Goal: Task Accomplishment & Management: Complete application form

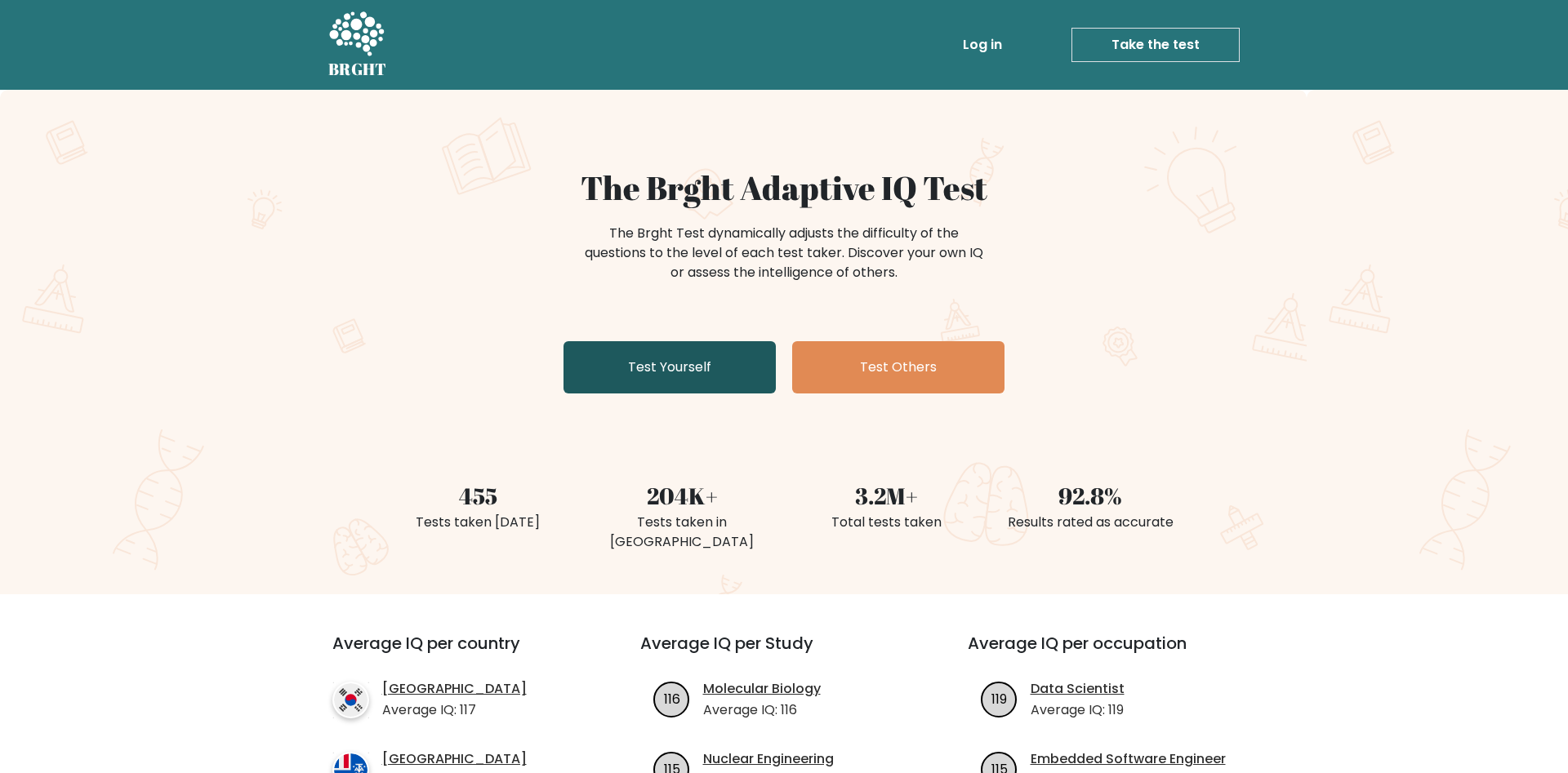
click at [711, 354] on link "Test Yourself" at bounding box center [669, 367] width 213 height 52
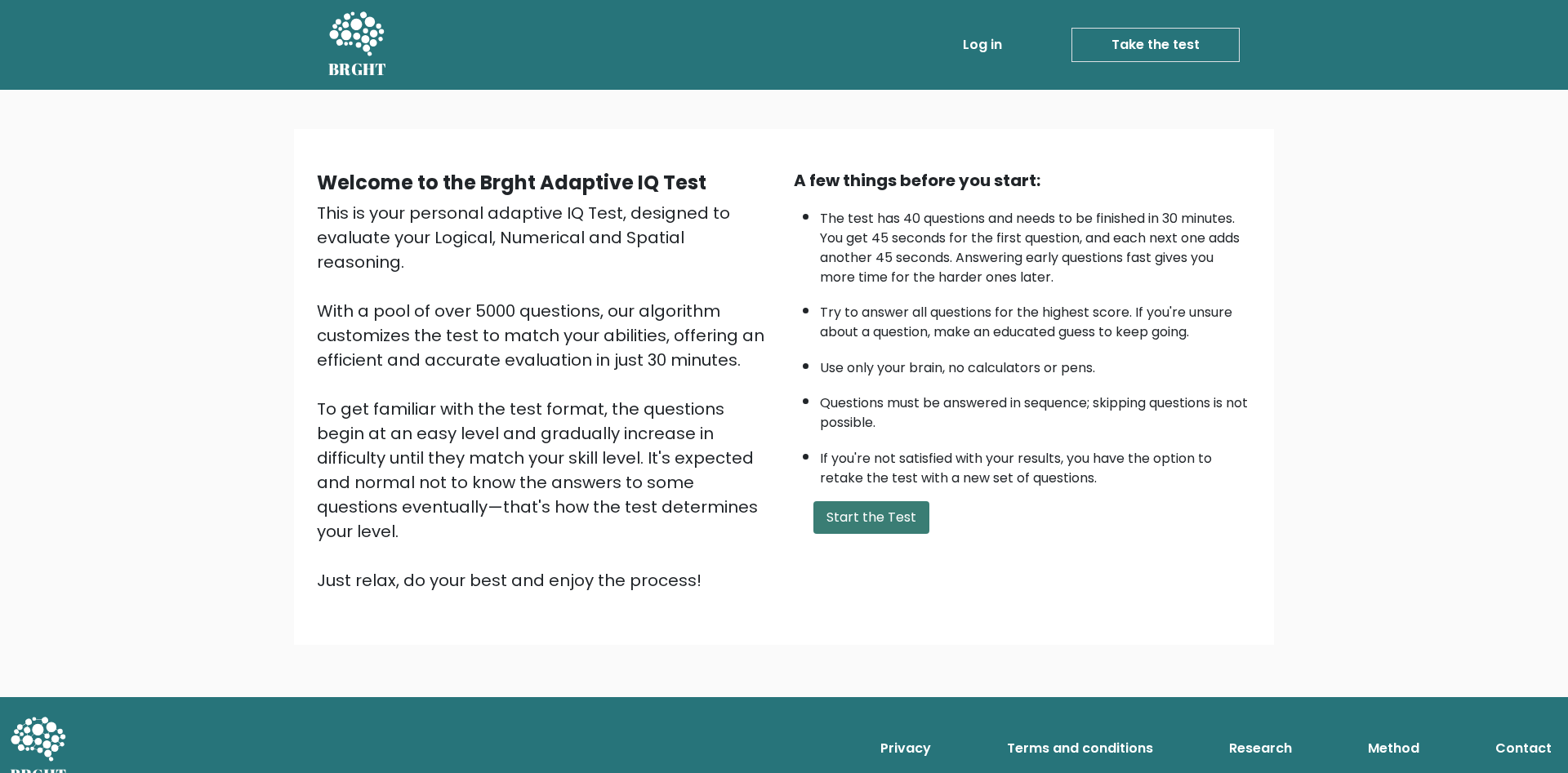
drag, startPoint x: 877, startPoint y: 523, endPoint x: 871, endPoint y: 552, distance: 29.6
click at [876, 529] on div "A few things before you start: The test has 40 questions and needs to be finish…" at bounding box center [1022, 380] width 476 height 424
click at [870, 534] on button "Start the Test" at bounding box center [871, 517] width 116 height 33
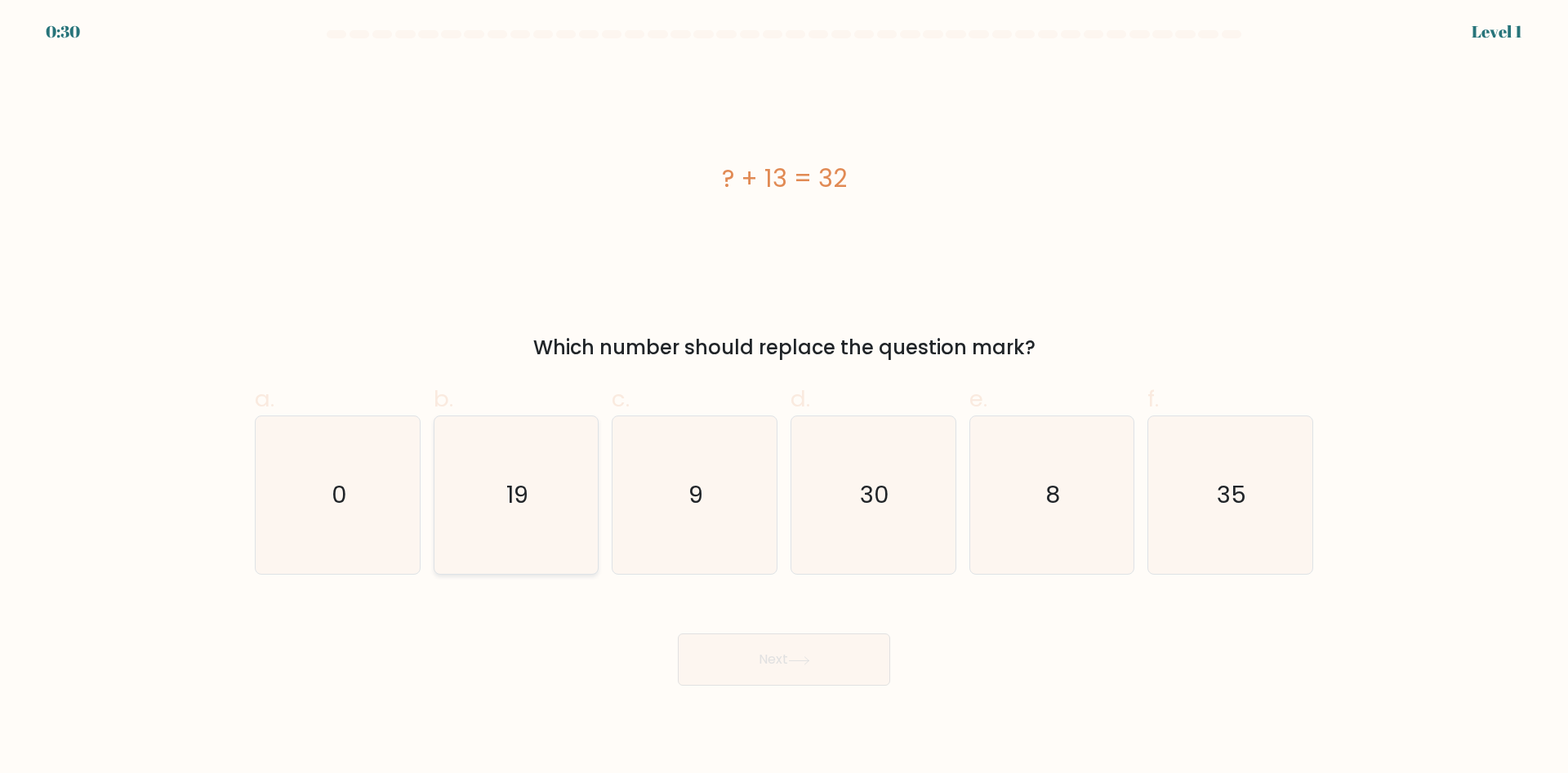
click at [530, 470] on icon "19" at bounding box center [515, 495] width 158 height 158
click at [784, 398] on input "b. 19" at bounding box center [784, 393] width 1 height 11
radio input "true"
click at [808, 676] on button "Next" at bounding box center [784, 659] width 213 height 52
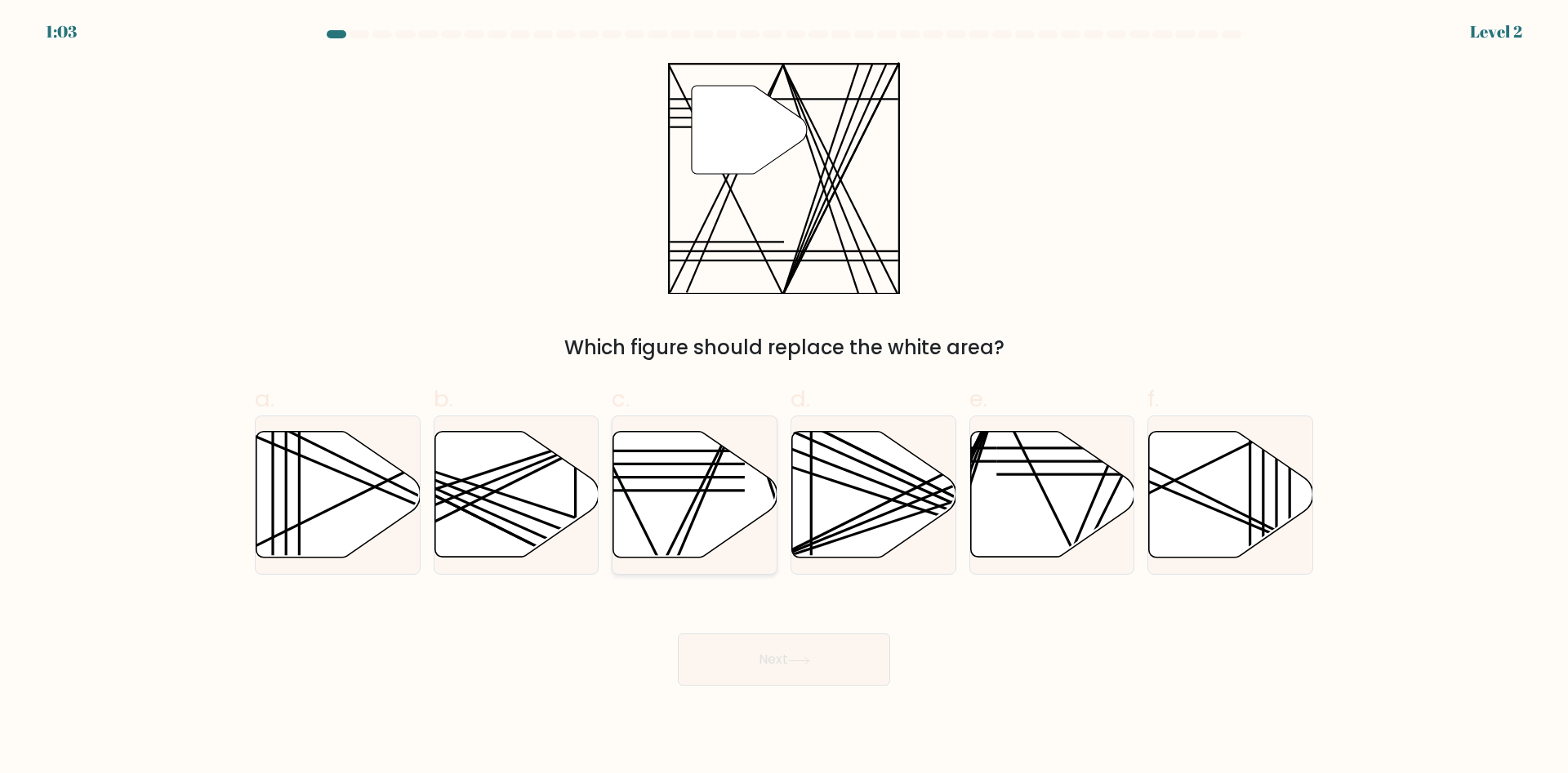
click at [687, 502] on icon at bounding box center [695, 494] width 164 height 125
click at [784, 398] on input "c." at bounding box center [784, 393] width 1 height 11
radio input "true"
click at [816, 651] on button "Next" at bounding box center [784, 659] width 213 height 52
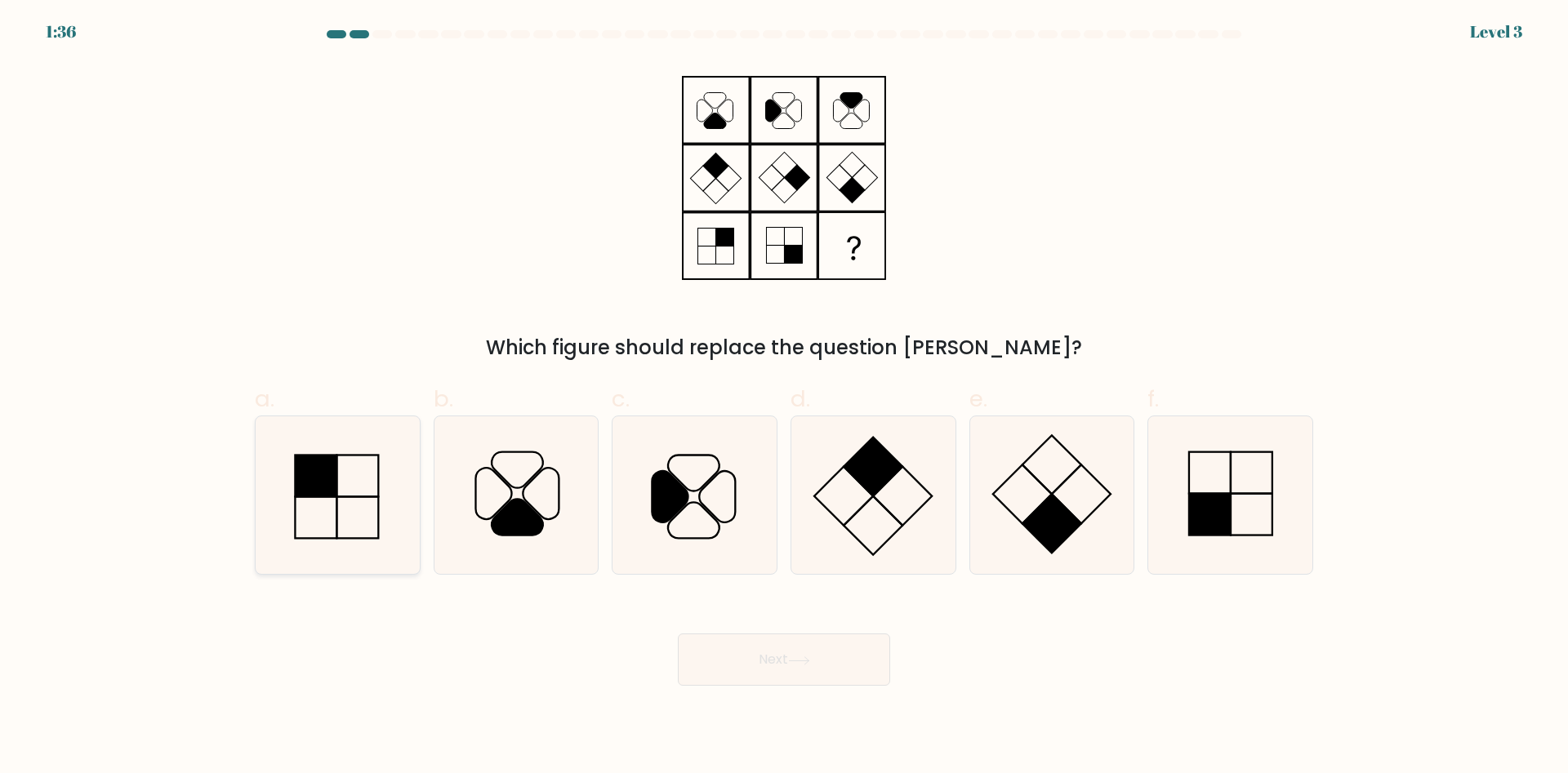
click at [401, 507] on icon at bounding box center [337, 495] width 158 height 158
click at [784, 398] on input "a." at bounding box center [784, 393] width 1 height 11
radio input "true"
click at [768, 654] on button "Next" at bounding box center [784, 659] width 213 height 52
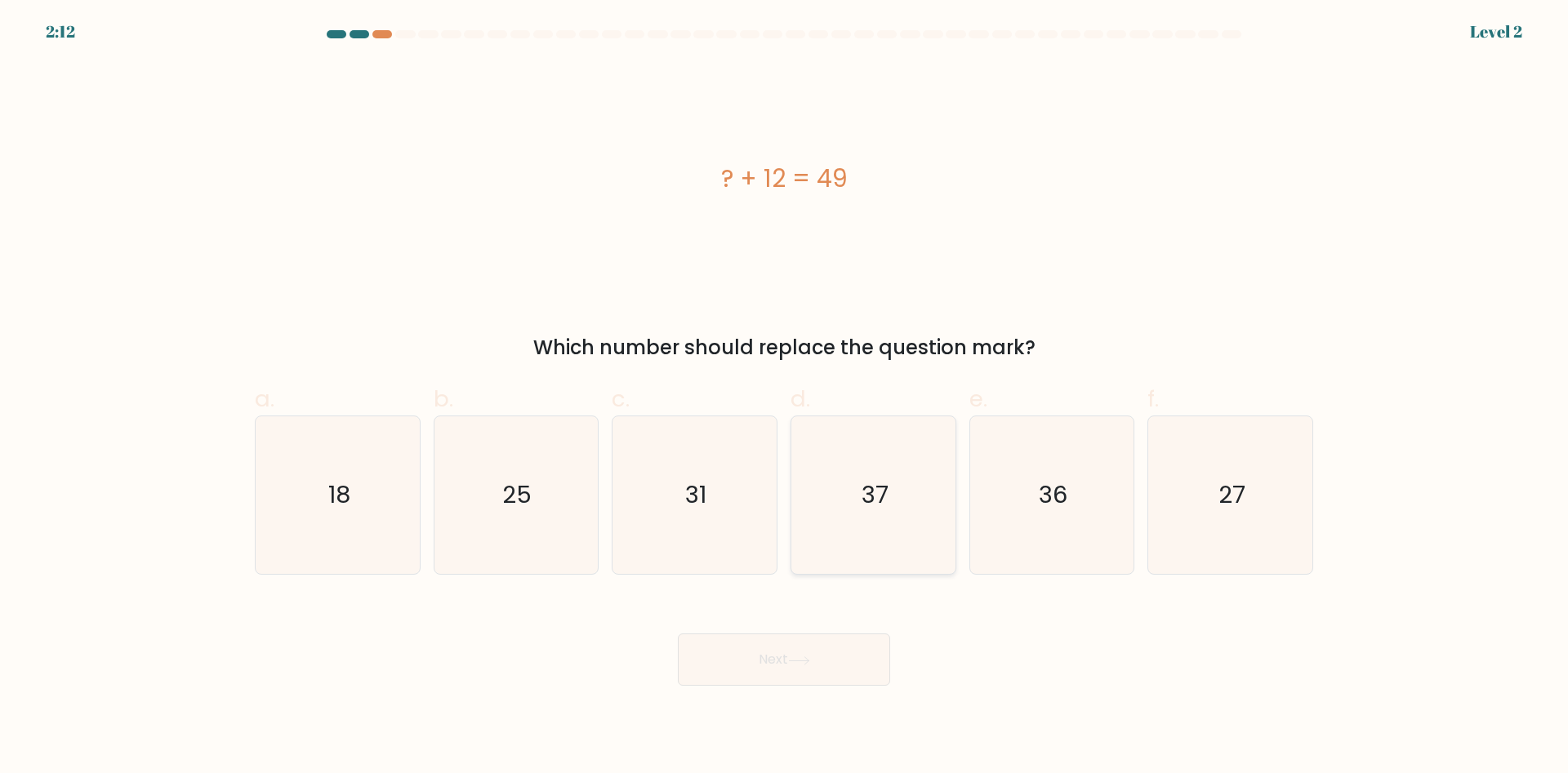
click at [836, 544] on icon "37" at bounding box center [873, 495] width 158 height 158
click at [784, 398] on input "d. 37" at bounding box center [784, 393] width 1 height 11
radio input "true"
click at [836, 597] on div "Next" at bounding box center [784, 641] width 1077 height 92
click at [836, 620] on div "Next" at bounding box center [784, 641] width 1077 height 92
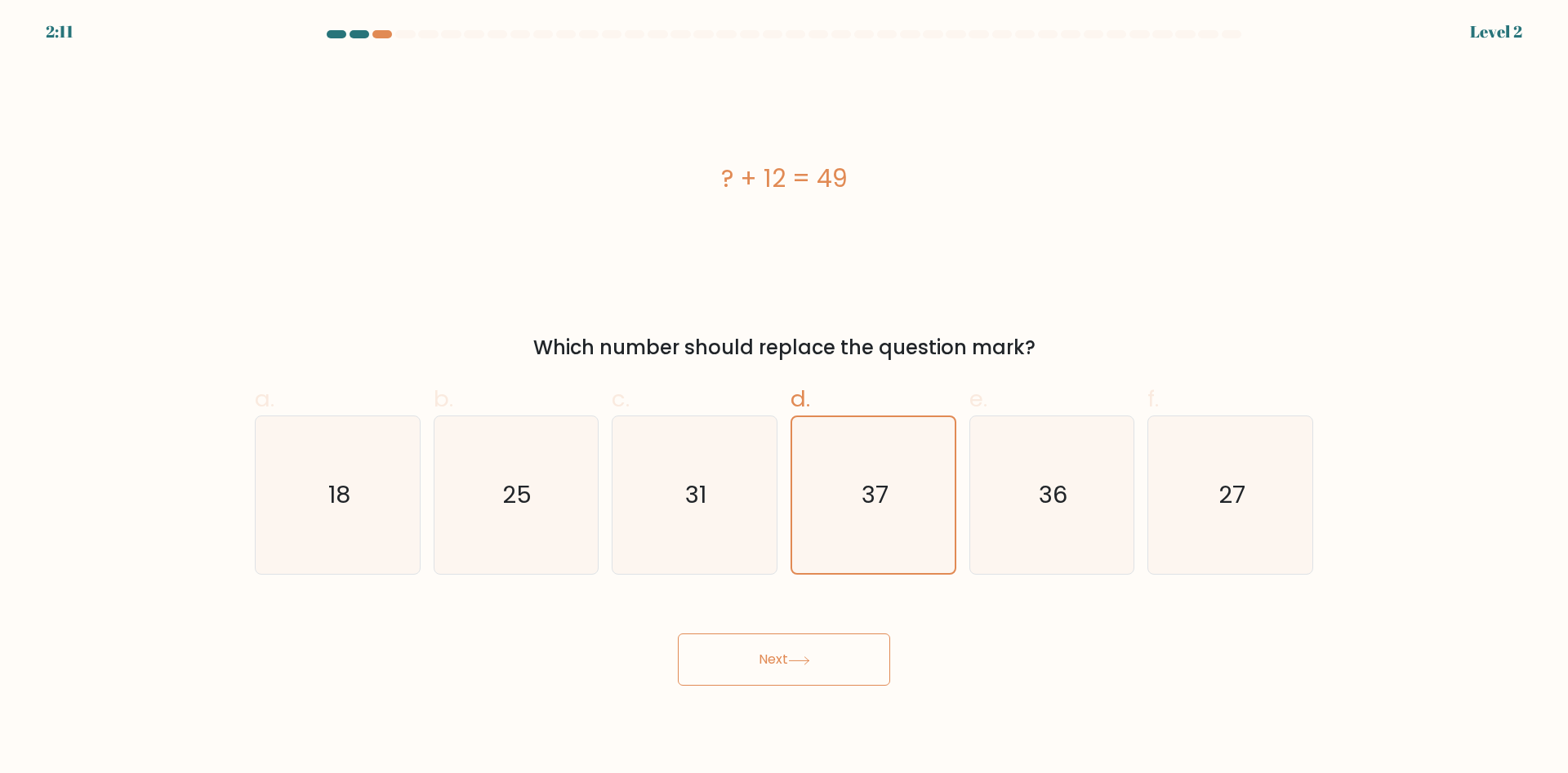
click at [836, 650] on button "Next" at bounding box center [784, 659] width 213 height 52
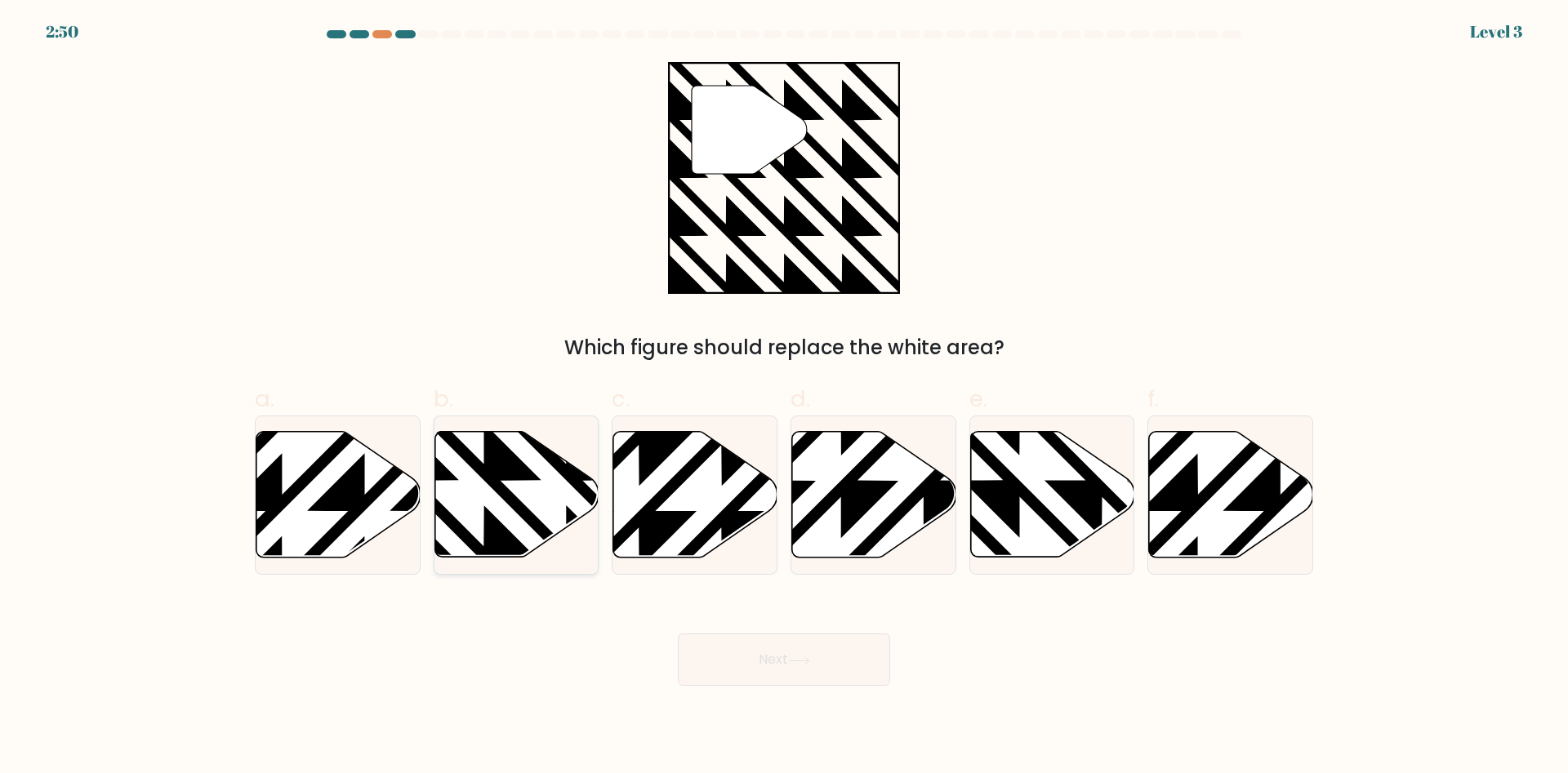
click at [523, 510] on icon at bounding box center [566, 564] width 331 height 331
click at [784, 398] on input "b." at bounding box center [784, 393] width 1 height 11
radio input "true"
click at [768, 662] on button "Next" at bounding box center [784, 659] width 213 height 52
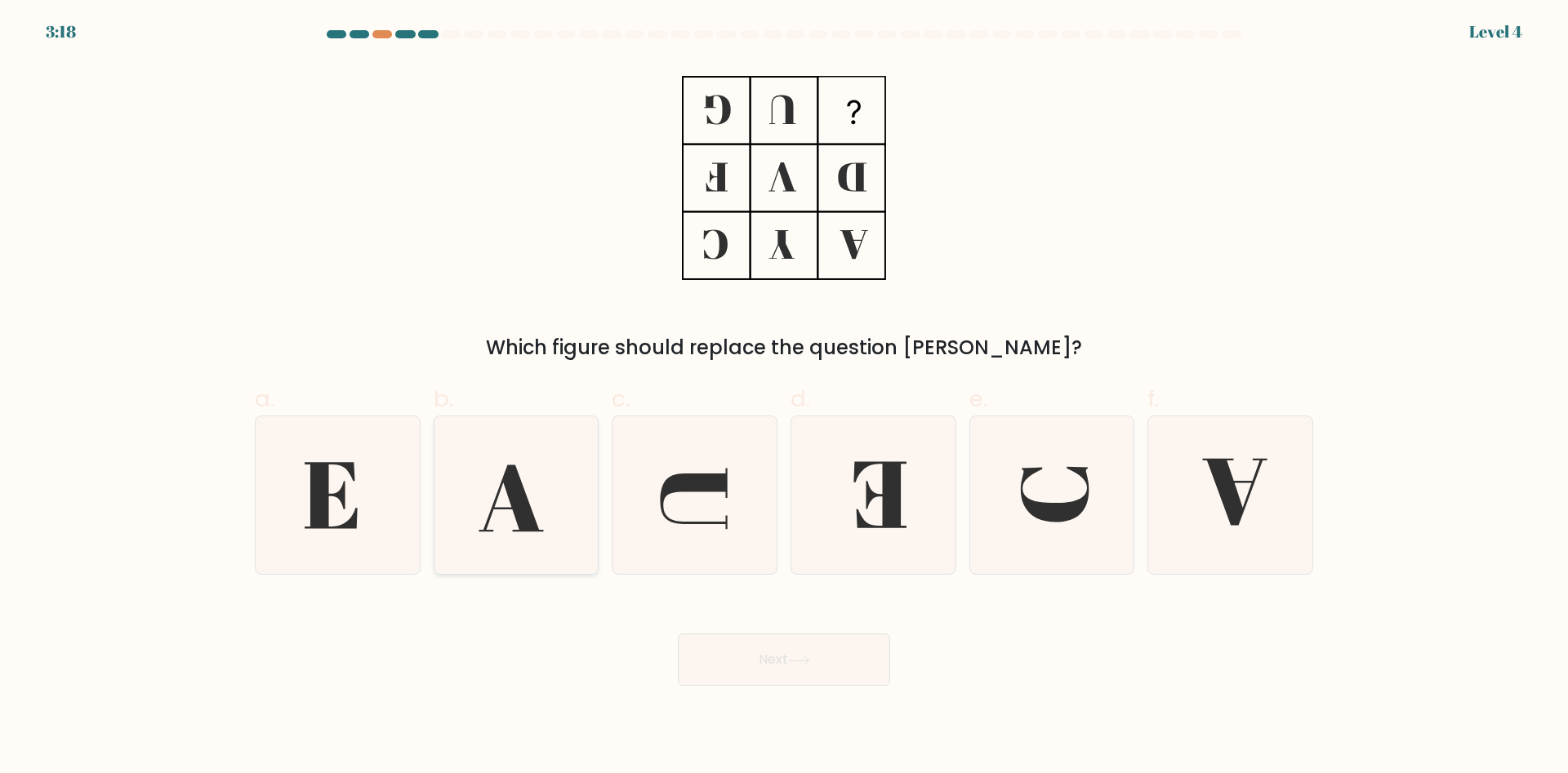
click at [549, 510] on icon at bounding box center [515, 495] width 158 height 158
click at [784, 398] on input "b." at bounding box center [784, 393] width 1 height 11
radio input "true"
click at [771, 662] on button "Next" at bounding box center [784, 659] width 213 height 52
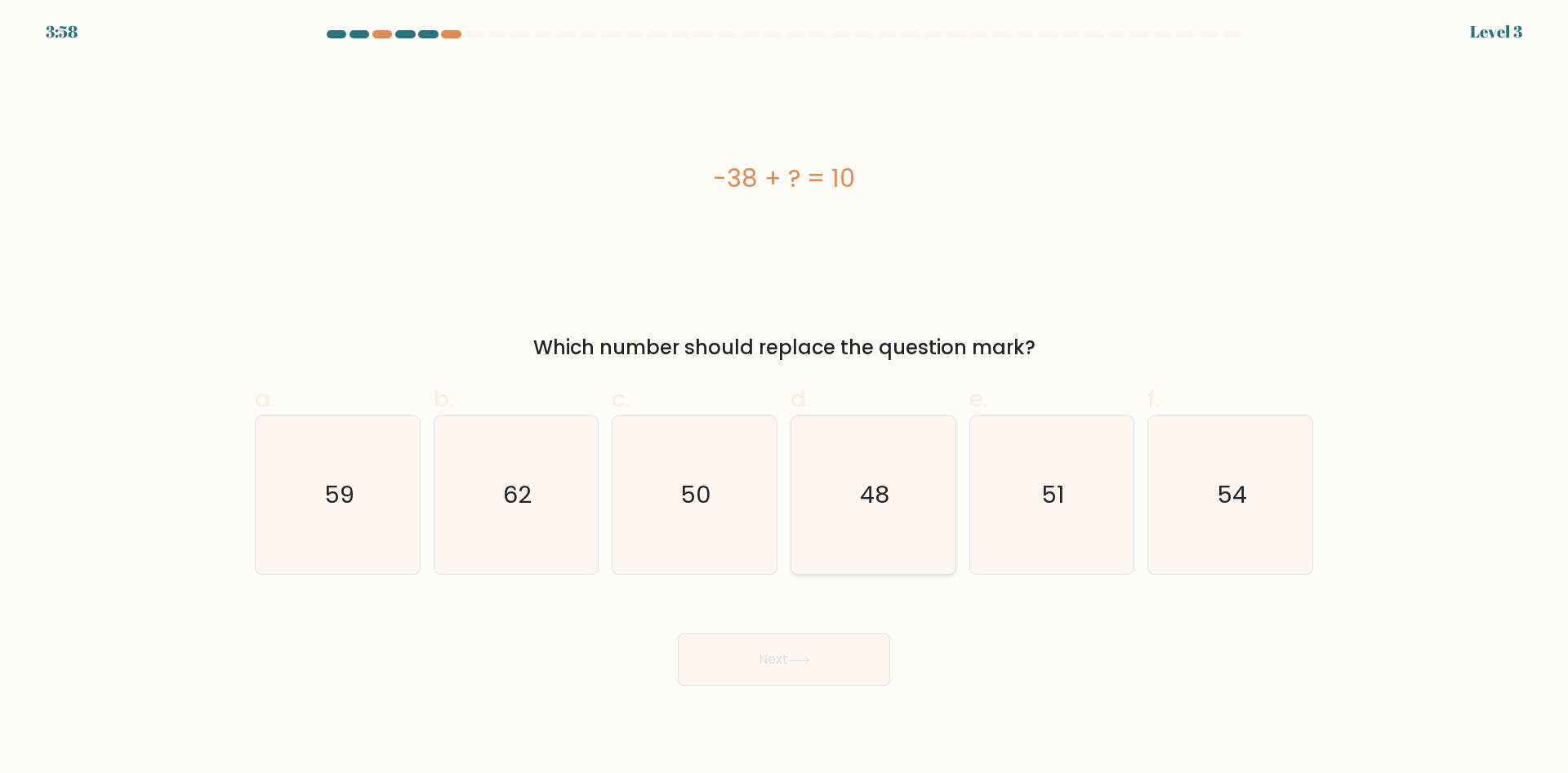
click at [869, 528] on icon "48" at bounding box center [873, 495] width 158 height 158
click at [784, 398] on input "d. 48" at bounding box center [784, 393] width 1 height 11
radio input "true"
click at [844, 643] on button "Next" at bounding box center [784, 659] width 213 height 52
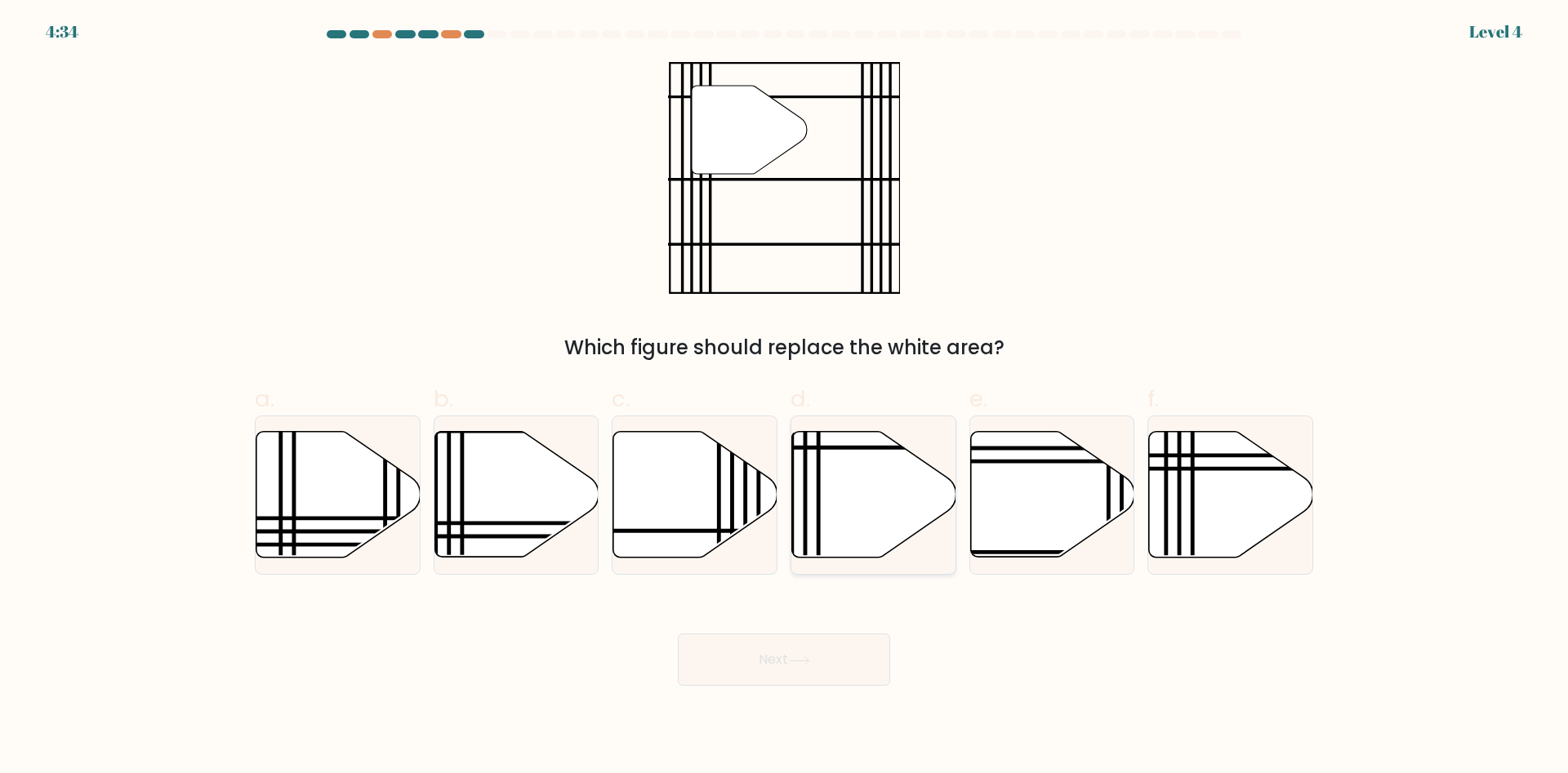
click at [858, 522] on icon at bounding box center [874, 494] width 164 height 125
click at [784, 398] on input "d." at bounding box center [784, 393] width 1 height 11
radio input "true"
click at [817, 672] on button "Next" at bounding box center [784, 659] width 213 height 52
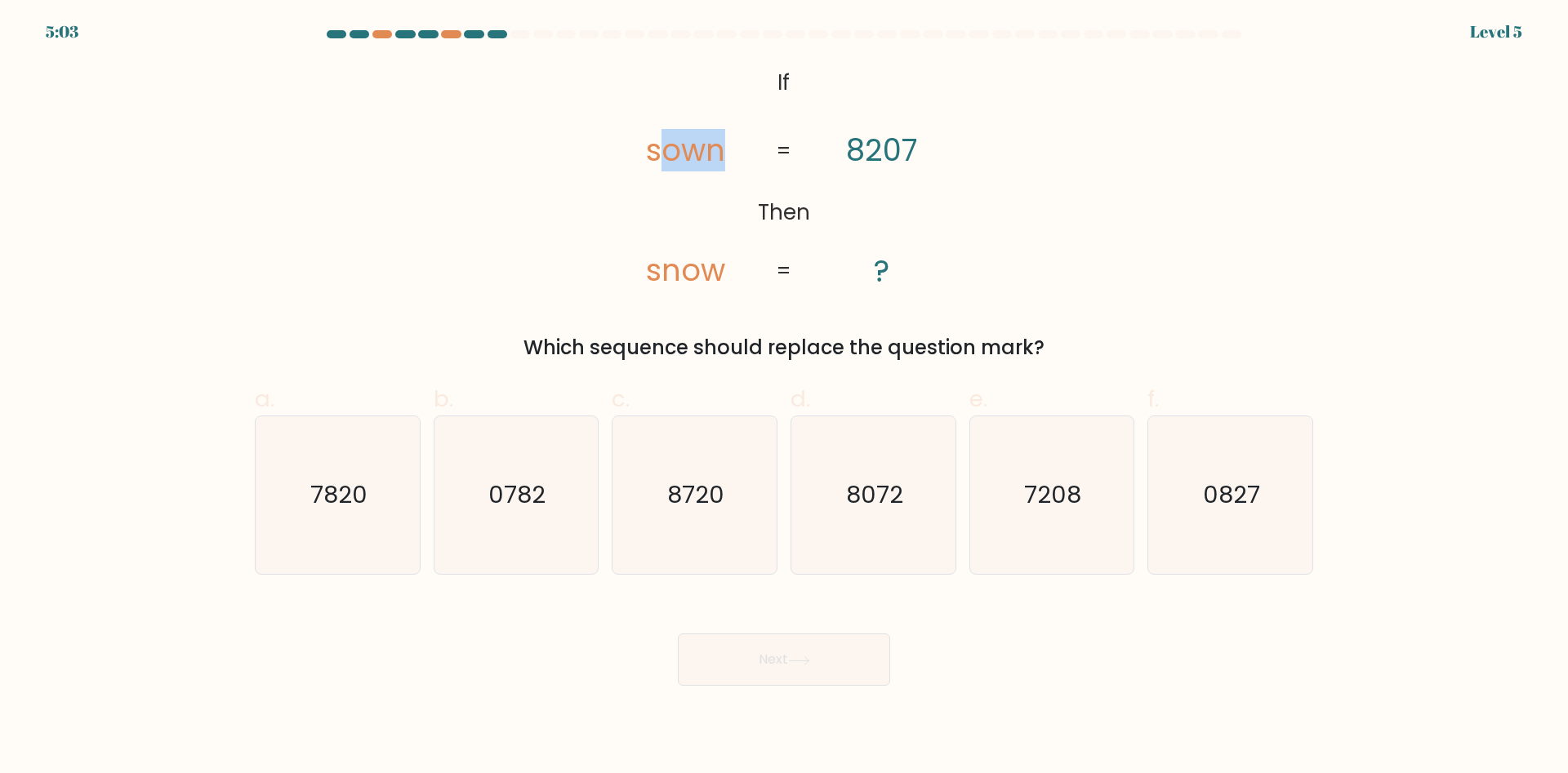
drag, startPoint x: 667, startPoint y: 58, endPoint x: 943, endPoint y: 288, distance: 359.3
click at [943, 288] on form "If ?" at bounding box center [784, 357] width 1568 height 656
drag, startPoint x: 648, startPoint y: 130, endPoint x: 979, endPoint y: 300, distance: 372.1
click at [979, 300] on div "@import url('https://fonts.googleapis.com/css?family=Abril+Fatface:400,100,100i…" at bounding box center [784, 212] width 1077 height 301
drag, startPoint x: 812, startPoint y: 94, endPoint x: 792, endPoint y: 94, distance: 20.0
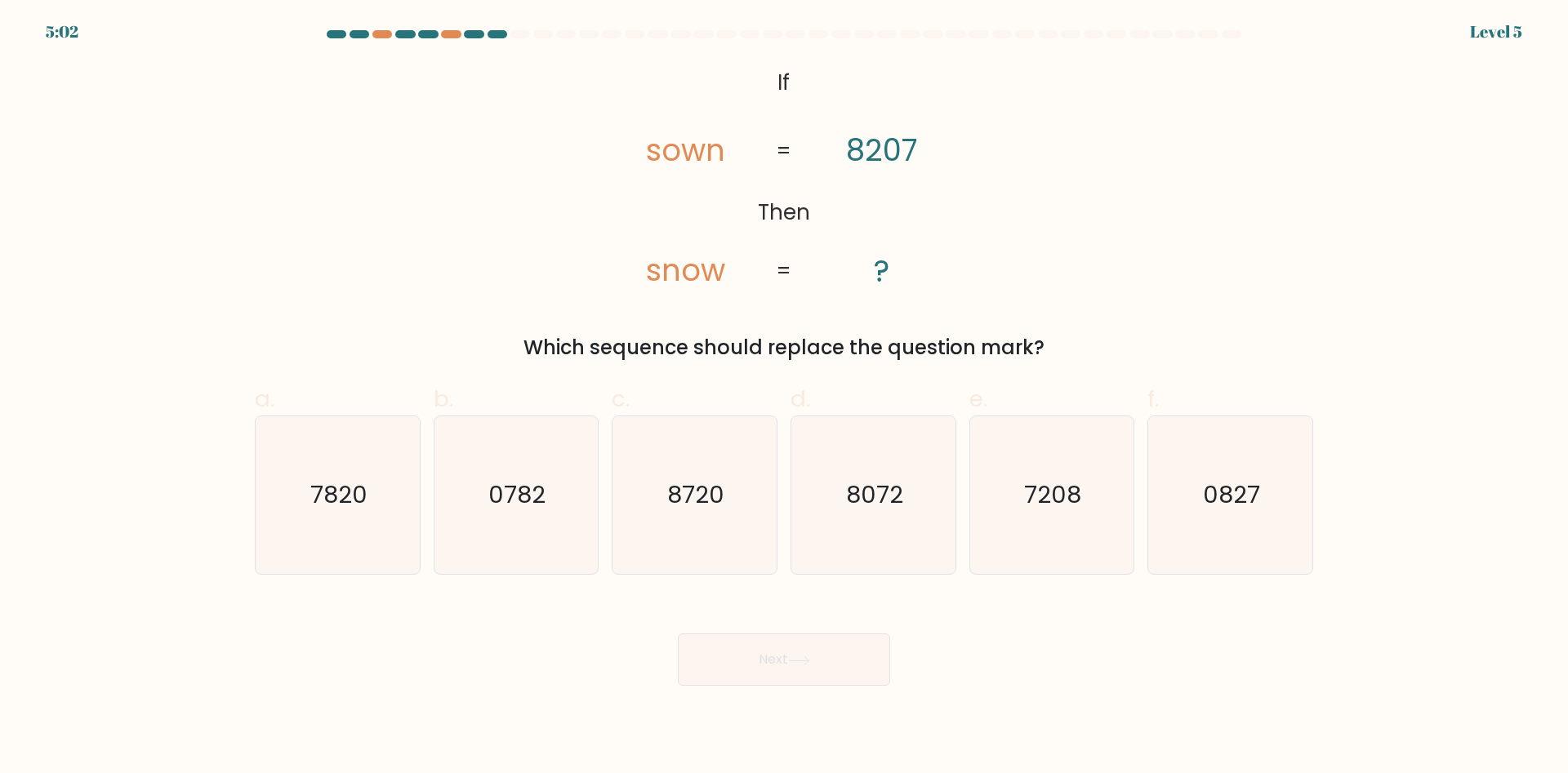
click at [792, 94] on icon "@import url('https://fonts.googleapis.com/css?family=Abril+Fatface:400,100,100i…" at bounding box center [784, 177] width 377 height 232
drag, startPoint x: 755, startPoint y: 66, endPoint x: 896, endPoint y: 236, distance: 220.9
click at [896, 236] on form "If ?" at bounding box center [784, 357] width 1568 height 656
click at [841, 164] on icon "@import url('https://fonts.googleapis.com/css?family=Abril+Fatface:400,100,100i…" at bounding box center [784, 177] width 377 height 232
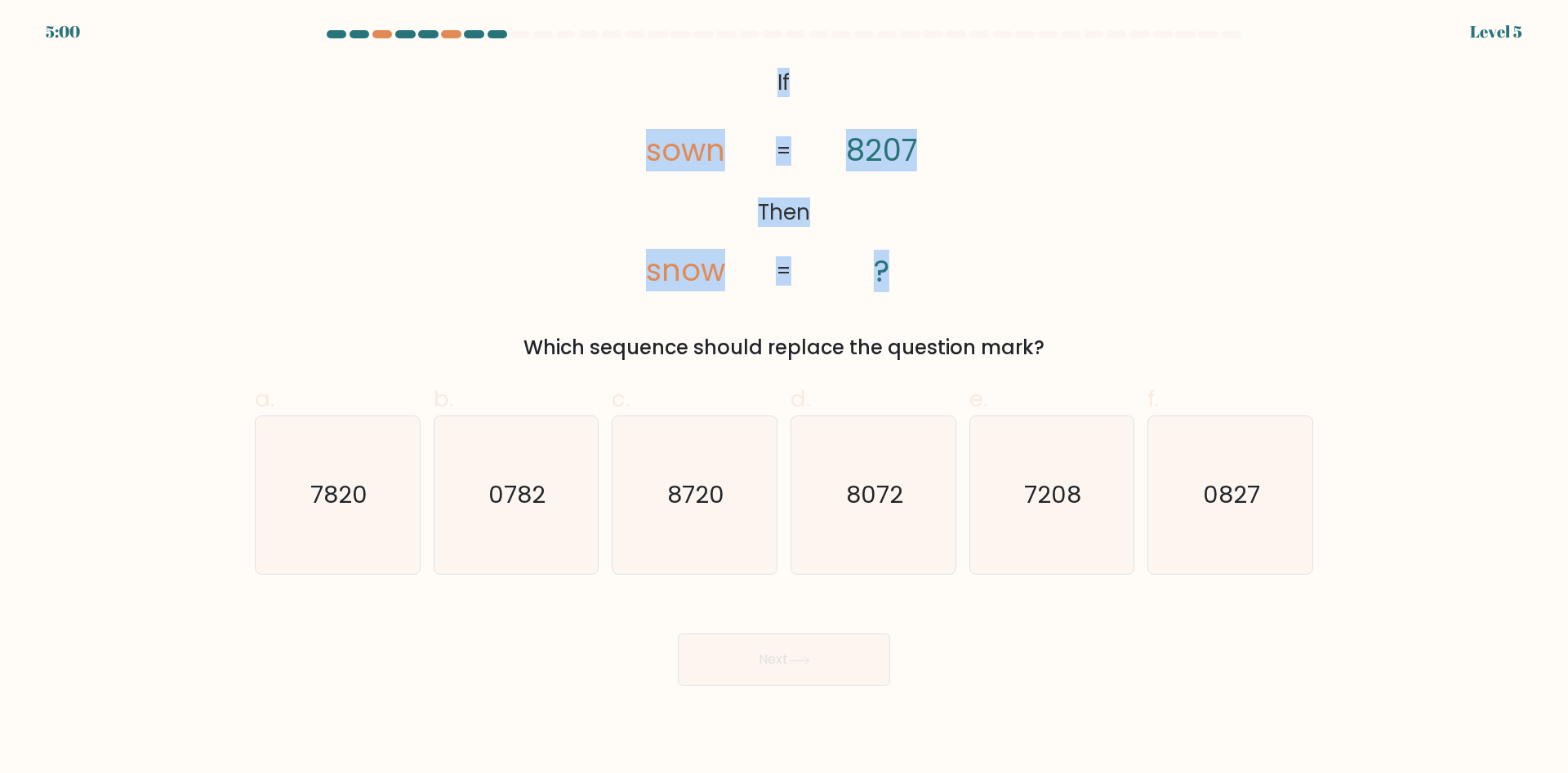
click at [841, 164] on icon "@import url('https://fonts.googleapis.com/css?family=Abril+Fatface:400,100,100i…" at bounding box center [784, 177] width 377 height 232
copy div "@import url('https://fonts.googleapis.com/css?family=Abril+Fatface:400,100,100i…"
click at [1028, 229] on div "@import url('https://fonts.googleapis.com/css?family=Abril+Fatface:400,100,100i…" at bounding box center [784, 212] width 1077 height 301
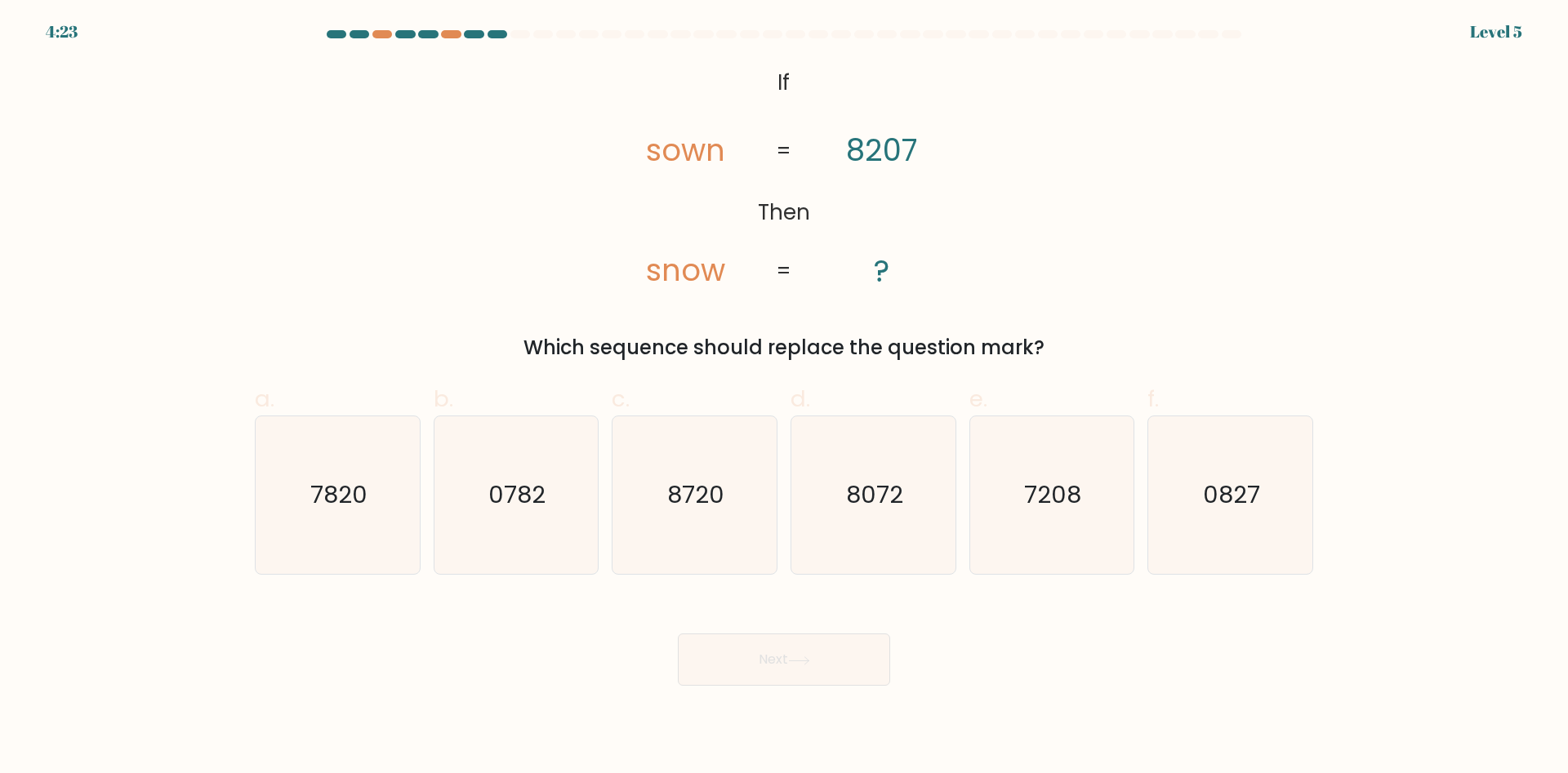
click at [857, 150] on tspan "8207" at bounding box center [882, 150] width 71 height 42
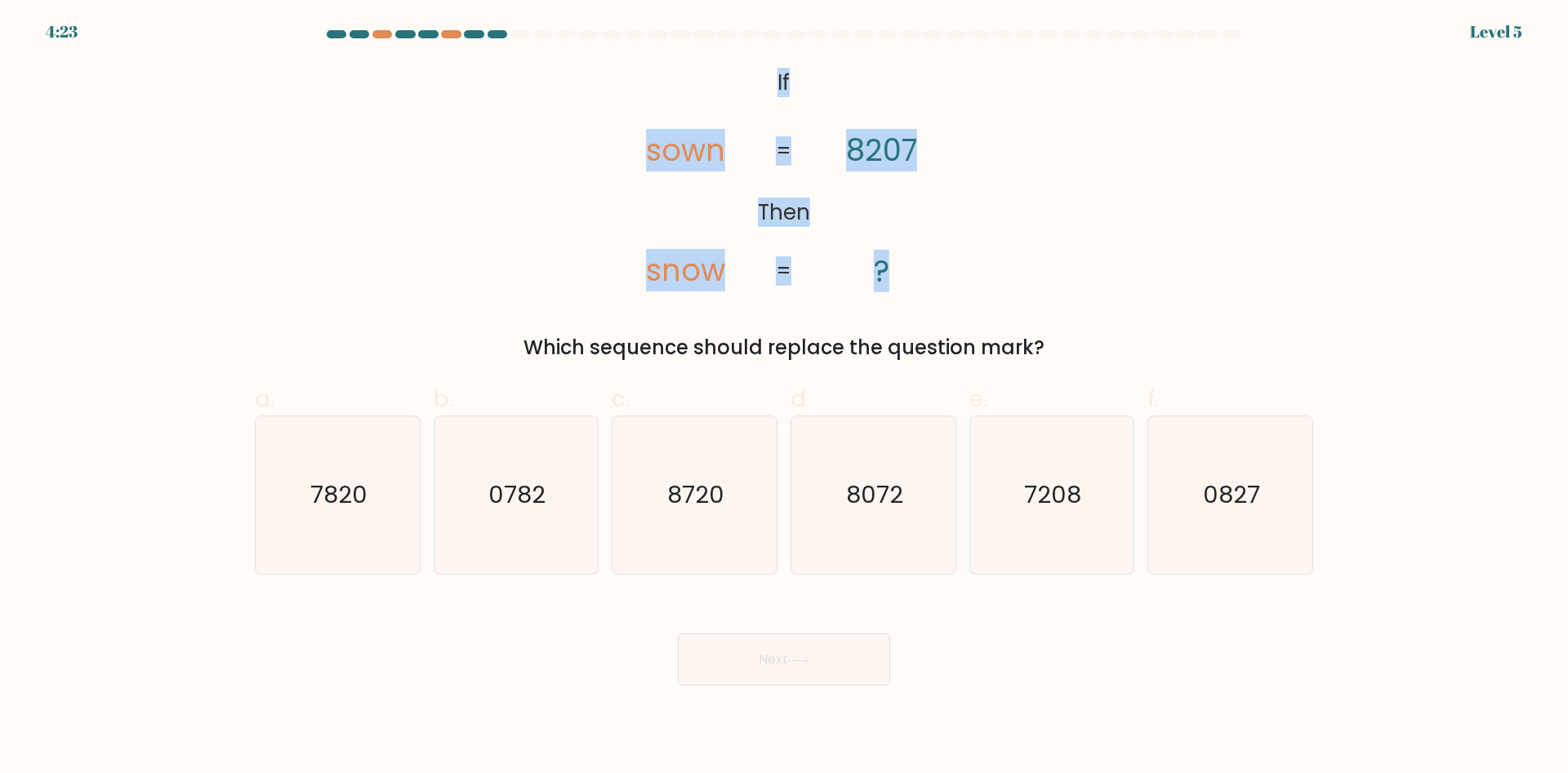
click at [857, 150] on tspan "8207" at bounding box center [882, 150] width 71 height 42
click at [857, 191] on icon "@import url('https://fonts.googleapis.com/css?family=Abril+Fatface:400,100,100i…" at bounding box center [784, 177] width 377 height 232
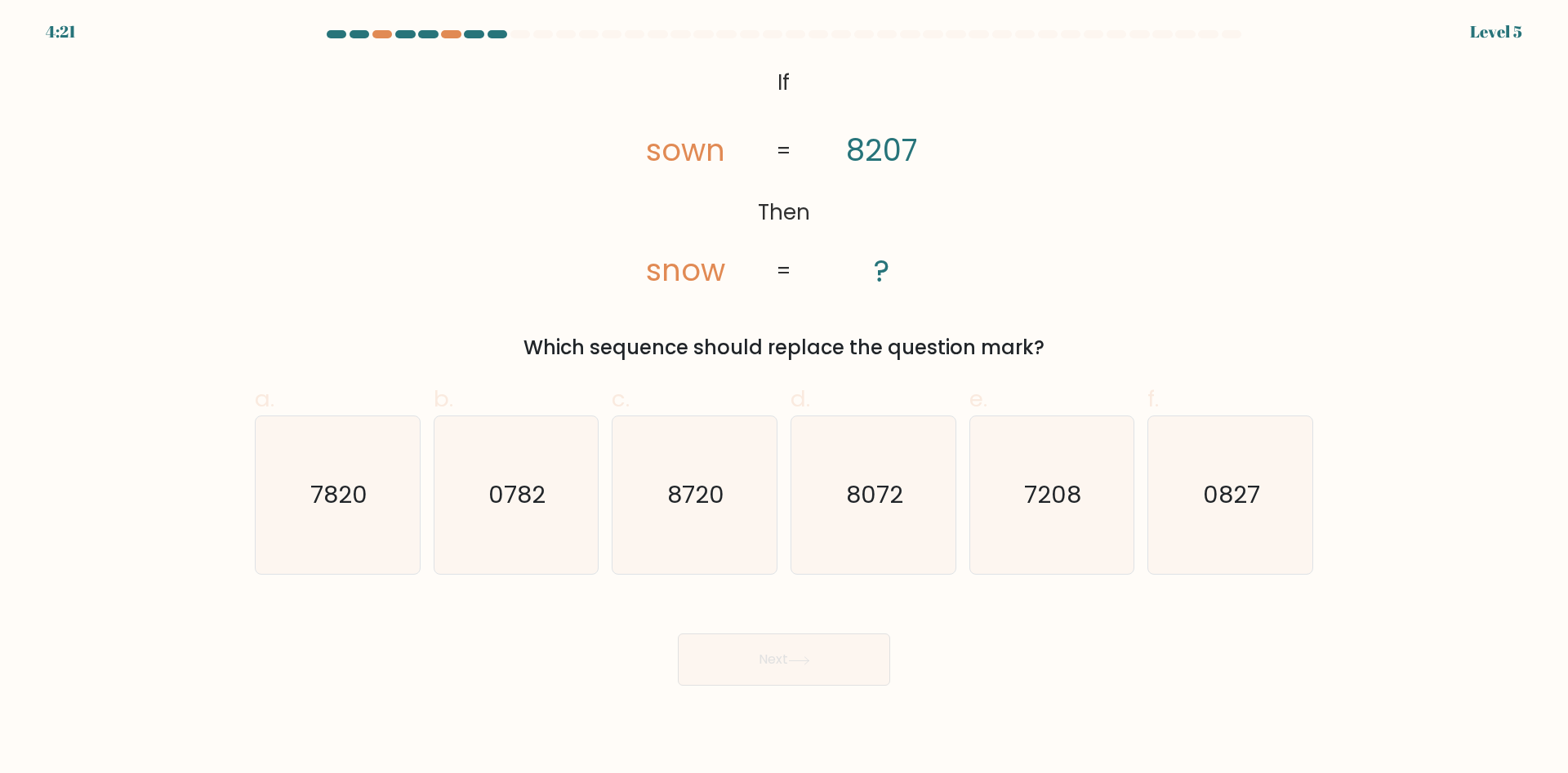
click at [859, 148] on tspan "8207" at bounding box center [882, 150] width 71 height 42
click at [660, 425] on icon "8720" at bounding box center [694, 495] width 158 height 158
click at [784, 398] on input "c. 8720" at bounding box center [784, 393] width 1 height 11
radio input "true"
click at [837, 672] on button "Next" at bounding box center [784, 659] width 213 height 52
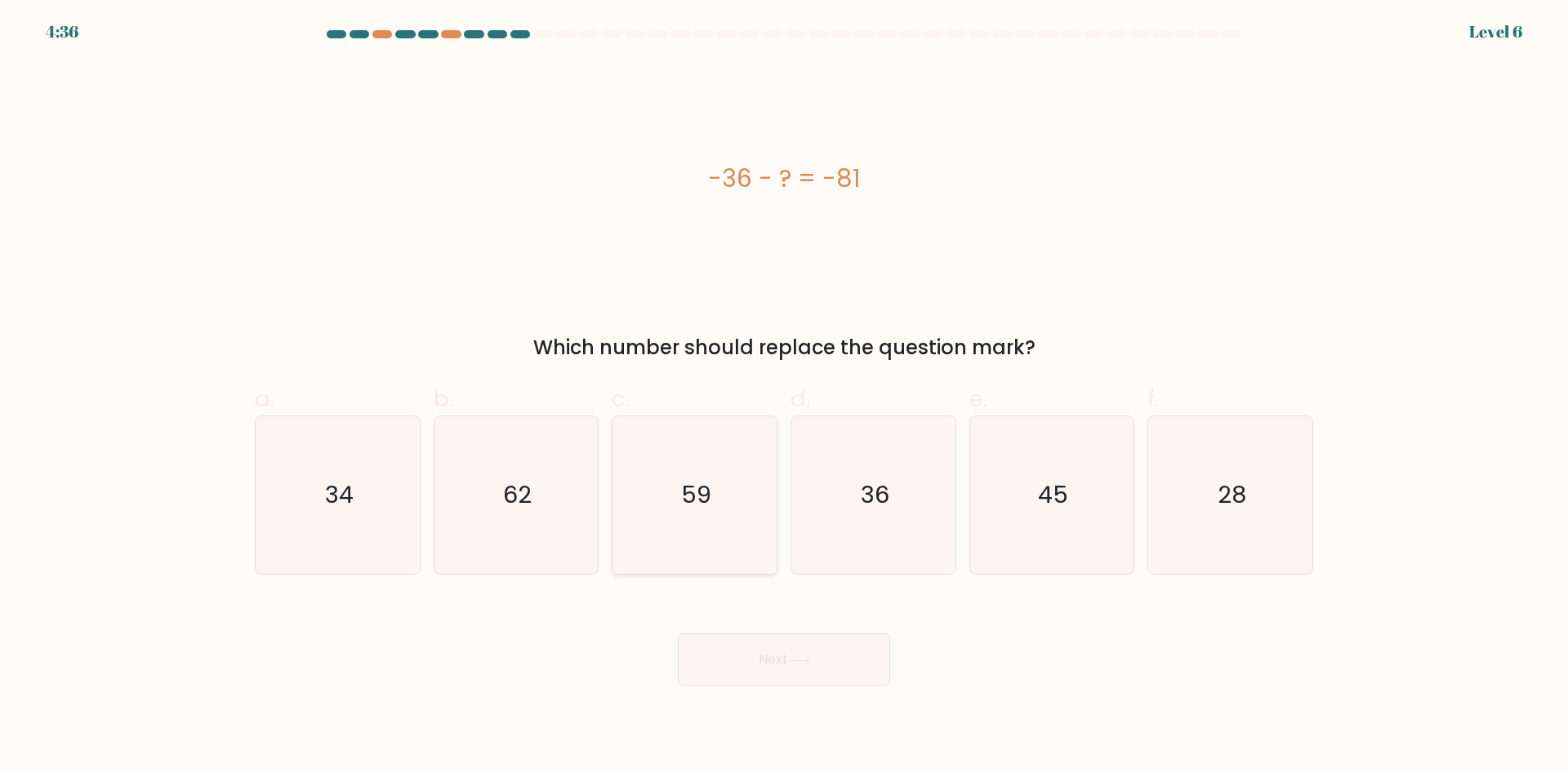
click at [747, 485] on icon "59" at bounding box center [694, 495] width 158 height 158
click at [784, 398] on input "c. 59" at bounding box center [784, 393] width 1 height 11
radio input "true"
click at [844, 500] on icon "36" at bounding box center [873, 495] width 158 height 158
click at [784, 398] on input "d. 36" at bounding box center [784, 393] width 1 height 11
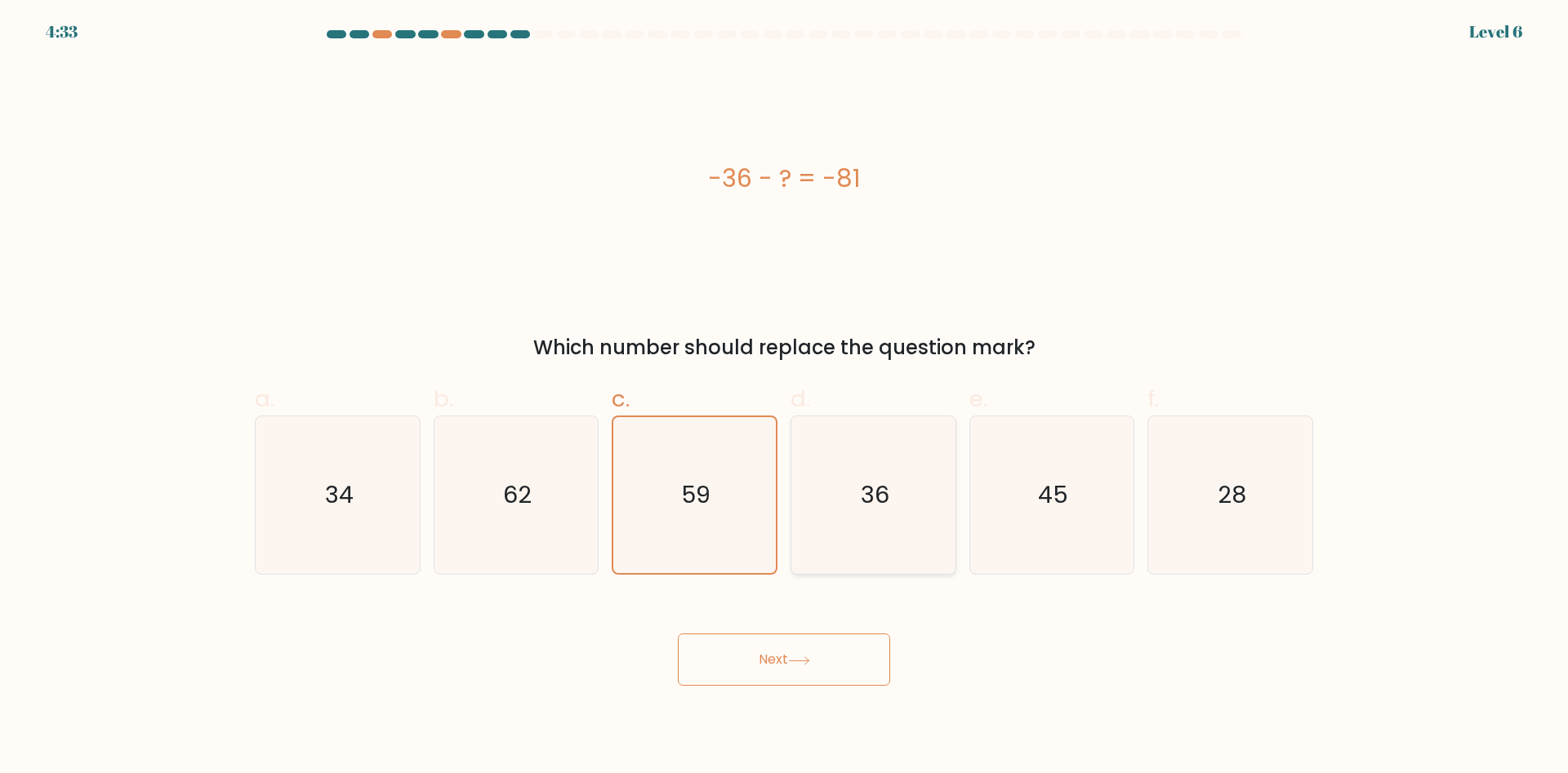
radio input "true"
click at [366, 448] on icon "34" at bounding box center [337, 495] width 158 height 158
click at [784, 398] on input "a. 34" at bounding box center [784, 393] width 1 height 11
radio input "true"
click at [870, 679] on button "Next" at bounding box center [784, 659] width 213 height 52
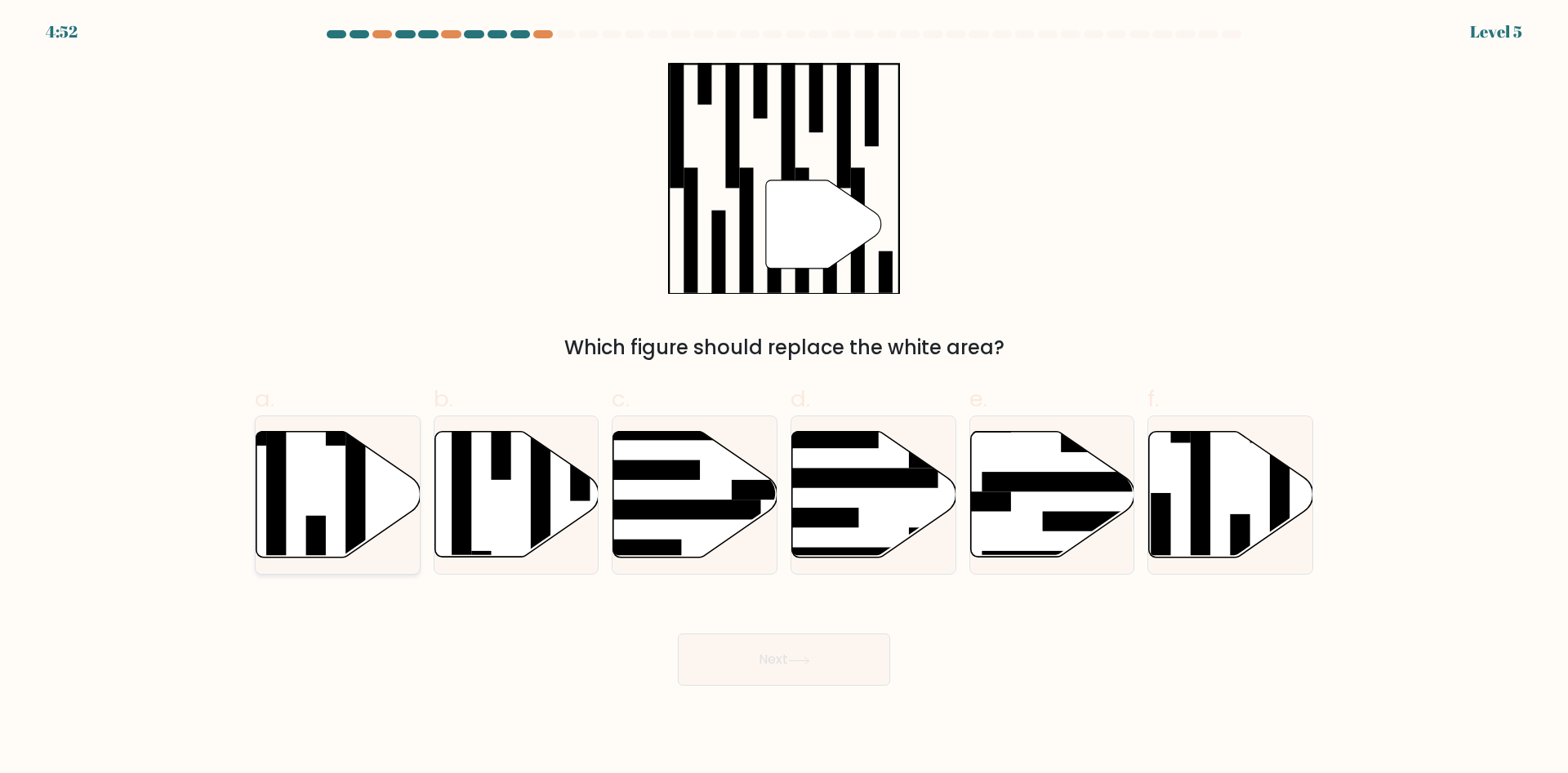
click at [346, 494] on rect at bounding box center [355, 507] width 19 height 178
click at [784, 398] on input "a." at bounding box center [784, 393] width 1 height 11
radio input "true"
click at [790, 675] on button "Next" at bounding box center [784, 659] width 213 height 52
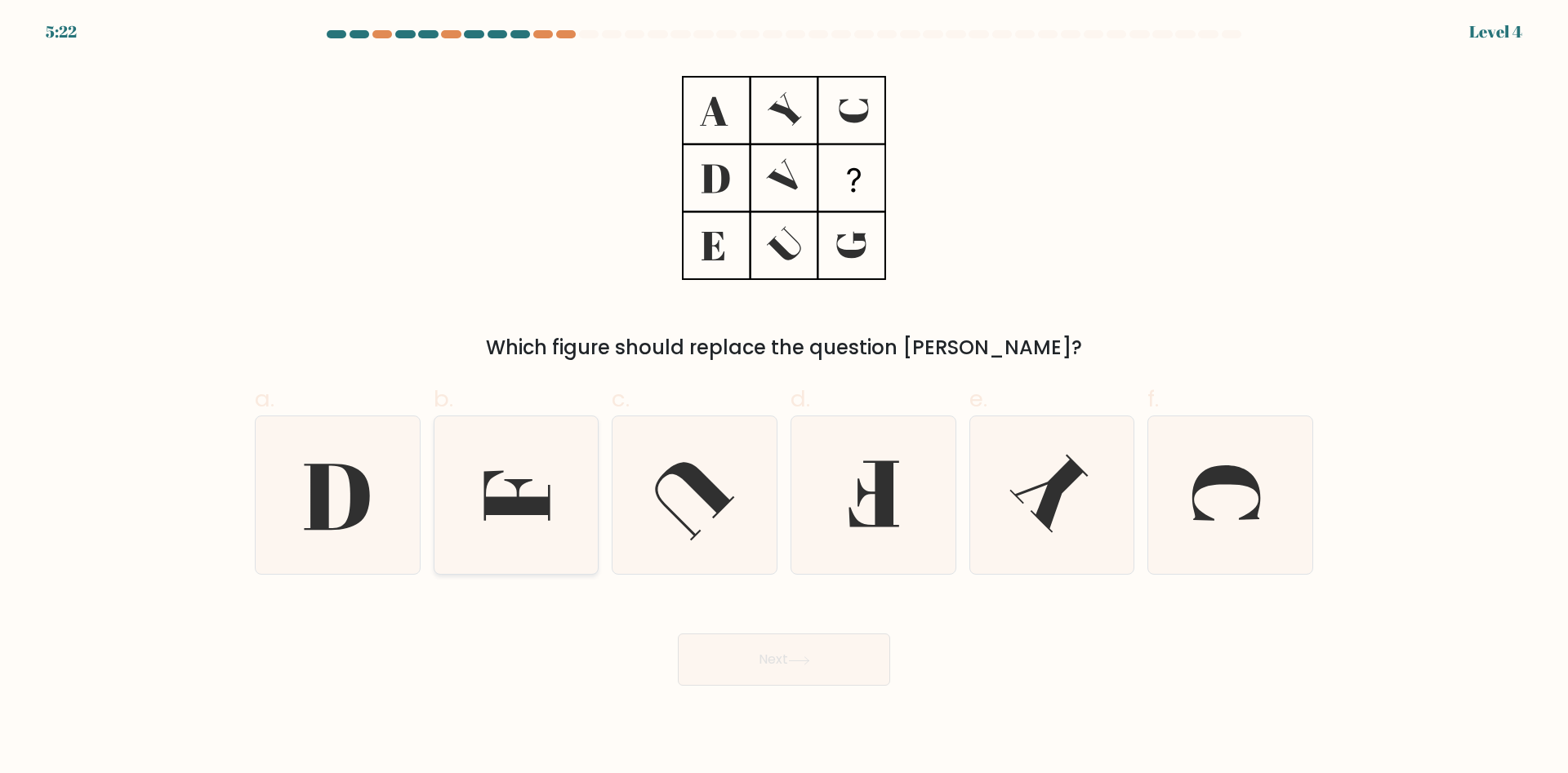
click at [510, 476] on icon at bounding box center [515, 495] width 158 height 158
click at [784, 398] on input "b." at bounding box center [784, 393] width 1 height 11
radio input "true"
click at [786, 650] on button "Next" at bounding box center [784, 659] width 213 height 52
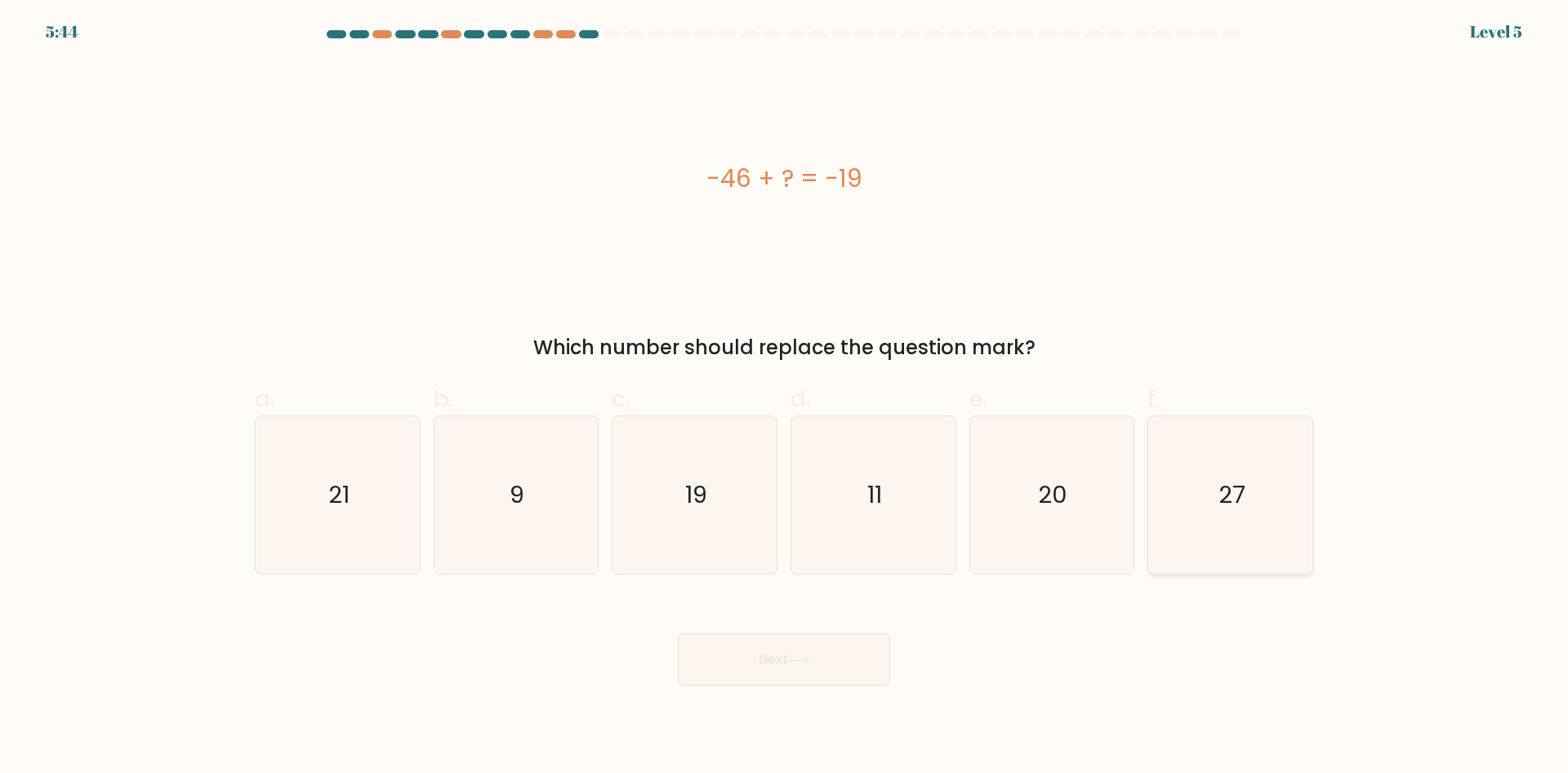
click at [1235, 525] on icon "27" at bounding box center [1230, 495] width 158 height 158
click at [784, 398] on input "f. 27" at bounding box center [784, 393] width 1 height 11
radio input "true"
click at [829, 661] on button "Next" at bounding box center [784, 659] width 213 height 52
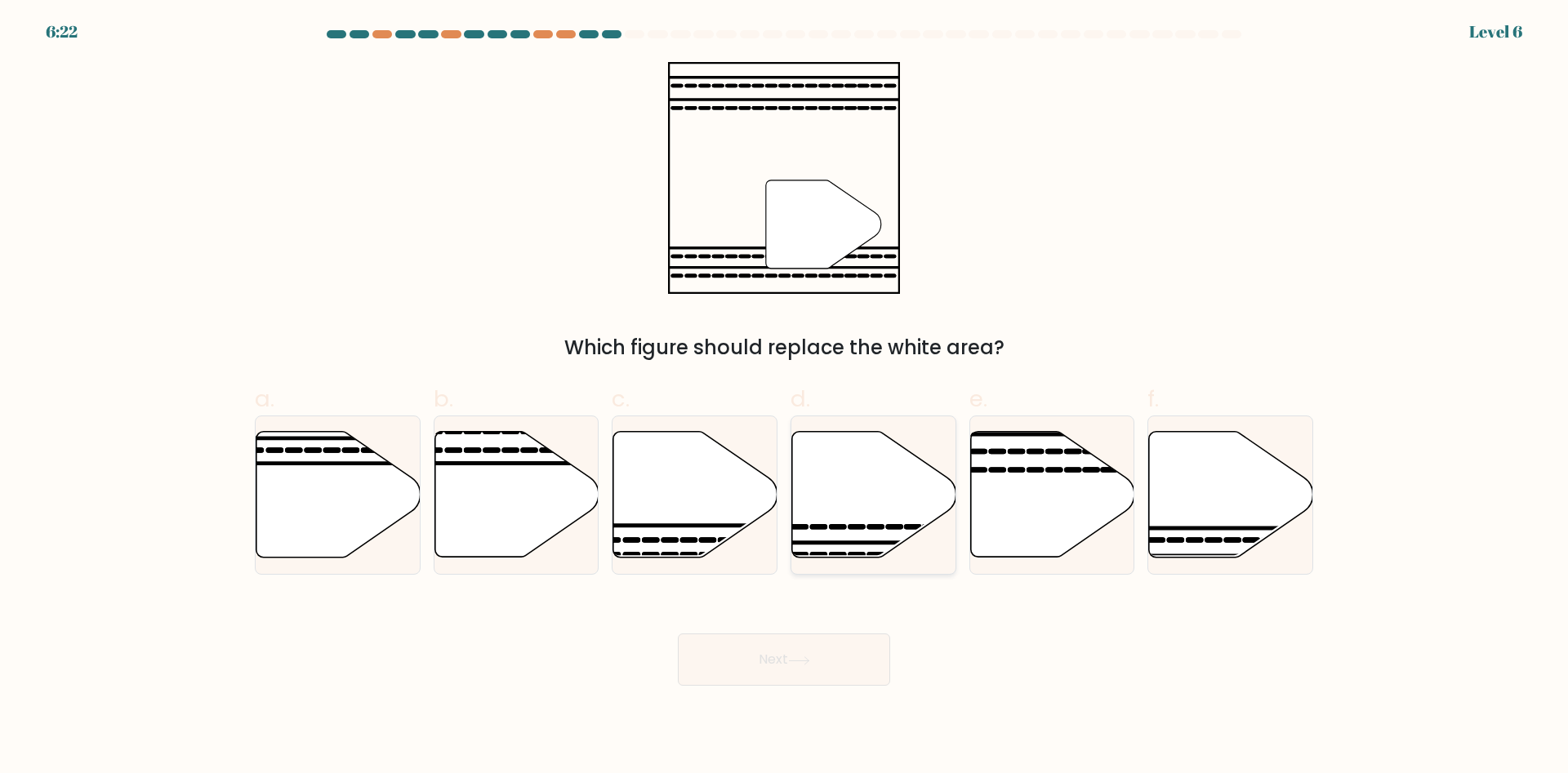
click at [834, 489] on icon at bounding box center [874, 494] width 164 height 125
click at [784, 398] on input "d." at bounding box center [784, 393] width 1 height 11
radio input "true"
click at [758, 666] on button "Next" at bounding box center [784, 659] width 213 height 52
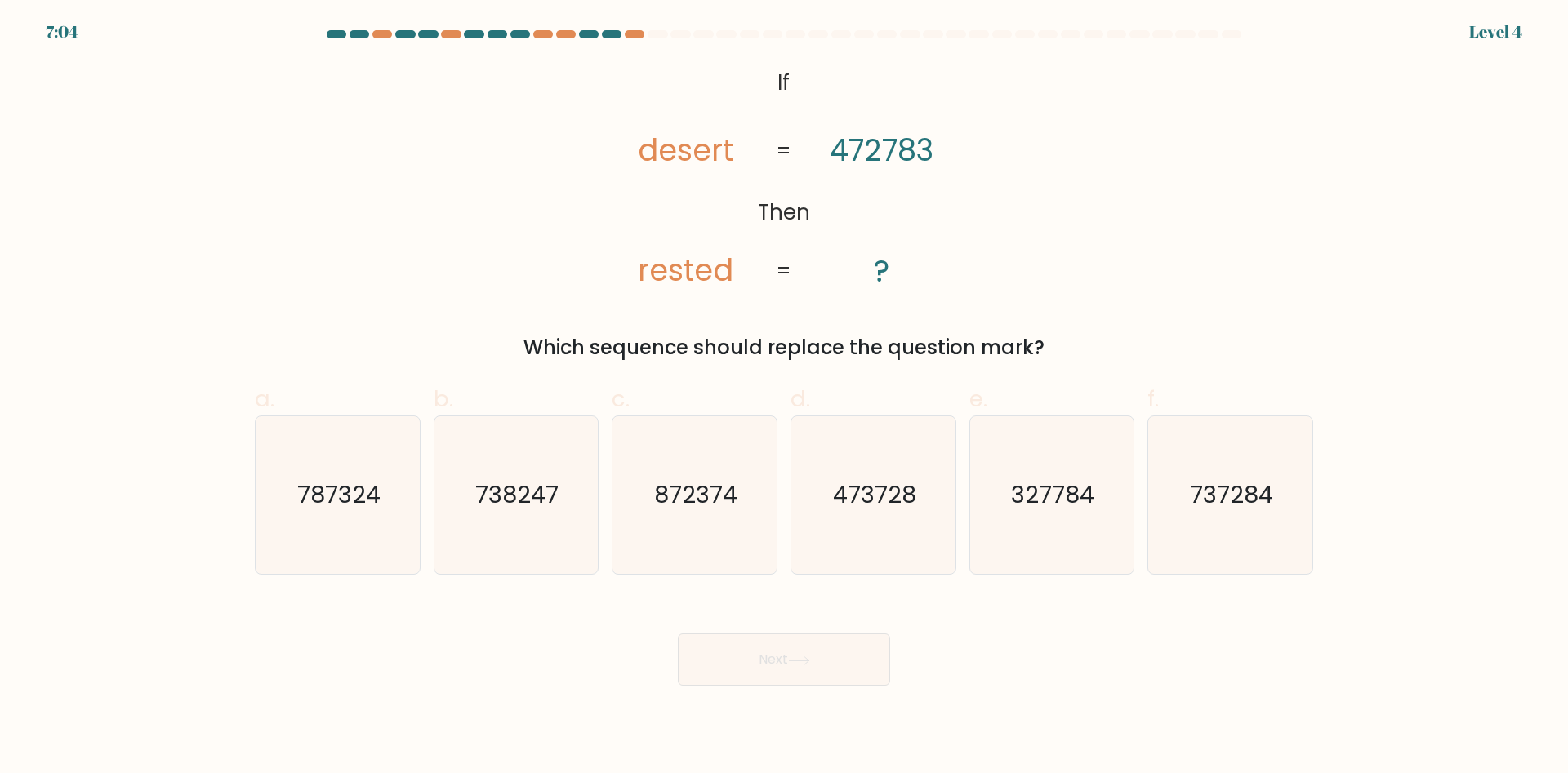
click at [657, 161] on tspan "desert" at bounding box center [686, 150] width 95 height 42
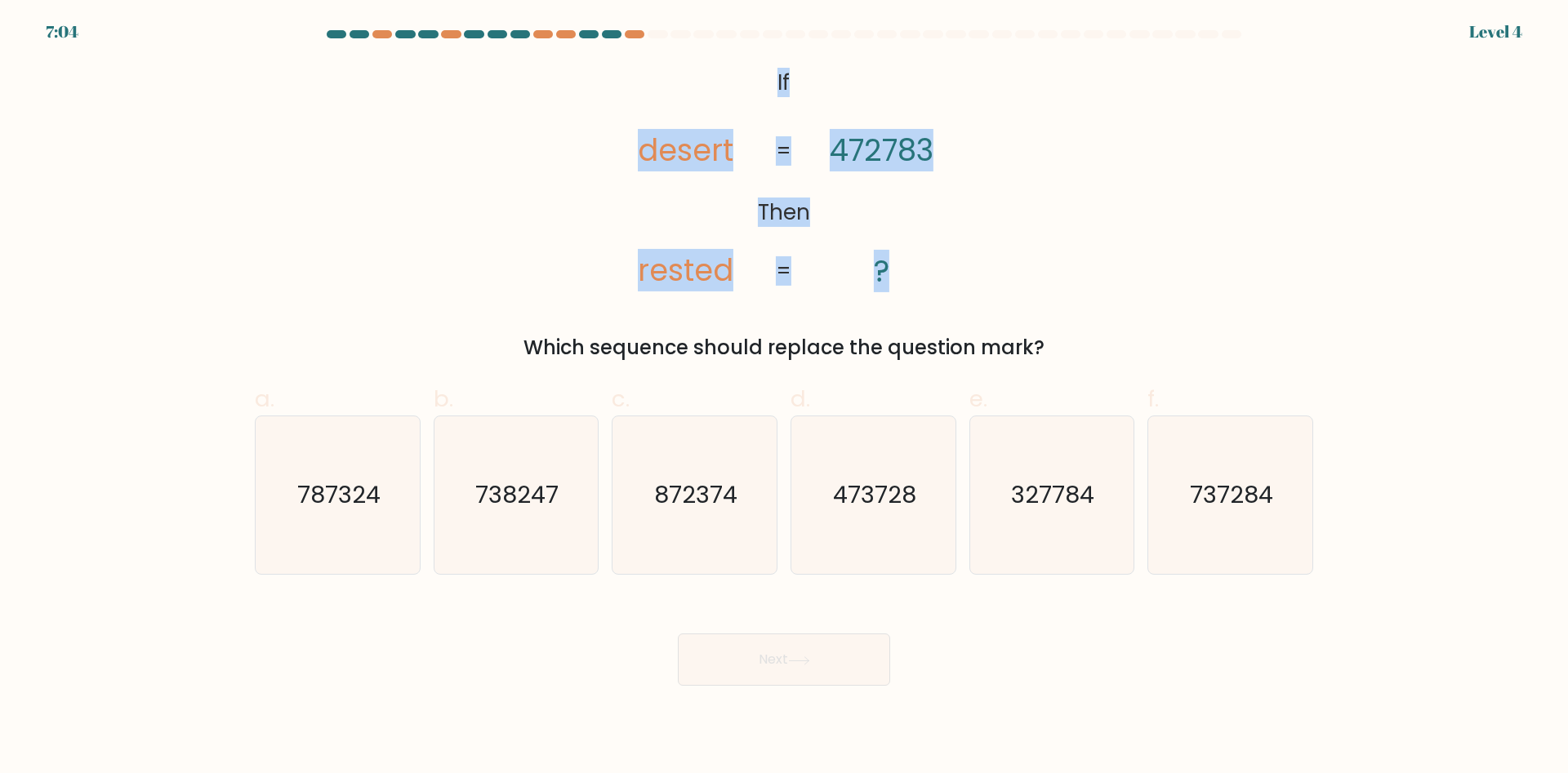
click at [657, 161] on tspan "desert" at bounding box center [686, 150] width 95 height 42
drag, startPoint x: 926, startPoint y: 161, endPoint x: 904, endPoint y: 165, distance: 22.4
click at [927, 161] on tspan "472783" at bounding box center [882, 150] width 104 height 42
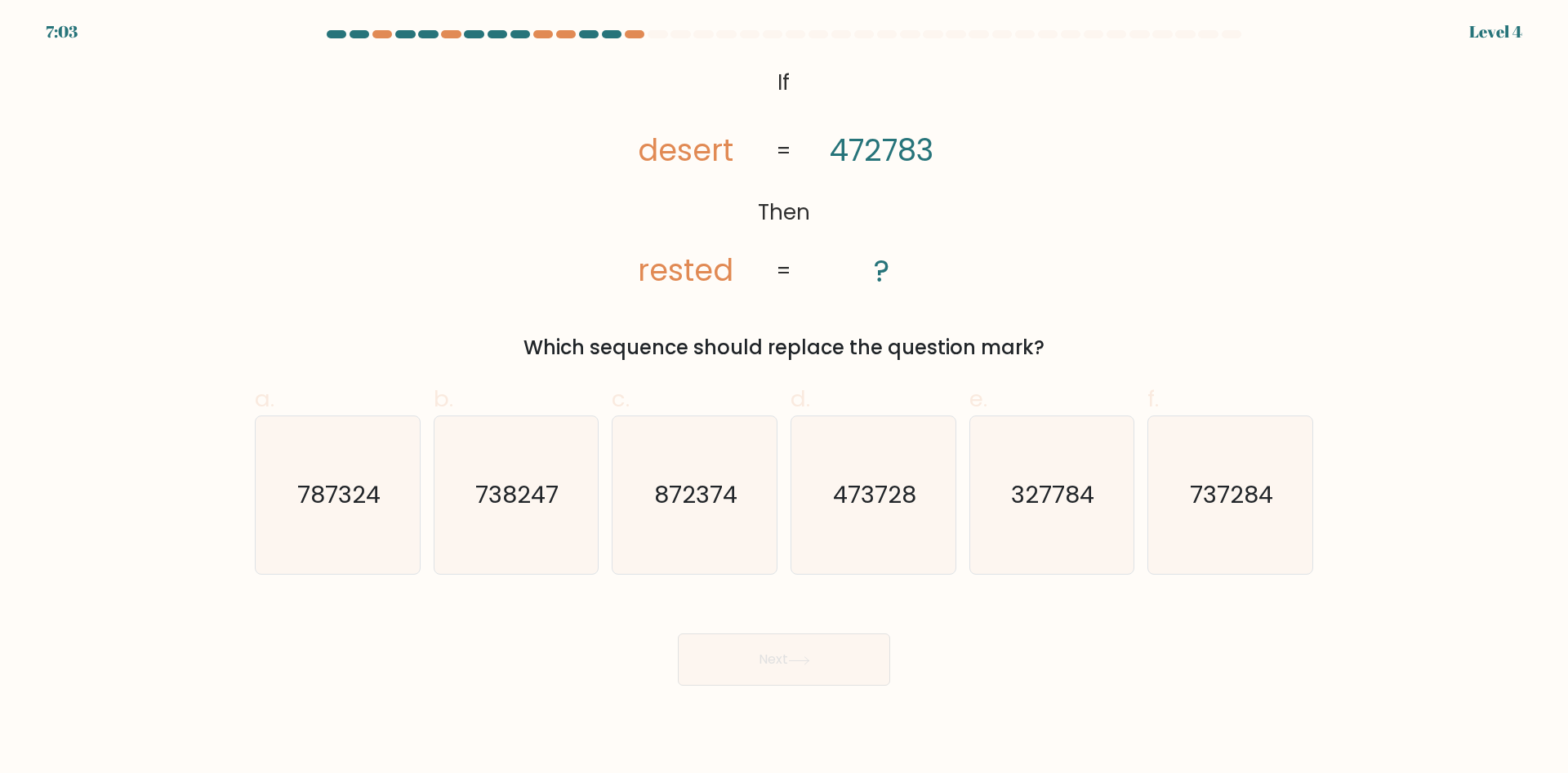
click at [645, 168] on tspan "desert" at bounding box center [686, 150] width 95 height 42
click at [641, 269] on tspan "rested" at bounding box center [686, 270] width 95 height 42
click at [711, 151] on tspan "desert" at bounding box center [686, 150] width 95 height 42
click at [905, 146] on tspan "472783" at bounding box center [882, 150] width 104 height 42
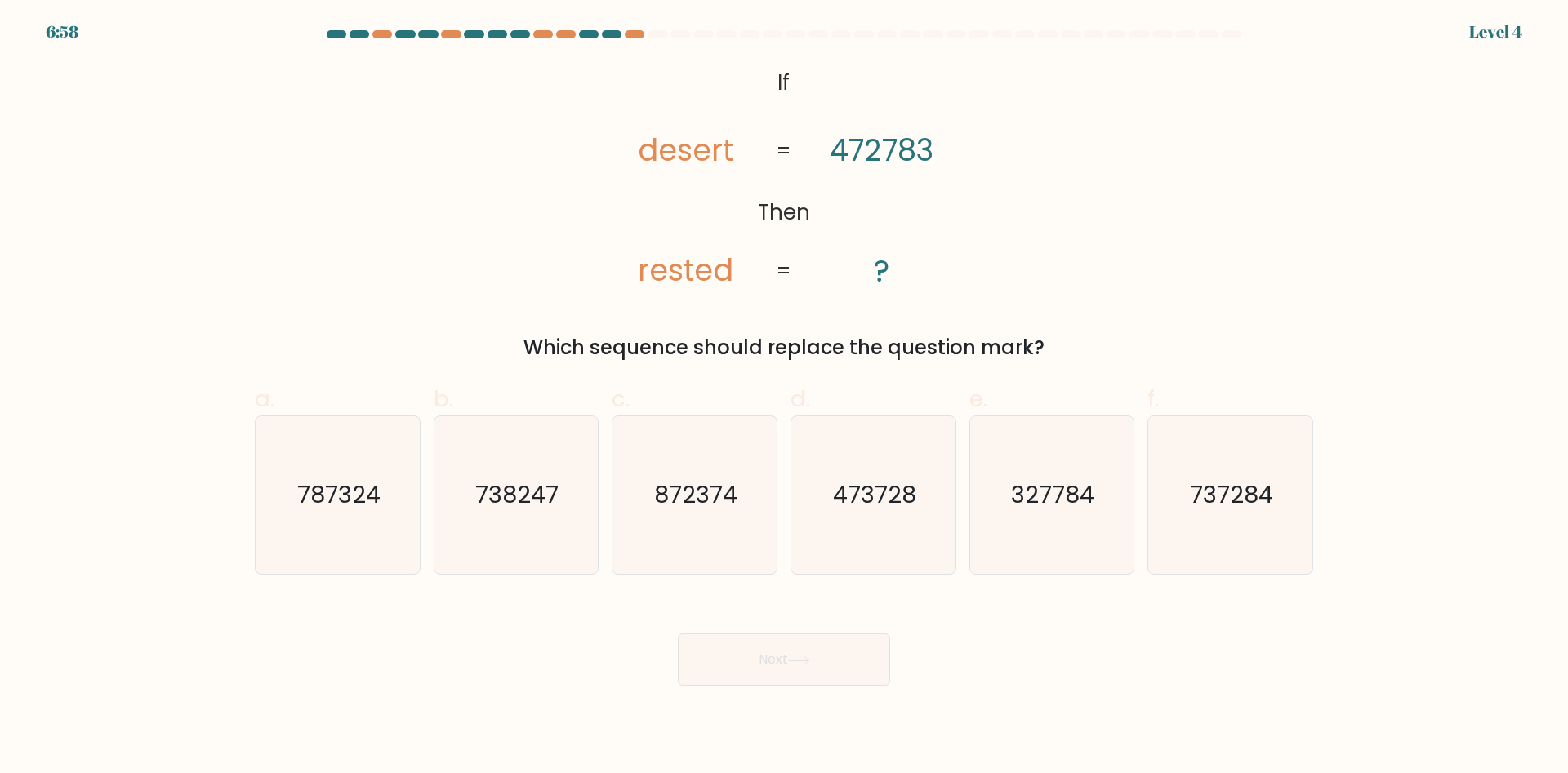
click at [658, 285] on tspan "rested" at bounding box center [686, 270] width 95 height 42
click at [658, 284] on tspan "rested" at bounding box center [686, 270] width 95 height 42
click at [672, 284] on tspan "rested" at bounding box center [686, 270] width 95 height 42
click at [723, 517] on icon "872374" at bounding box center [694, 495] width 158 height 158
click at [784, 398] on input "c. 872374" at bounding box center [784, 393] width 1 height 11
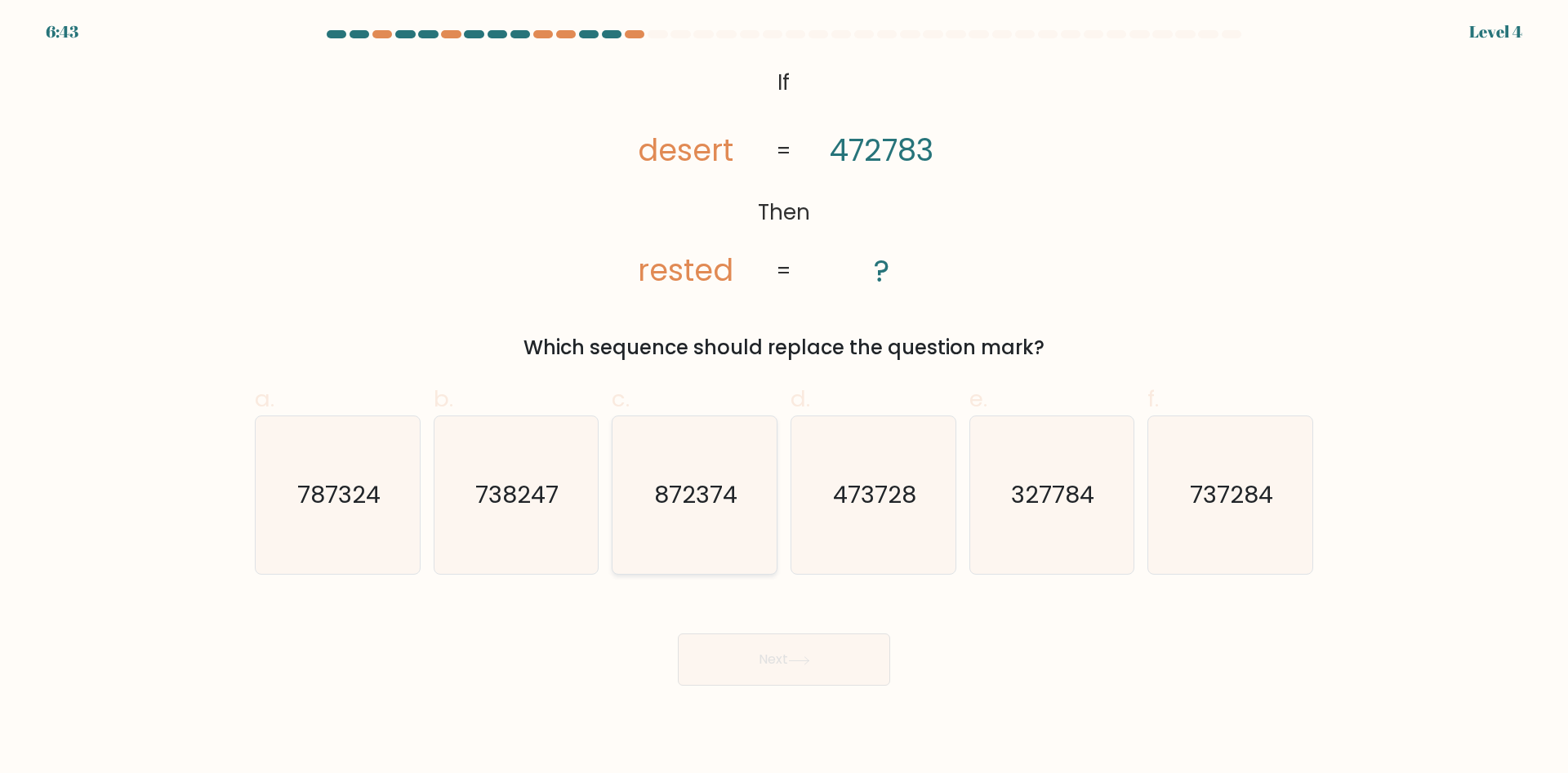
radio input "true"
click at [768, 651] on button "Next" at bounding box center [784, 659] width 213 height 52
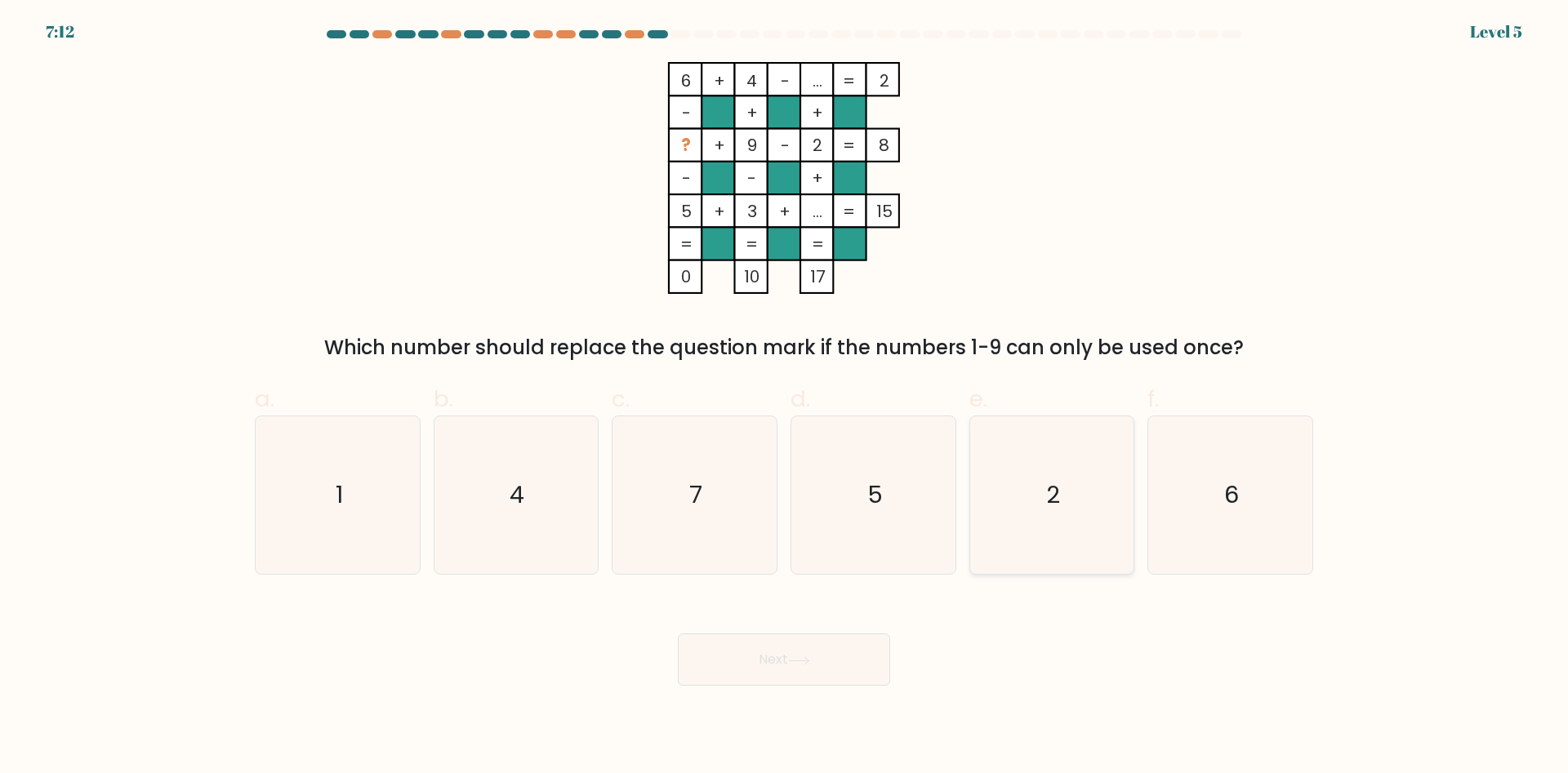
click at [1017, 500] on icon "2" at bounding box center [1051, 495] width 158 height 158
click at [784, 398] on input "e. 2" at bounding box center [784, 393] width 1 height 11
radio input "true"
click at [853, 650] on button "Next" at bounding box center [784, 659] width 213 height 52
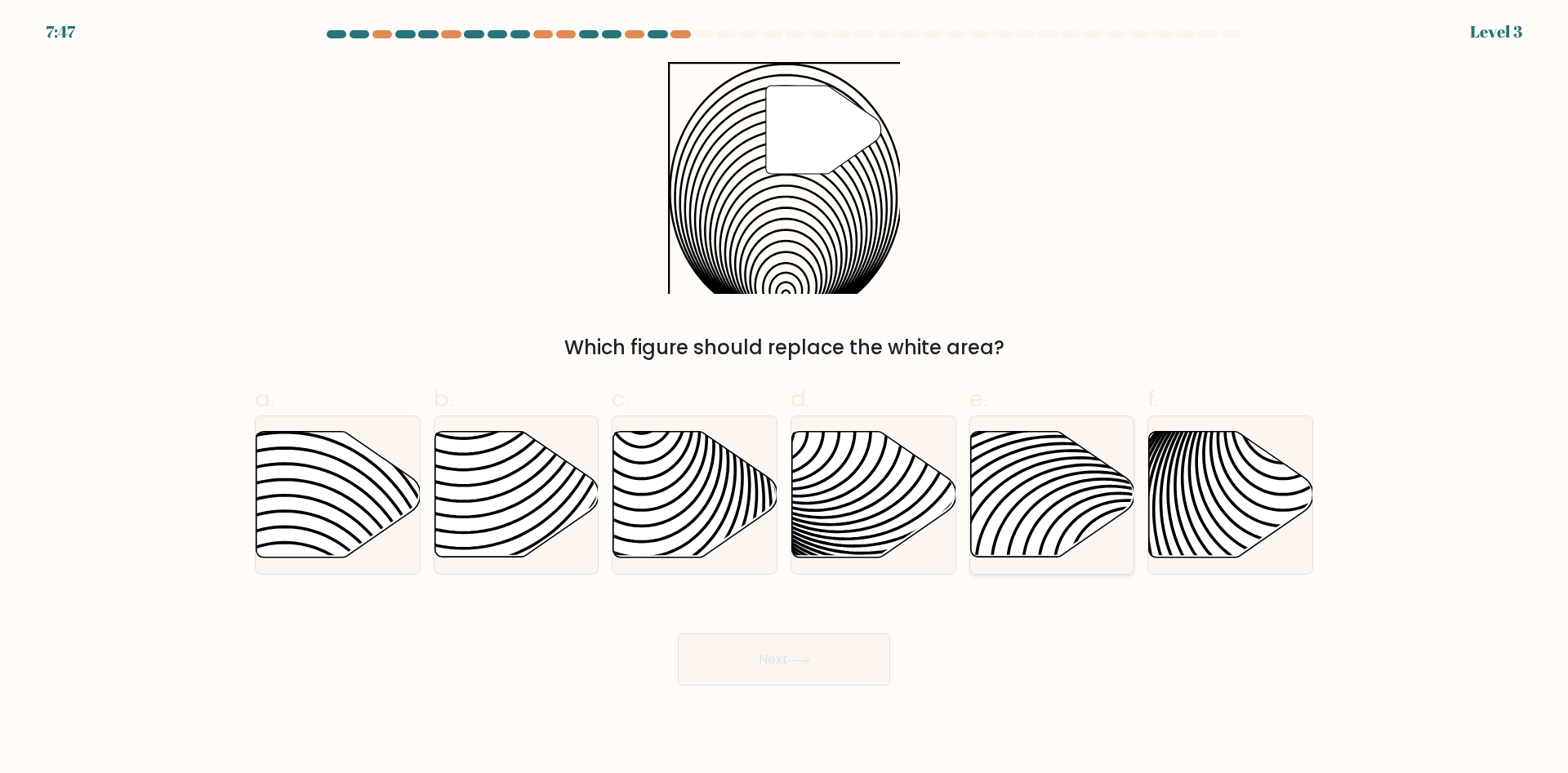
click at [1039, 461] on icon at bounding box center [1052, 494] width 164 height 125
click at [784, 398] on input "e." at bounding box center [784, 393] width 1 height 11
radio input "true"
click at [756, 640] on button "Next" at bounding box center [784, 659] width 213 height 52
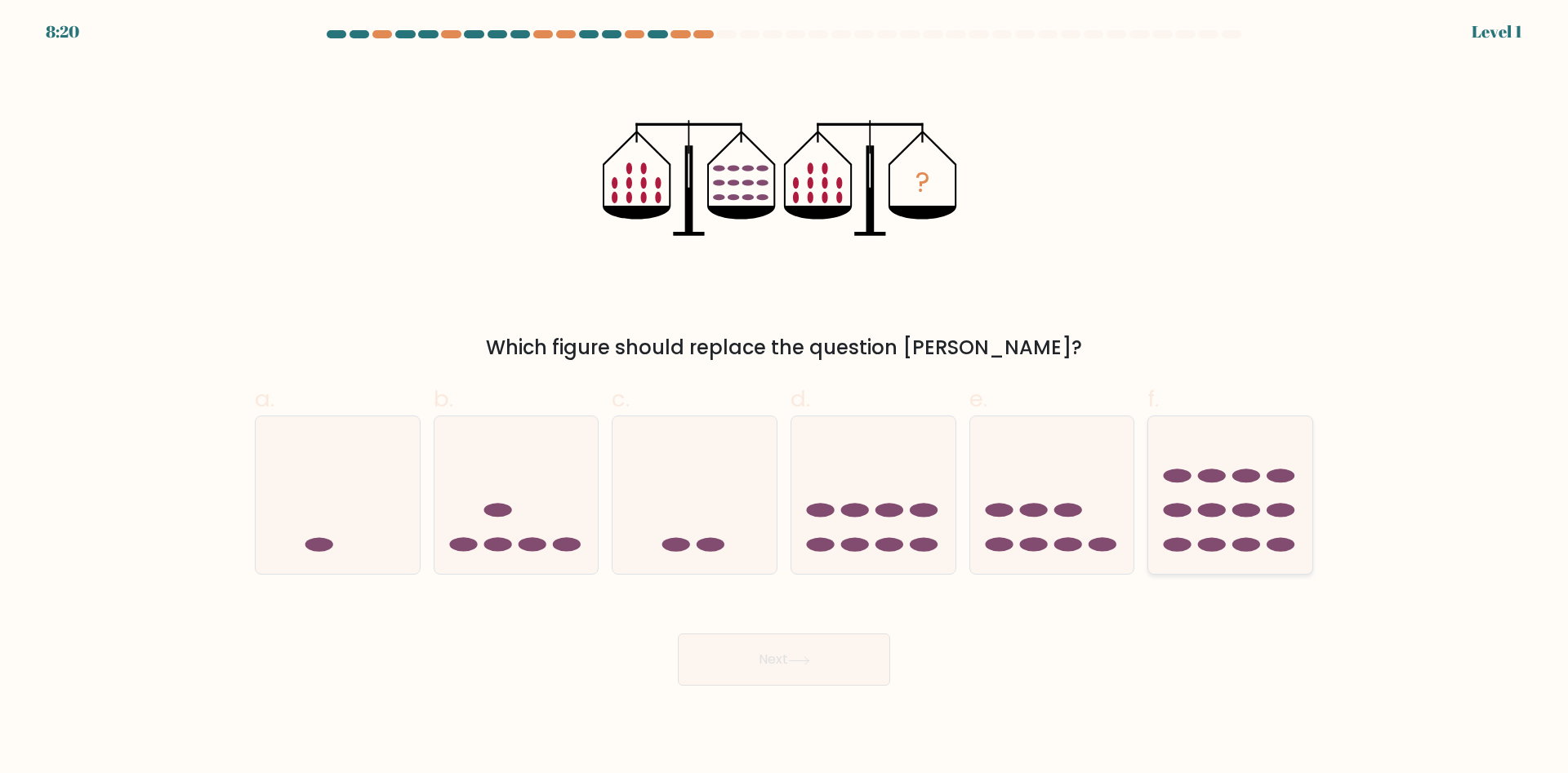
click at [1278, 470] on ellipse at bounding box center [1279, 476] width 27 height 14
click at [784, 398] on input "f." at bounding box center [784, 393] width 1 height 11
radio input "true"
click at [836, 642] on button "Next" at bounding box center [784, 659] width 213 height 52
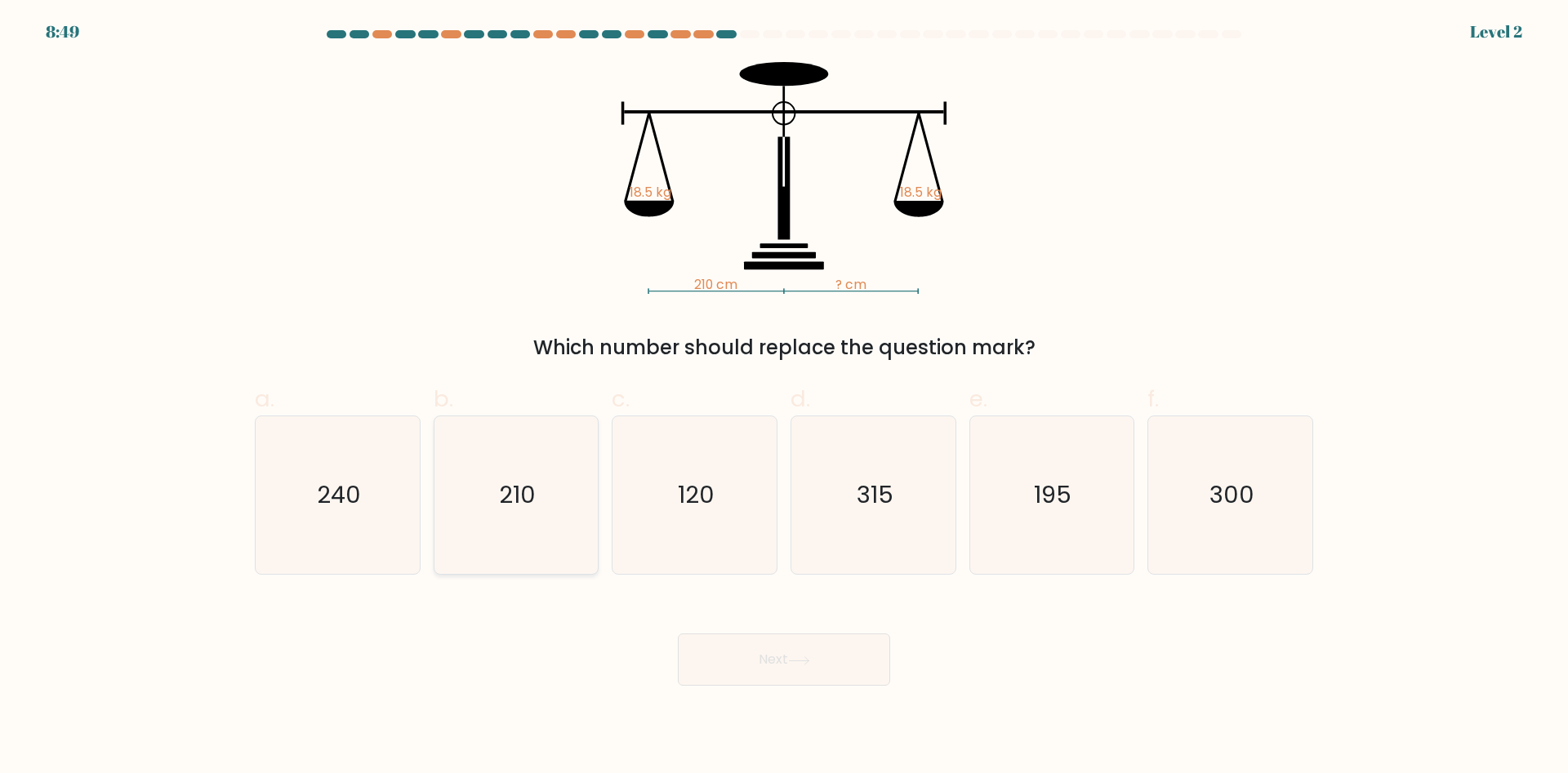
click at [506, 511] on icon "210" at bounding box center [515, 495] width 158 height 158
click at [784, 398] on input "b. 210" at bounding box center [784, 393] width 1 height 11
radio input "true"
click at [829, 651] on button "Next" at bounding box center [784, 659] width 213 height 52
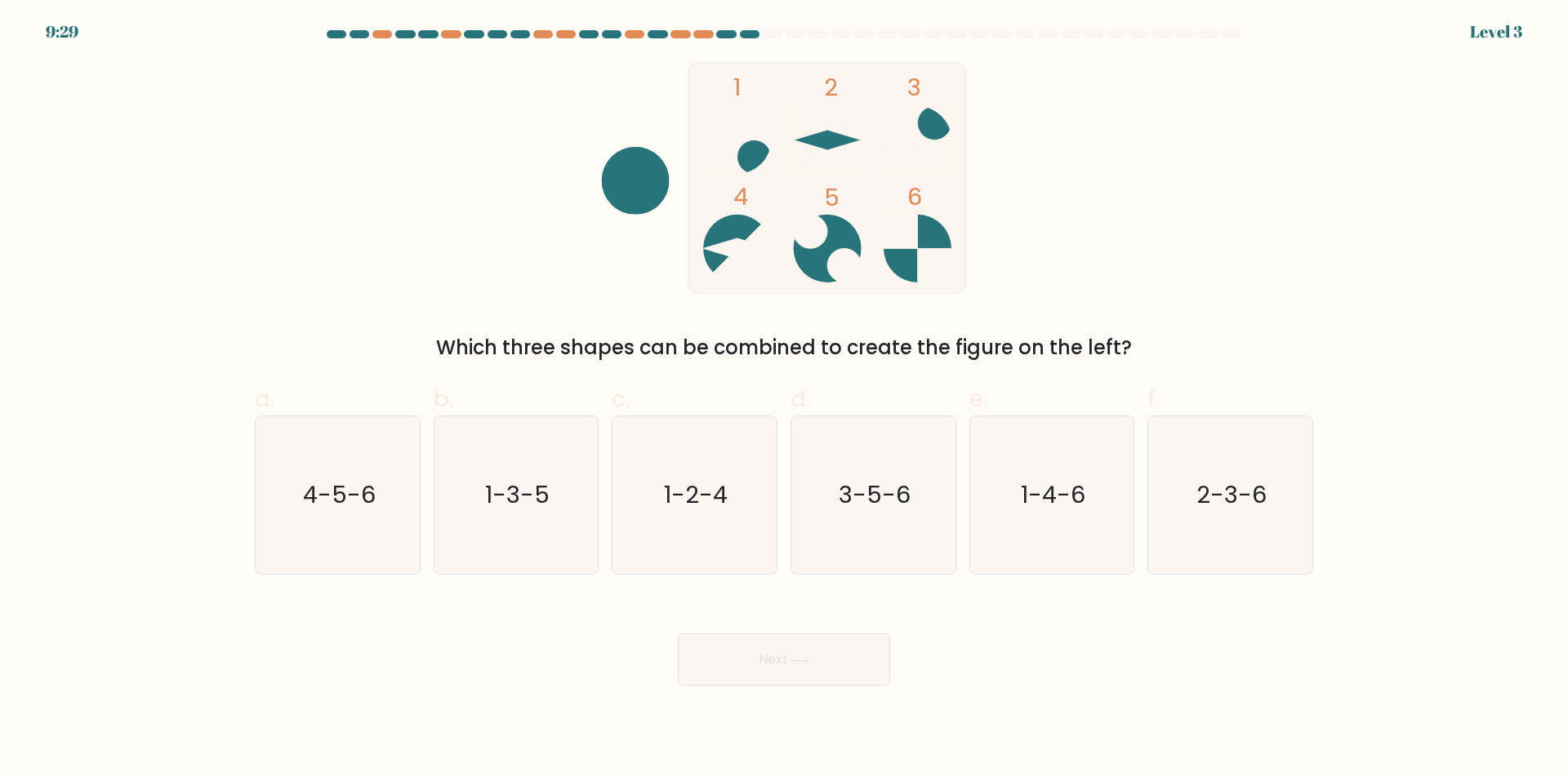
click at [862, 354] on div "Which three shapes can be combined to create the figure on the left?" at bounding box center [784, 348] width 1039 height 29
click at [851, 344] on div "Which three shapes can be combined to create the figure on the left?" at bounding box center [784, 348] width 1039 height 29
click at [499, 519] on icon "1-3-5" at bounding box center [515, 495] width 158 height 158
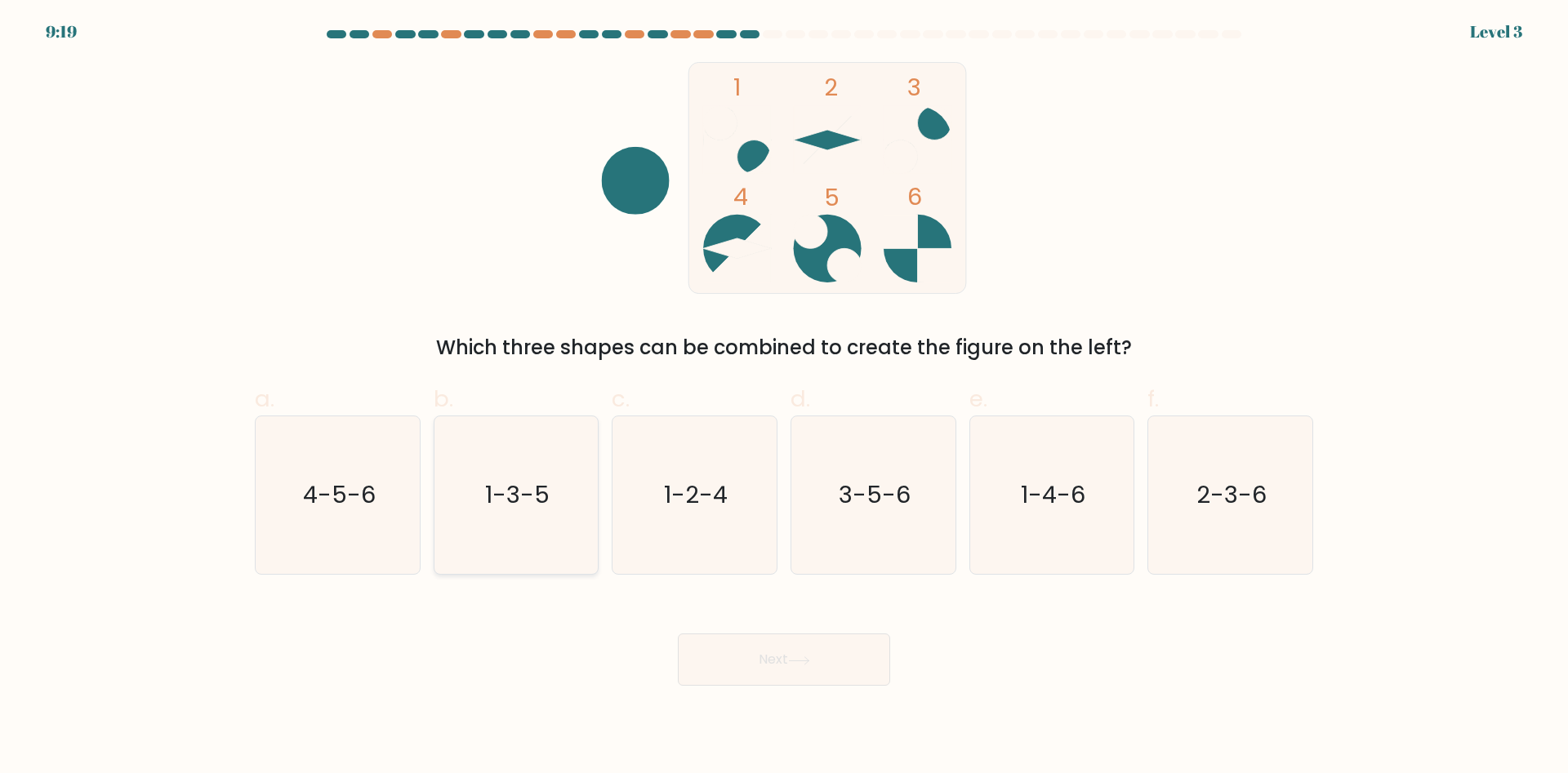
click at [784, 398] on input "b. 1-3-5" at bounding box center [784, 393] width 1 height 11
radio input "true"
click at [851, 654] on button "Next" at bounding box center [784, 659] width 213 height 52
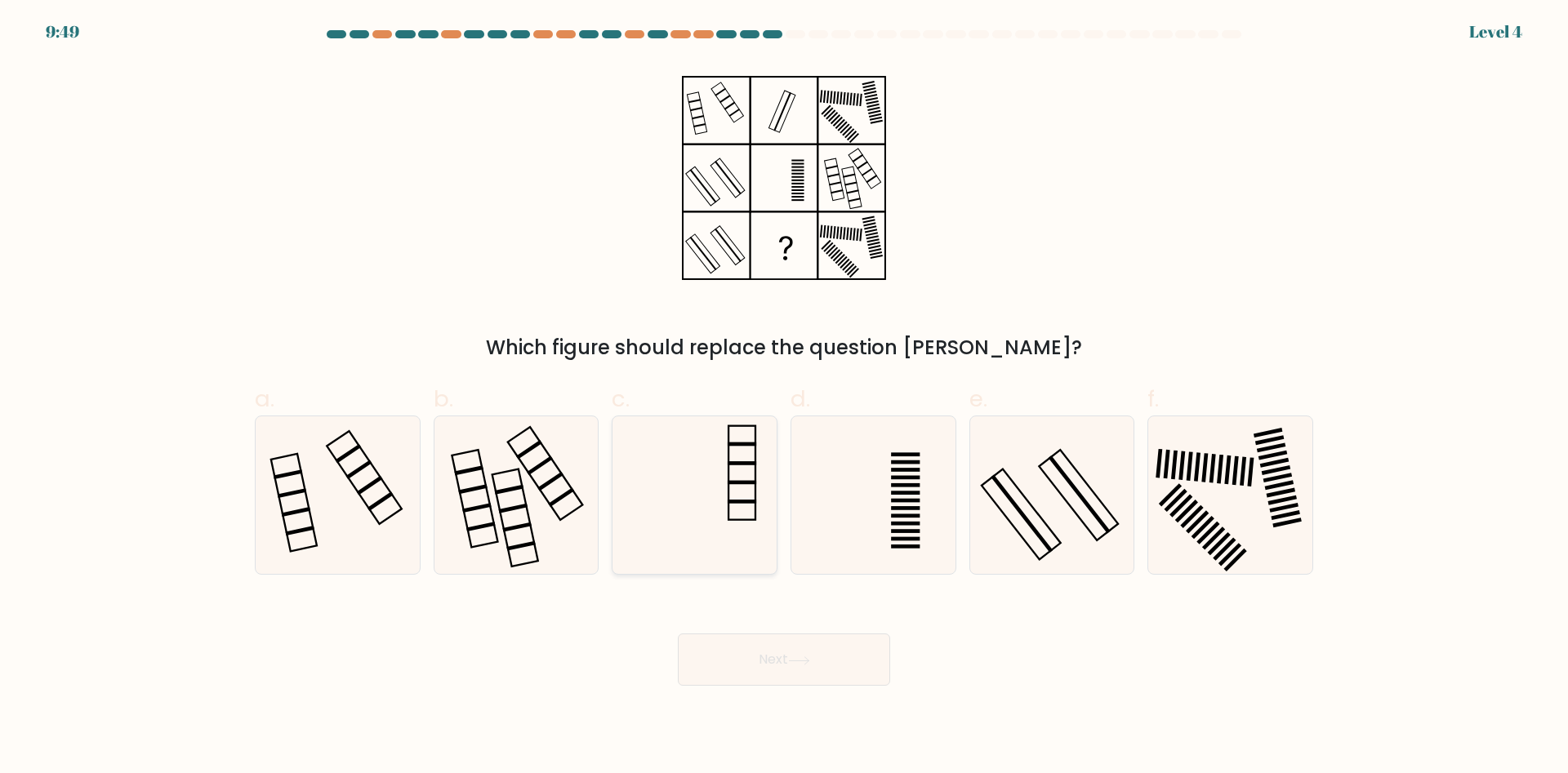
click at [687, 495] on icon at bounding box center [694, 495] width 158 height 158
click at [784, 398] on input "c." at bounding box center [784, 393] width 1 height 11
radio input "true"
click at [855, 693] on body "9:48 Level 4" at bounding box center [784, 386] width 1568 height 773
click at [862, 662] on button "Next" at bounding box center [784, 659] width 213 height 52
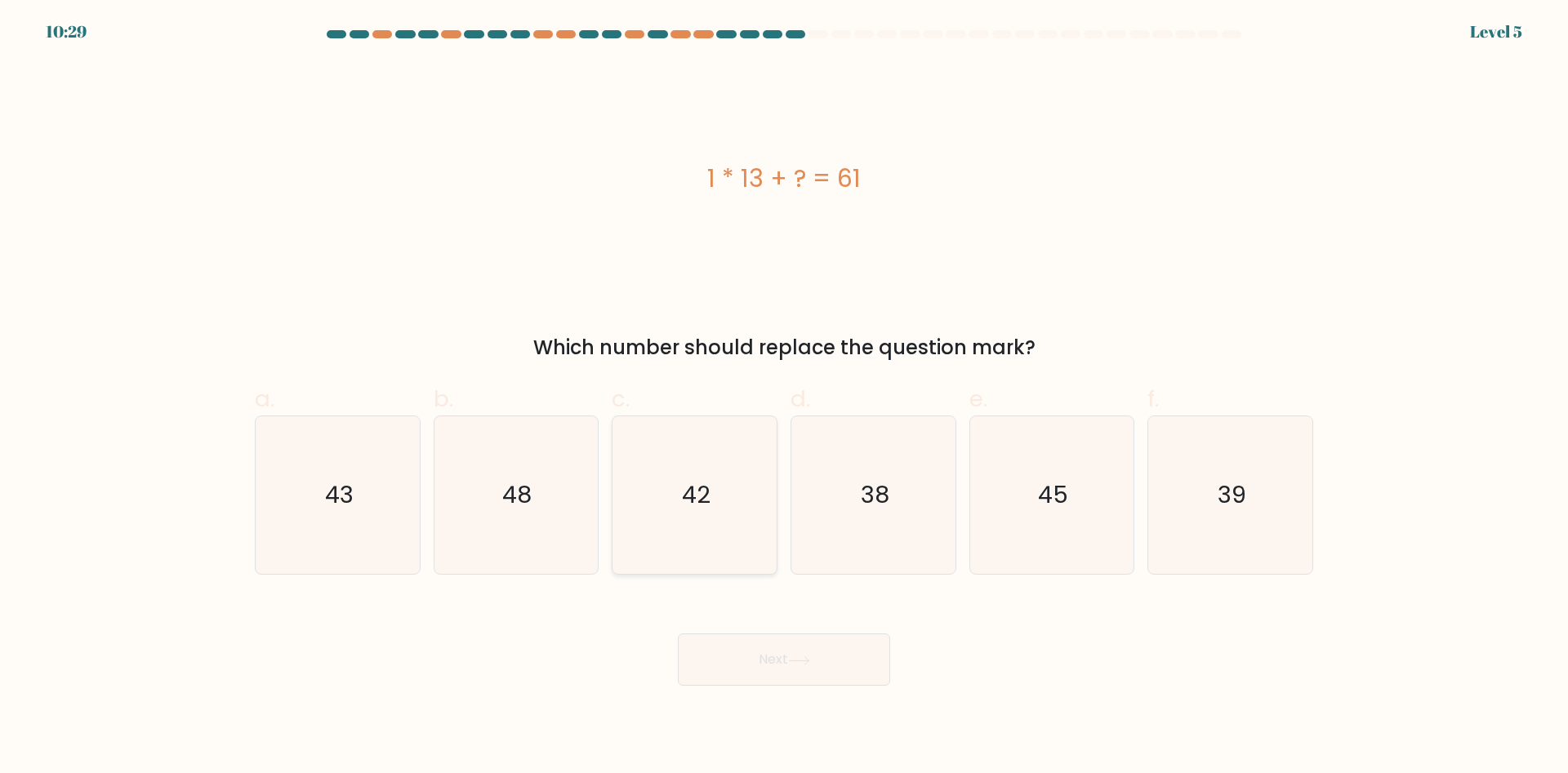
click at [751, 486] on icon "42" at bounding box center [694, 495] width 158 height 158
click at [784, 398] on input "c. 42" at bounding box center [784, 393] width 1 height 11
radio input "true"
click at [541, 529] on icon "48" at bounding box center [515, 495] width 158 height 158
click at [784, 398] on input "b. 48" at bounding box center [784, 393] width 1 height 11
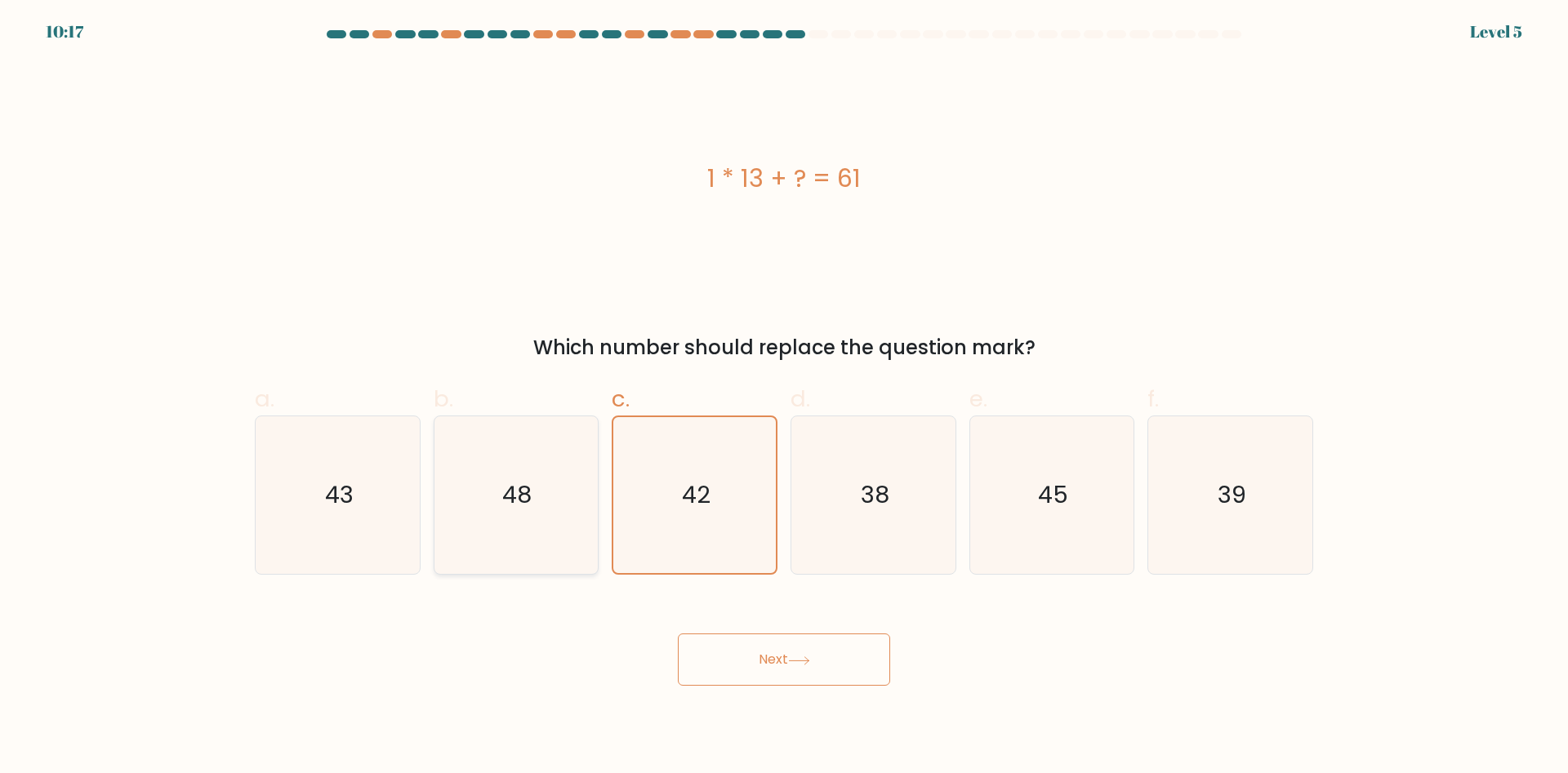
radio input "true"
click at [814, 636] on button "Next" at bounding box center [784, 659] width 213 height 52
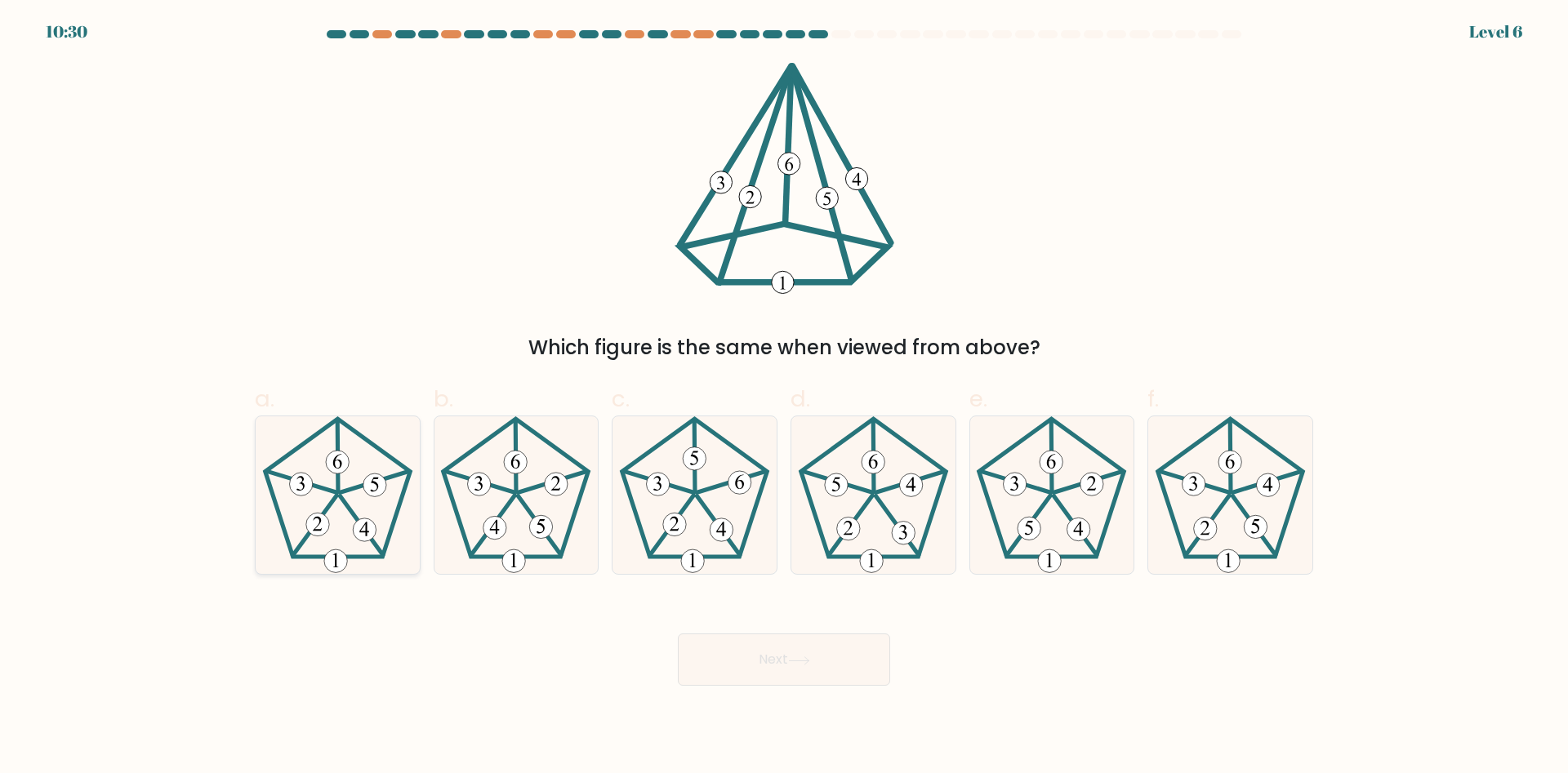
click at [344, 529] on icon at bounding box center [337, 495] width 158 height 158
click at [784, 398] on input "a." at bounding box center [784, 393] width 1 height 11
radio input "true"
click at [806, 658] on icon at bounding box center [799, 661] width 22 height 9
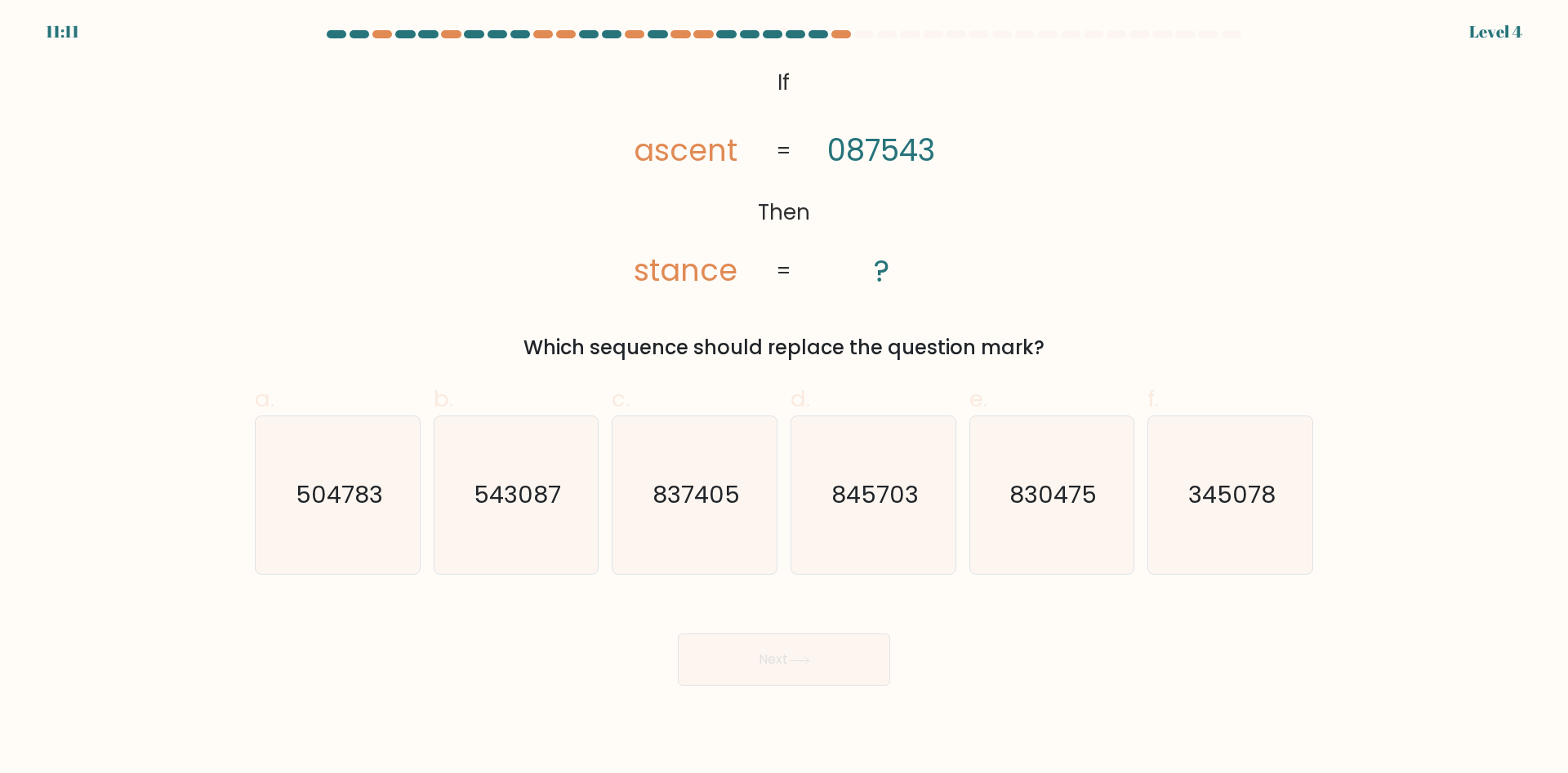
click at [661, 158] on tspan "ascent" at bounding box center [686, 150] width 104 height 42
click at [859, 155] on tspan "087543" at bounding box center [882, 150] width 108 height 42
click at [649, 279] on tspan "stance" at bounding box center [686, 270] width 104 height 42
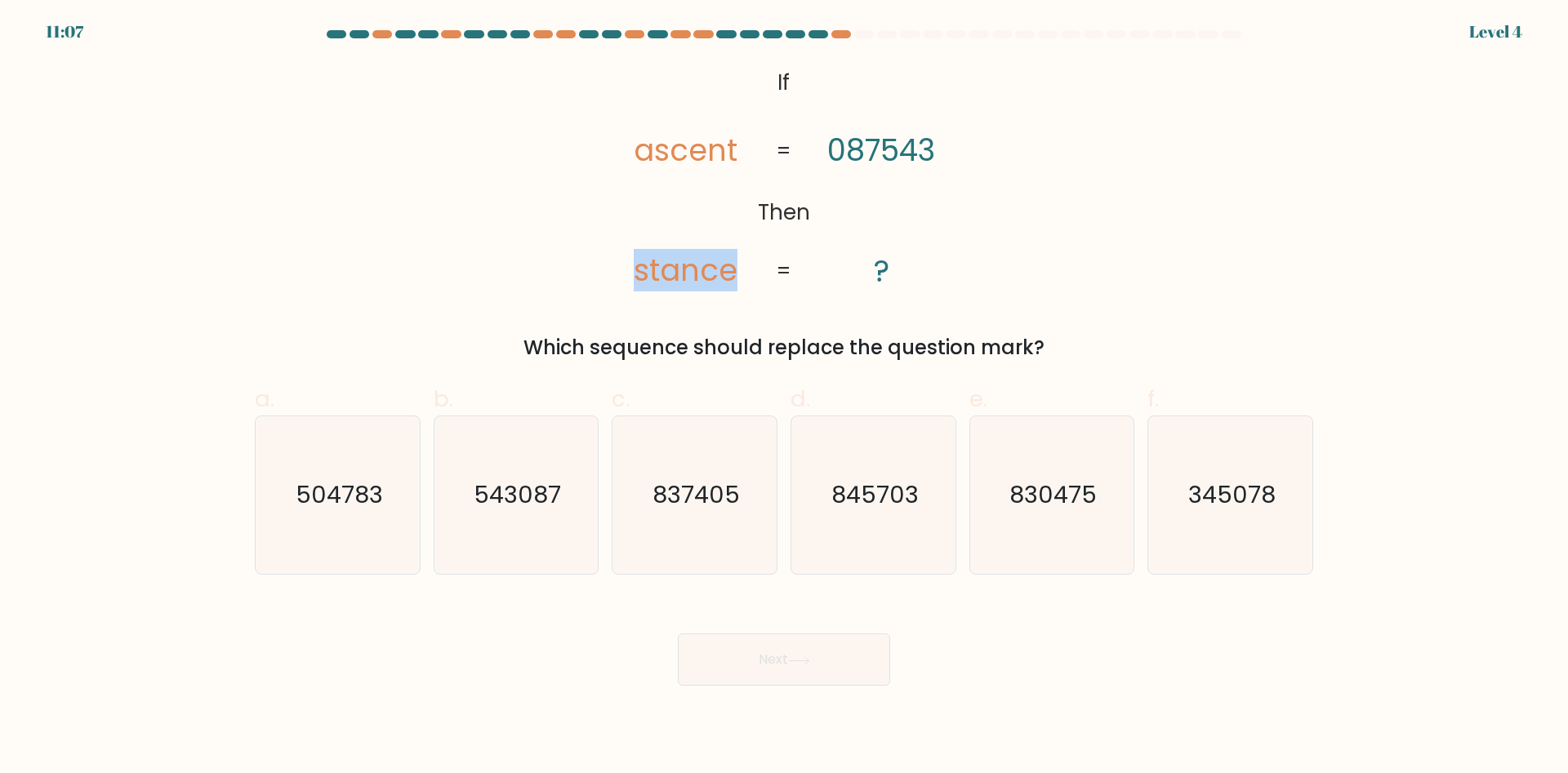
click at [649, 279] on tspan "stance" at bounding box center [686, 270] width 104 height 42
click at [928, 141] on tspan "087543" at bounding box center [882, 150] width 108 height 42
click at [1019, 479] on text "830475" at bounding box center [1053, 495] width 87 height 33
click at [784, 398] on input "e. 830475" at bounding box center [784, 393] width 1 height 11
radio input "true"
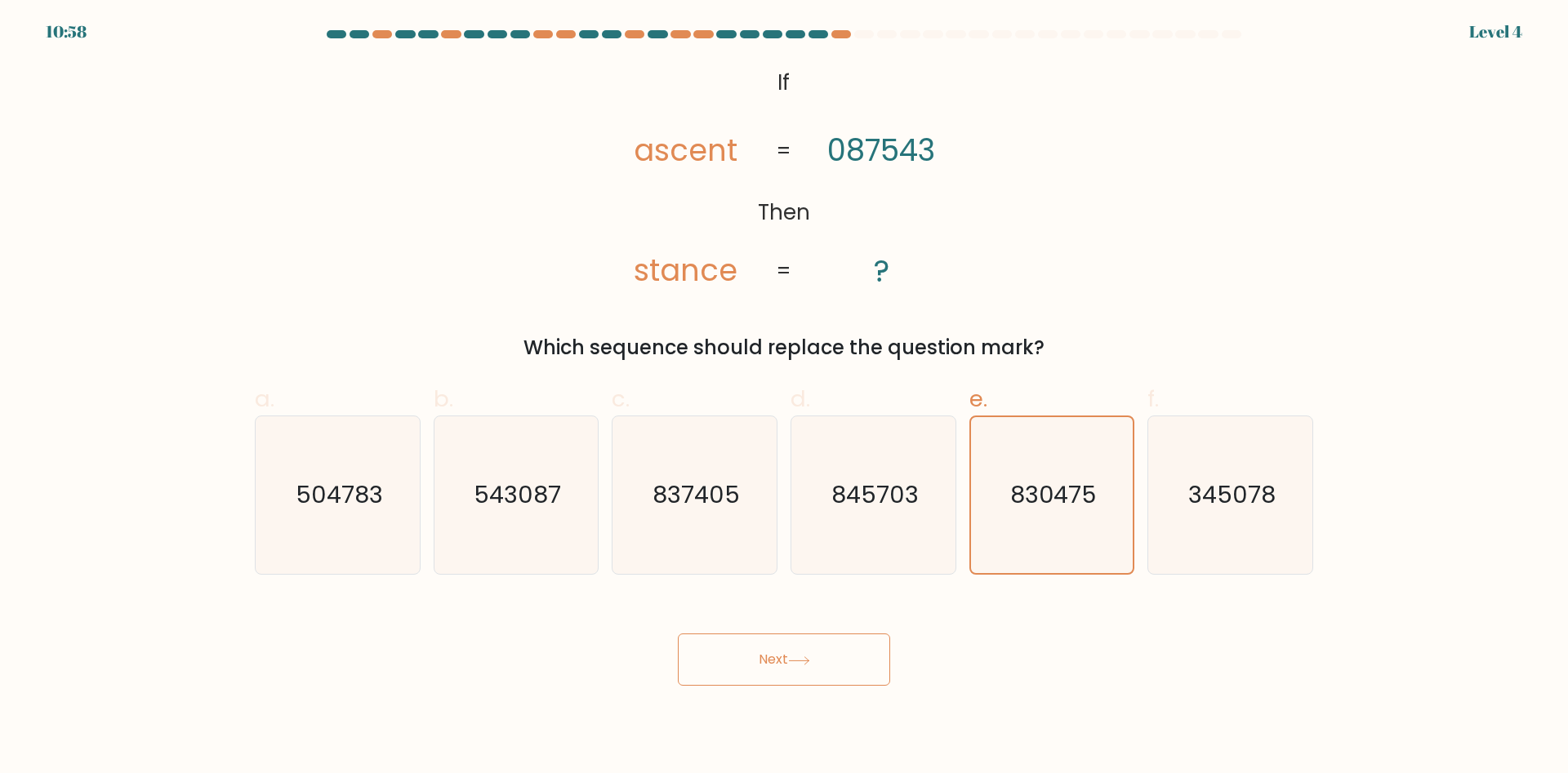
click at [818, 672] on button "Next" at bounding box center [784, 659] width 213 height 52
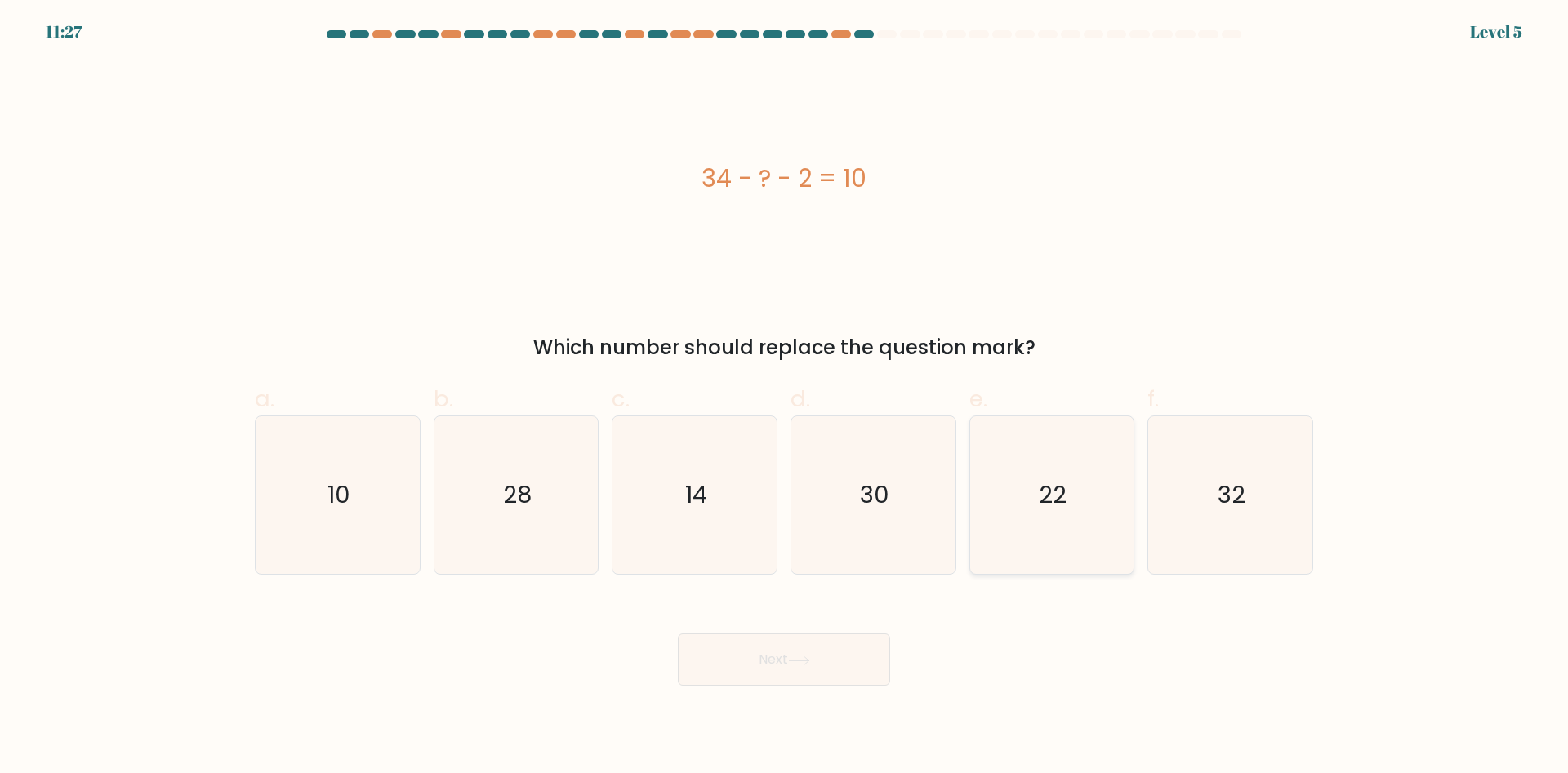
click at [1097, 541] on icon "22" at bounding box center [1051, 495] width 158 height 158
click at [784, 398] on input "e. 22" at bounding box center [784, 393] width 1 height 11
radio input "true"
click at [818, 628] on div "Next" at bounding box center [784, 641] width 1077 height 92
click at [812, 642] on button "Next" at bounding box center [784, 659] width 213 height 52
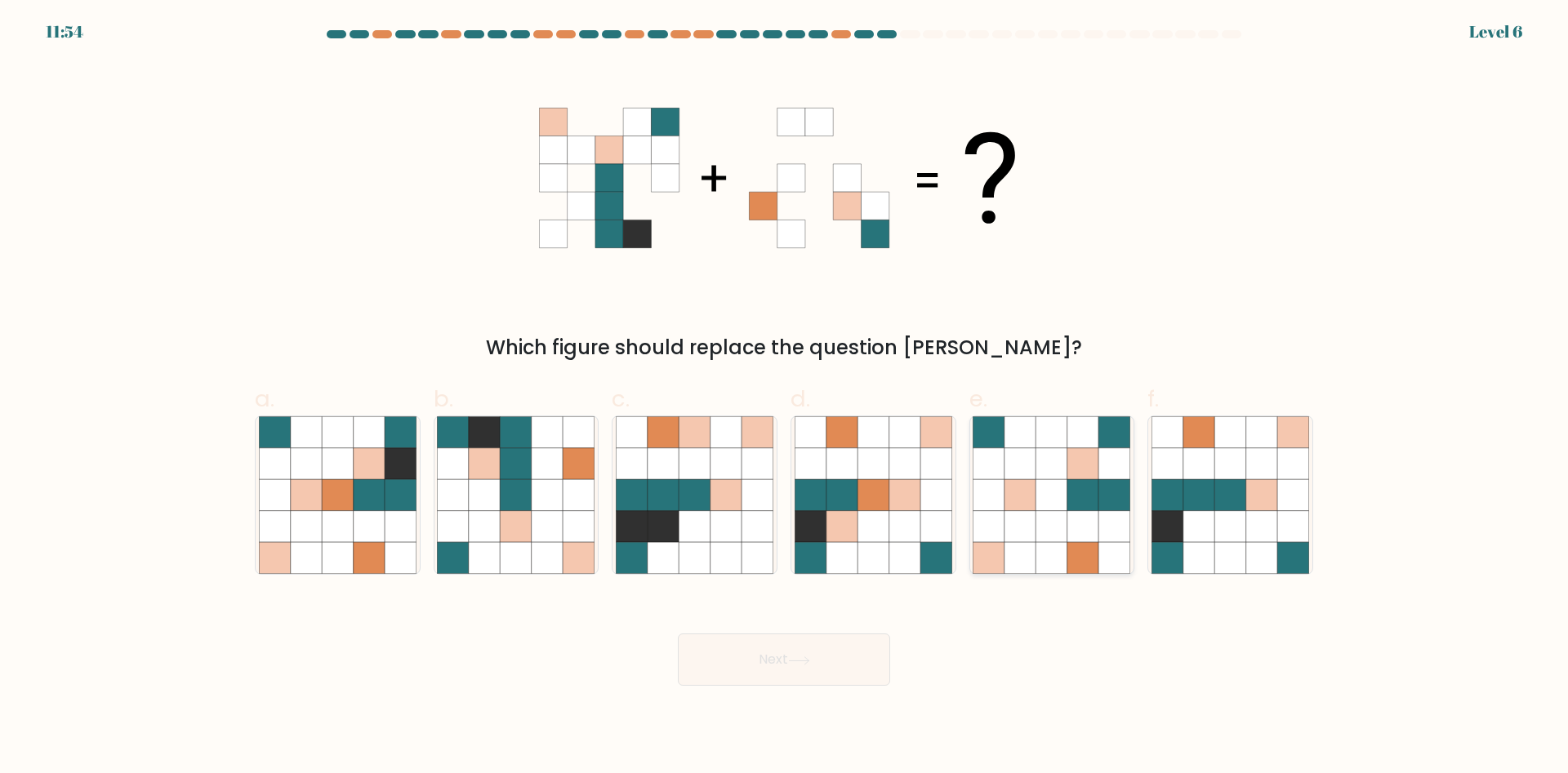
click at [1107, 482] on icon at bounding box center [1114, 495] width 31 height 31
click at [784, 398] on input "e." at bounding box center [784, 393] width 1 height 11
radio input "true"
click at [796, 649] on button "Next" at bounding box center [784, 659] width 213 height 52
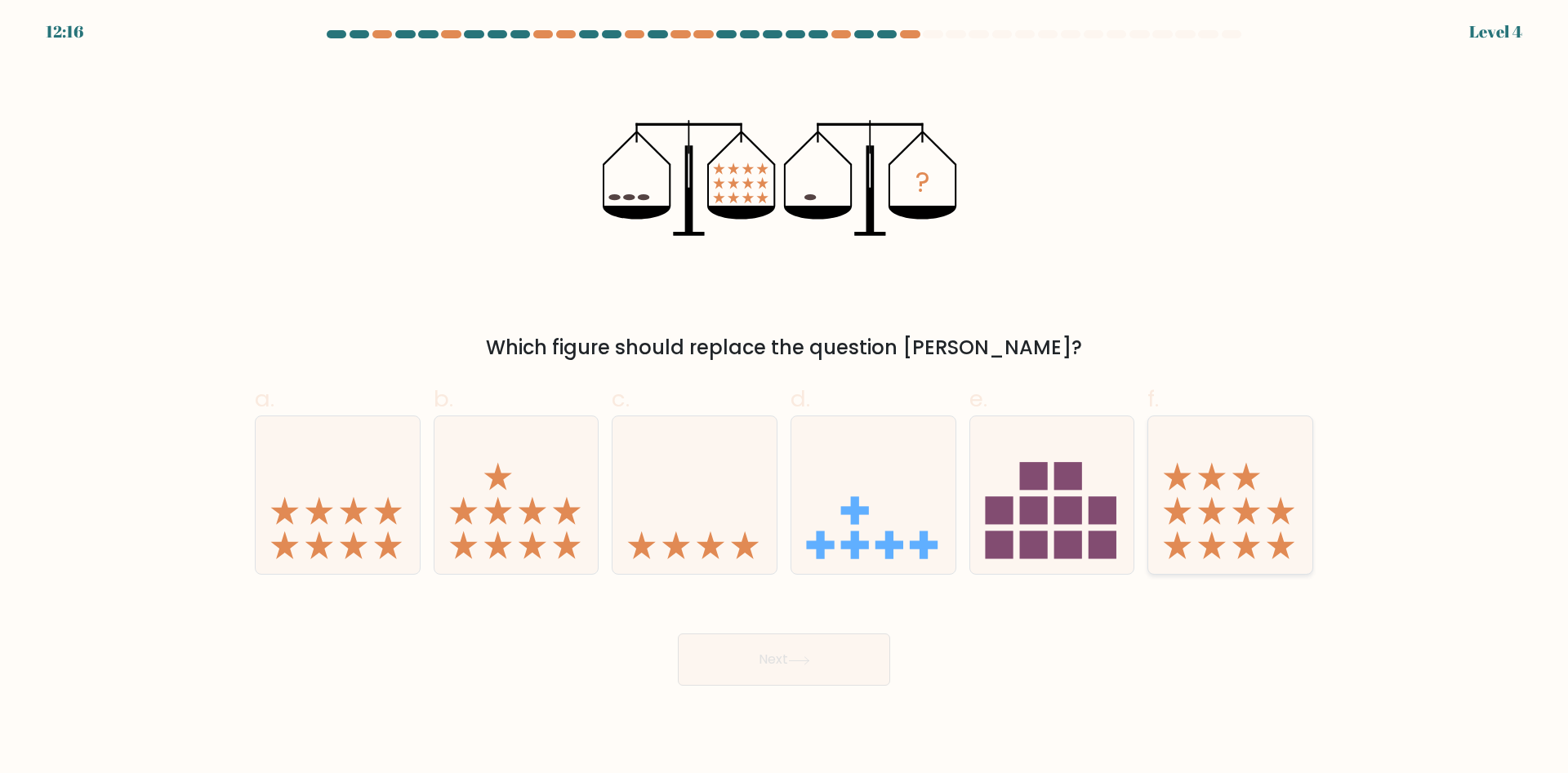
click at [1290, 510] on icon at bounding box center [1280, 511] width 27 height 27
click at [784, 398] on input "f." at bounding box center [784, 393] width 1 height 11
radio input "true"
click at [662, 512] on icon at bounding box center [694, 496] width 164 height 136
click at [784, 398] on input "c." at bounding box center [784, 393] width 1 height 11
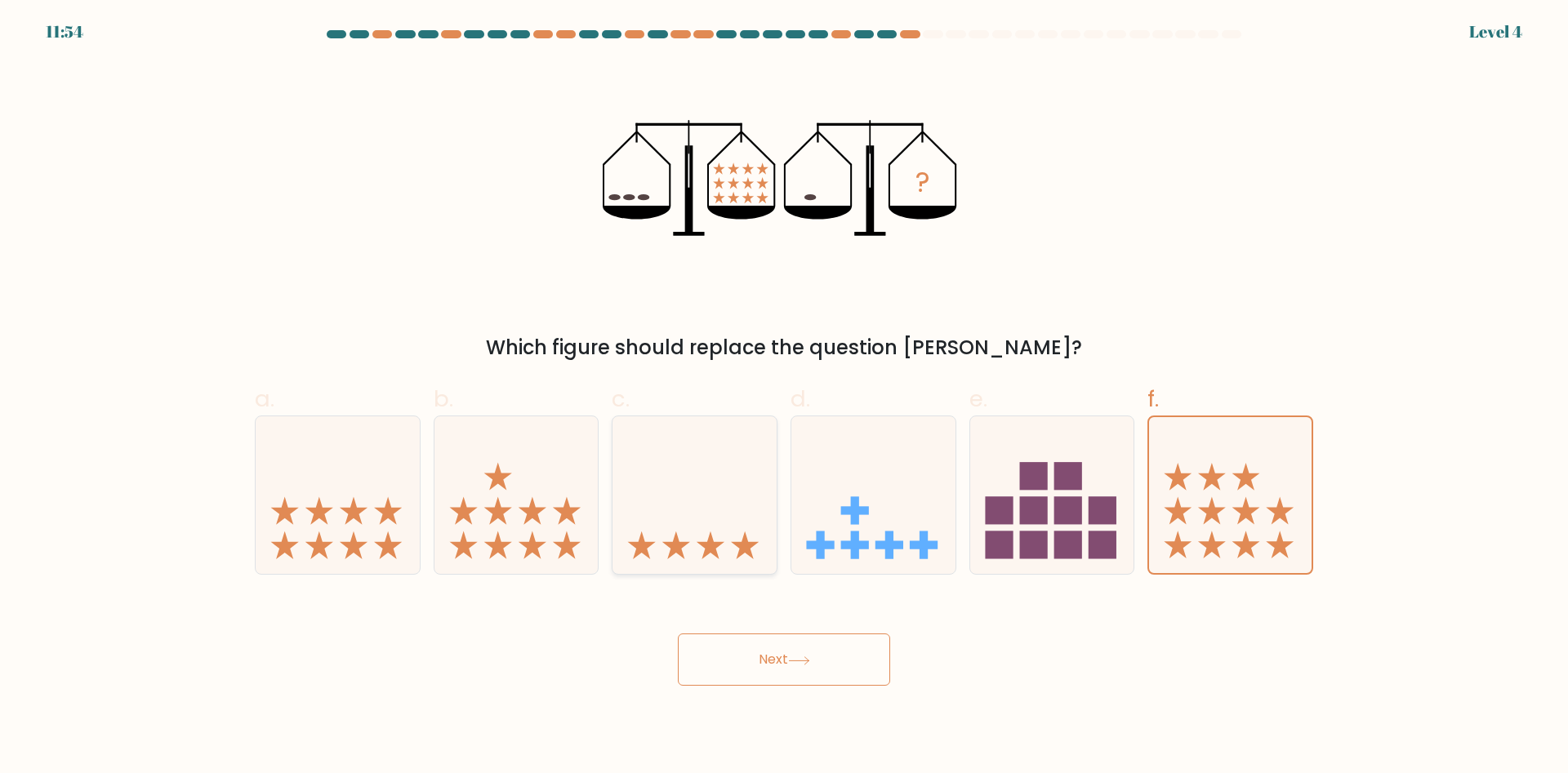
radio input "true"
click at [723, 664] on button "Next" at bounding box center [784, 659] width 213 height 52
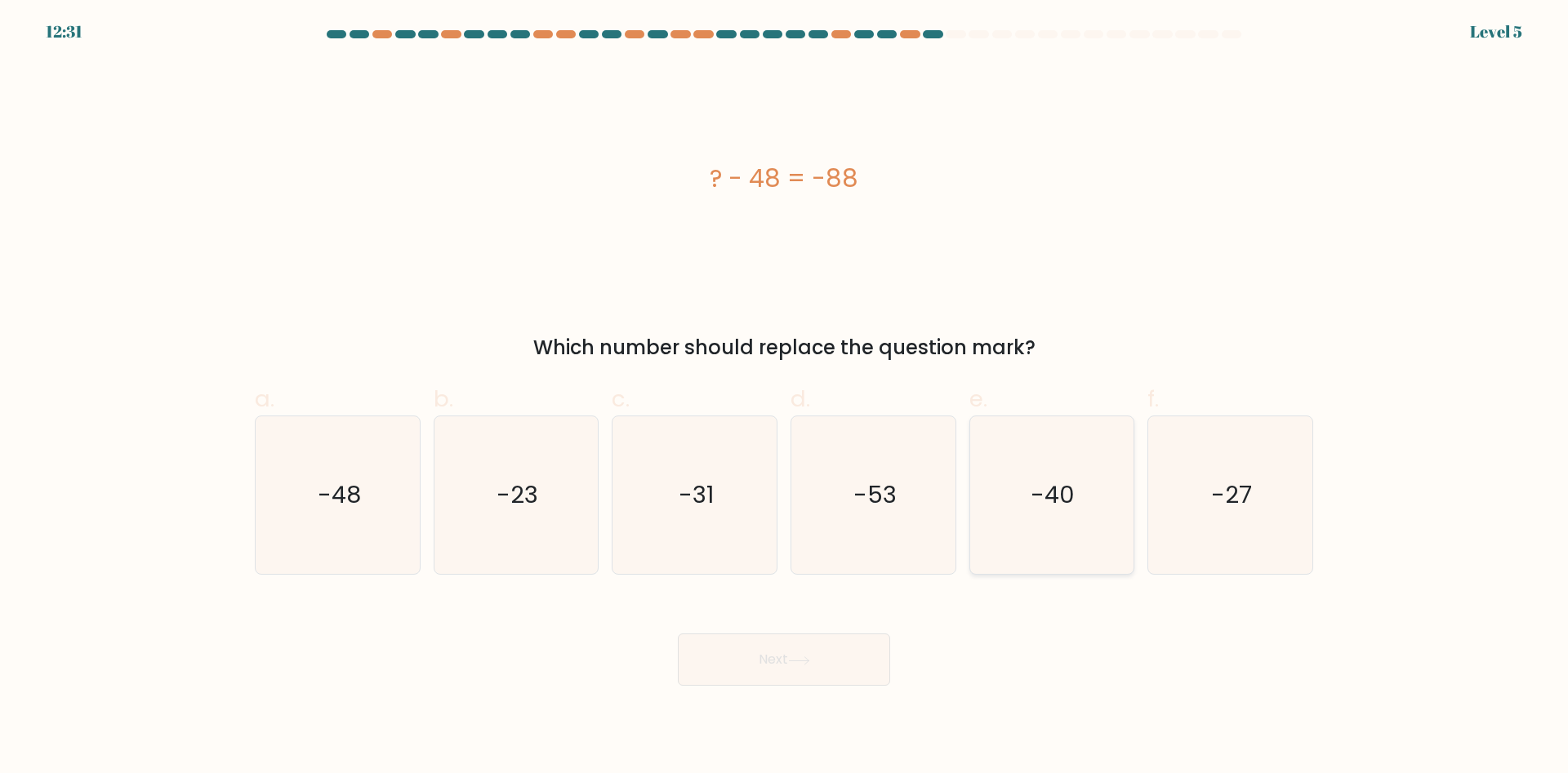
click at [1033, 492] on text "-40" at bounding box center [1054, 495] width 44 height 33
click at [784, 398] on input "e. -40" at bounding box center [784, 393] width 1 height 11
radio input "true"
drag, startPoint x: 825, startPoint y: 648, endPoint x: 1233, endPoint y: 628, distance: 408.5
click at [1233, 628] on div "Next" at bounding box center [784, 641] width 1077 height 92
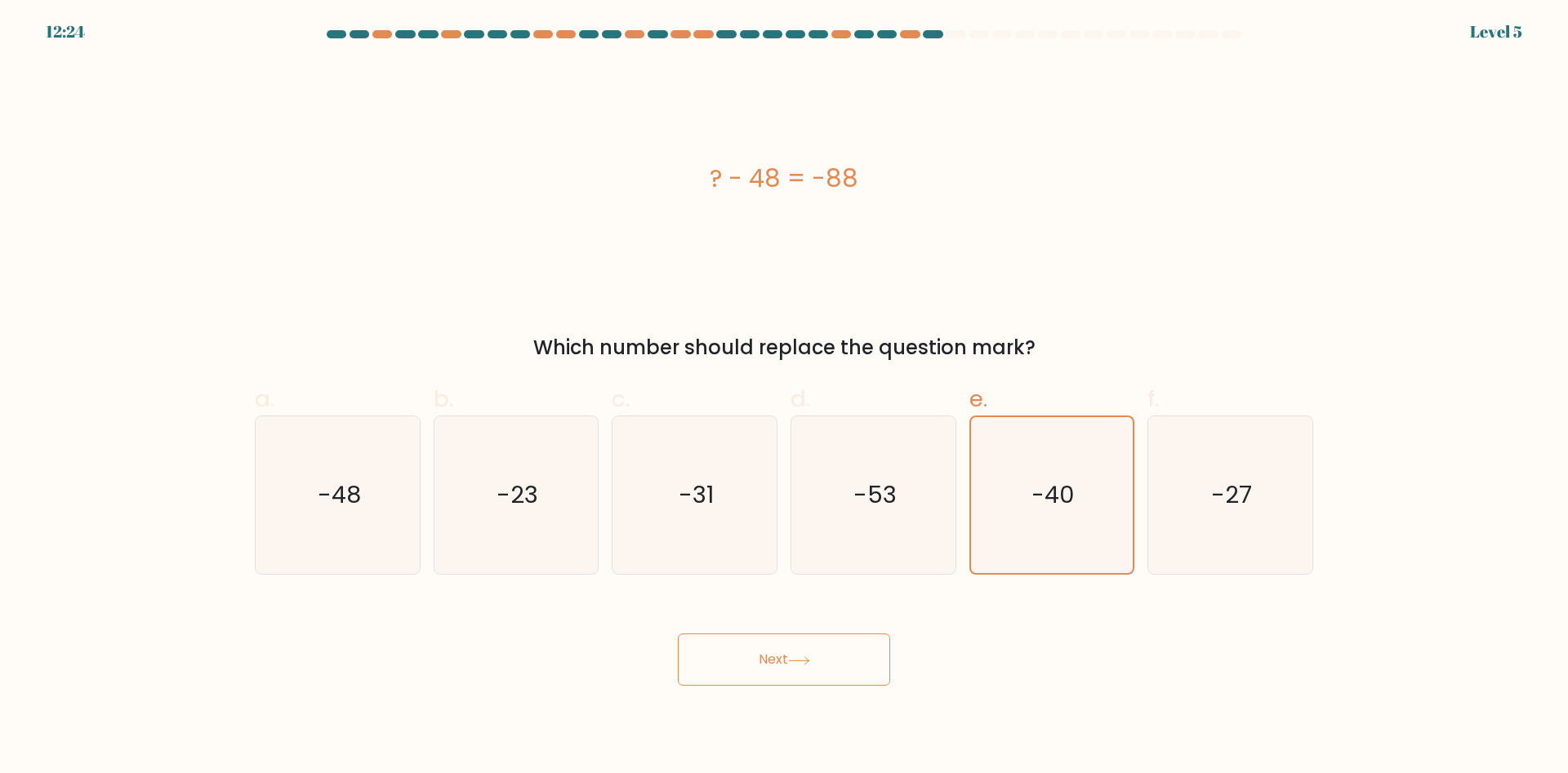
click at [819, 672] on button "Next" at bounding box center [784, 659] width 213 height 52
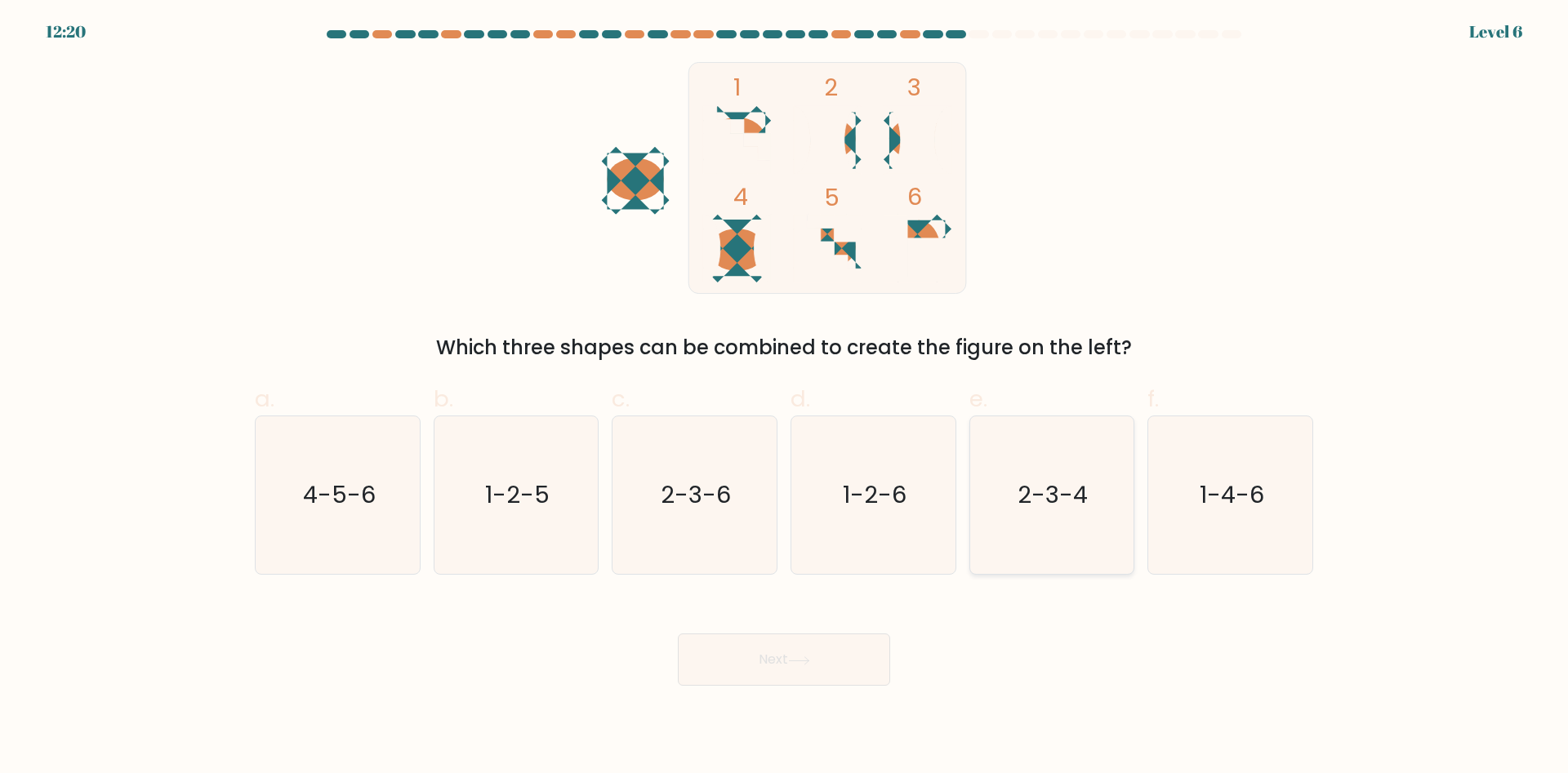
click at [1067, 549] on icon "2-3-4" at bounding box center [1051, 495] width 158 height 158
click at [784, 398] on input "e. 2-3-4" at bounding box center [784, 393] width 1 height 11
radio input "true"
click at [873, 656] on button "Next" at bounding box center [784, 659] width 213 height 52
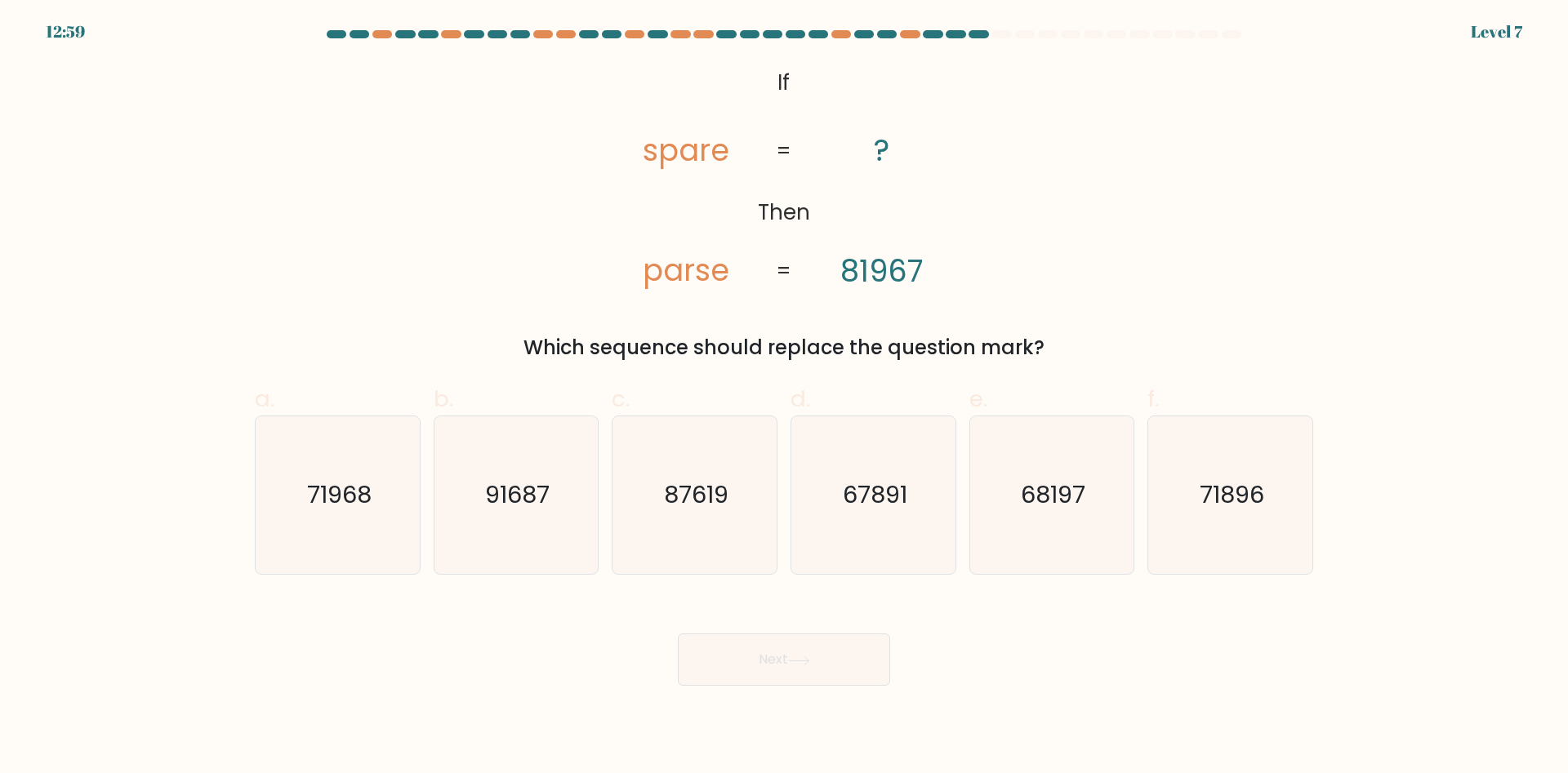
click at [705, 274] on tspan "parse" at bounding box center [686, 270] width 86 height 42
click at [900, 281] on tspan "81967" at bounding box center [881, 271] width 82 height 42
click at [900, 269] on tspan "81967" at bounding box center [881, 271] width 82 height 42
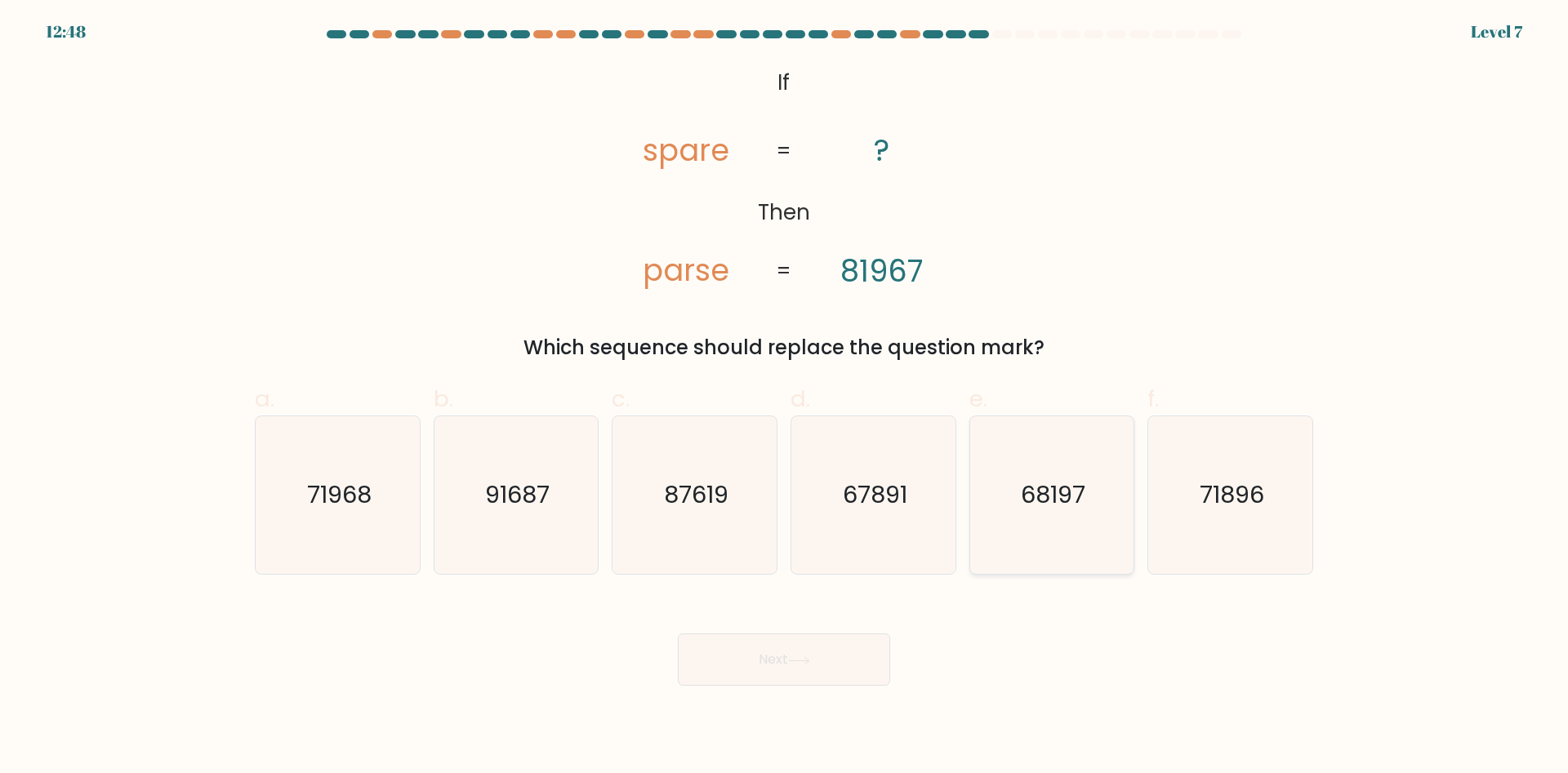
click at [1071, 532] on icon "68197" at bounding box center [1051, 495] width 158 height 158
click at [784, 398] on input "e. 68197" at bounding box center [784, 393] width 1 height 11
radio input "true"
click at [869, 627] on div "Next" at bounding box center [784, 641] width 1077 height 92
click at [870, 636] on button "Next" at bounding box center [784, 659] width 213 height 52
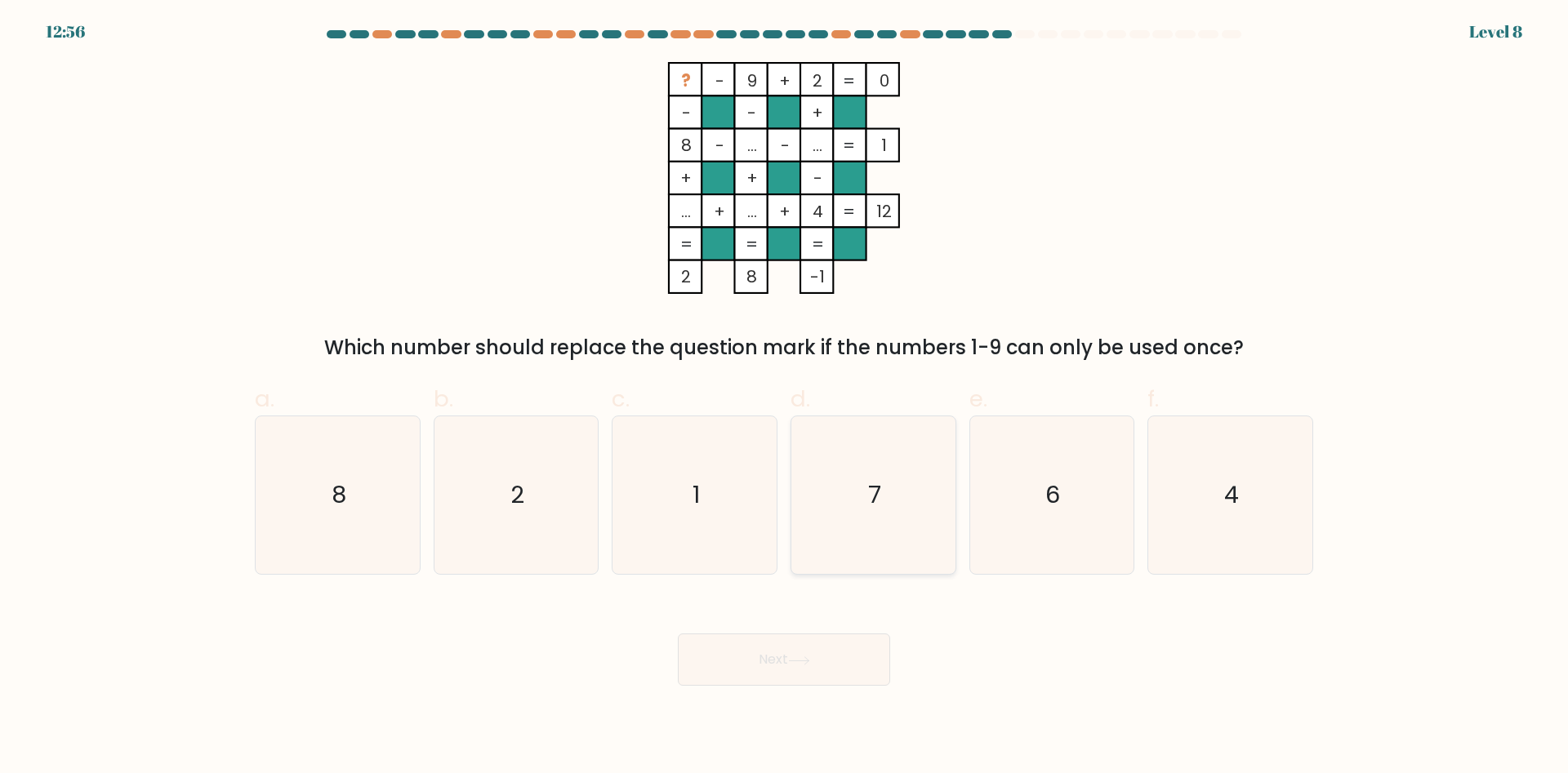
click at [901, 443] on icon "7" at bounding box center [873, 495] width 158 height 158
click at [784, 398] on input "d. 7" at bounding box center [784, 393] width 1 height 11
radio input "true"
click at [859, 681] on button "Next" at bounding box center [784, 659] width 213 height 52
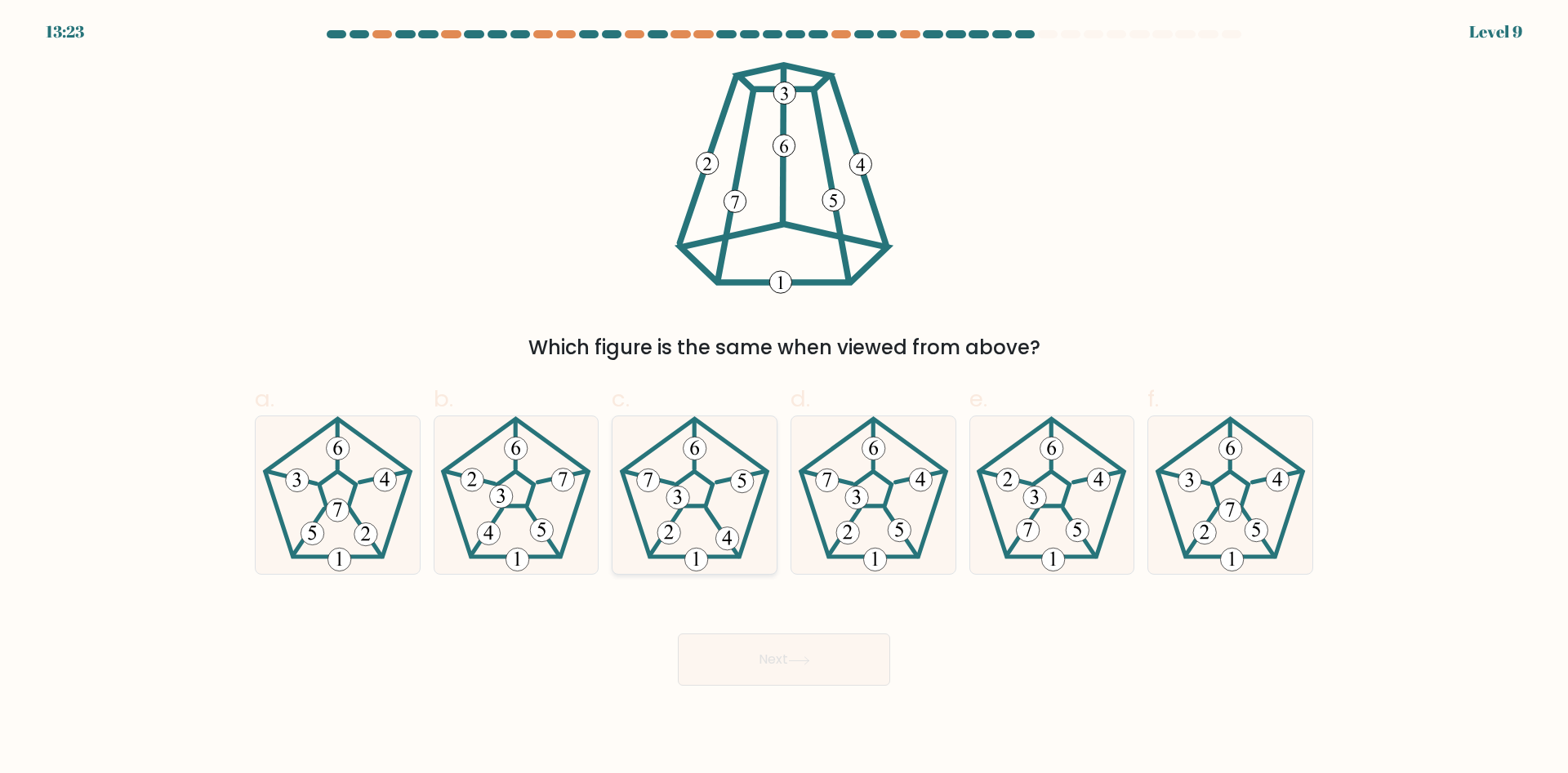
click at [765, 489] on icon at bounding box center [694, 495] width 158 height 158
click at [784, 398] on input "c." at bounding box center [784, 393] width 1 height 11
radio input "true"
click at [760, 653] on button "Next" at bounding box center [784, 659] width 213 height 52
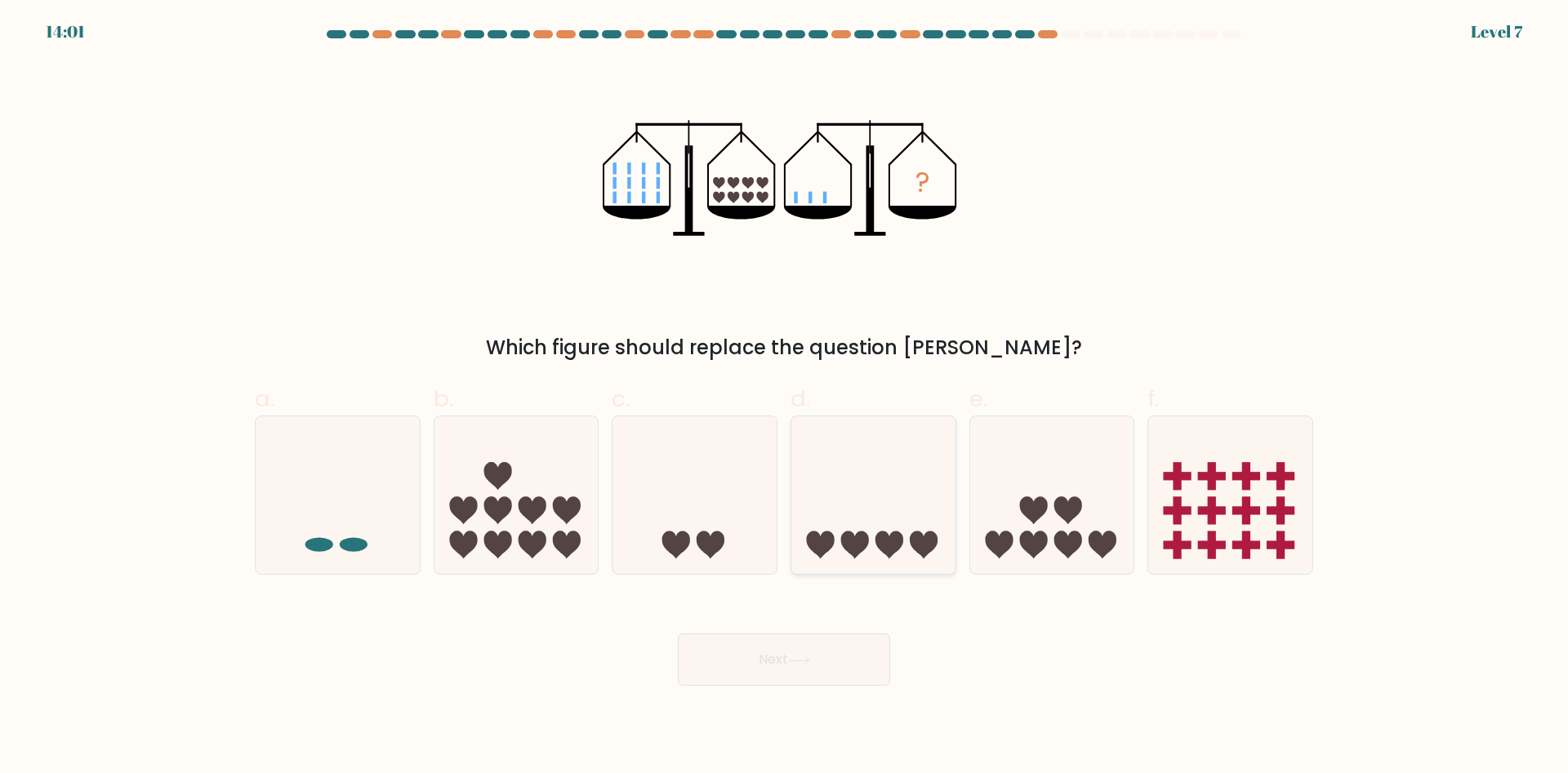
click at [880, 503] on icon at bounding box center [874, 496] width 164 height 136
click at [784, 398] on input "d." at bounding box center [784, 393] width 1 height 11
radio input "true"
click at [985, 522] on icon at bounding box center [1052, 496] width 164 height 136
click at [784, 398] on input "e." at bounding box center [784, 393] width 1 height 11
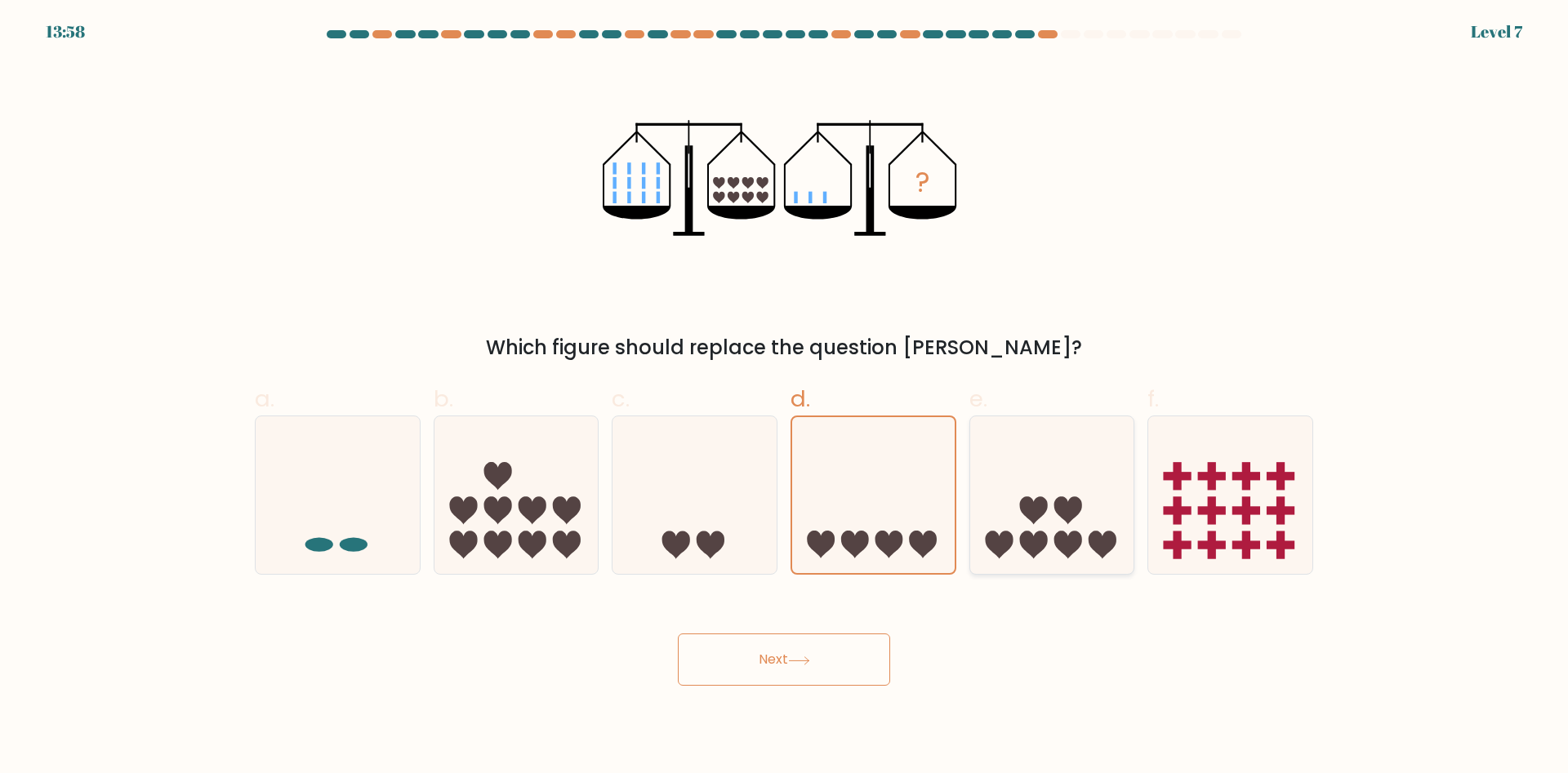
radio input "true"
click at [788, 644] on button "Next" at bounding box center [784, 659] width 213 height 52
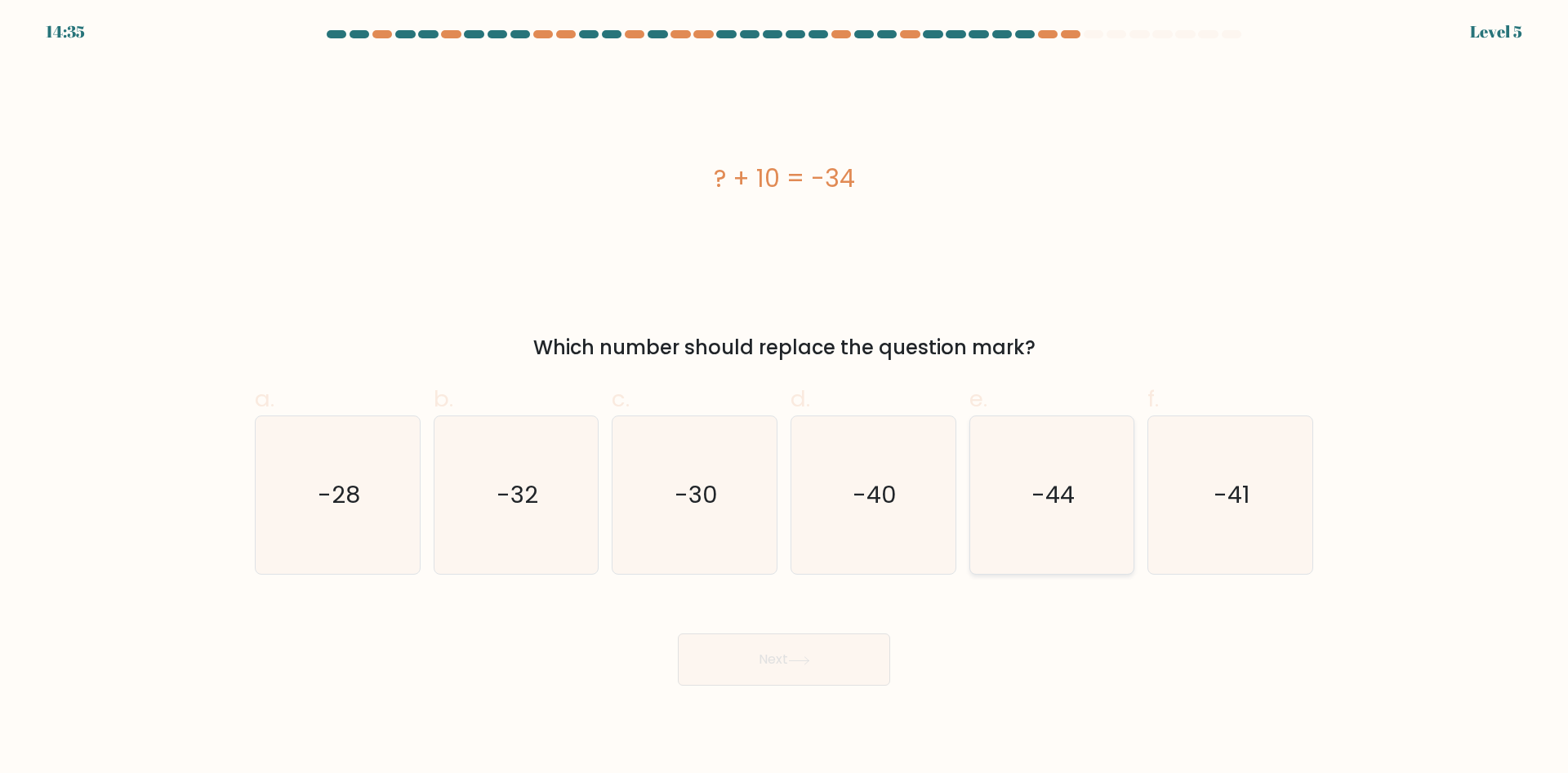
click at [994, 491] on icon "-44" at bounding box center [1051, 495] width 158 height 158
click at [784, 398] on input "e. -44" at bounding box center [784, 393] width 1 height 11
radio input "true"
click at [844, 659] on button "Next" at bounding box center [784, 659] width 213 height 52
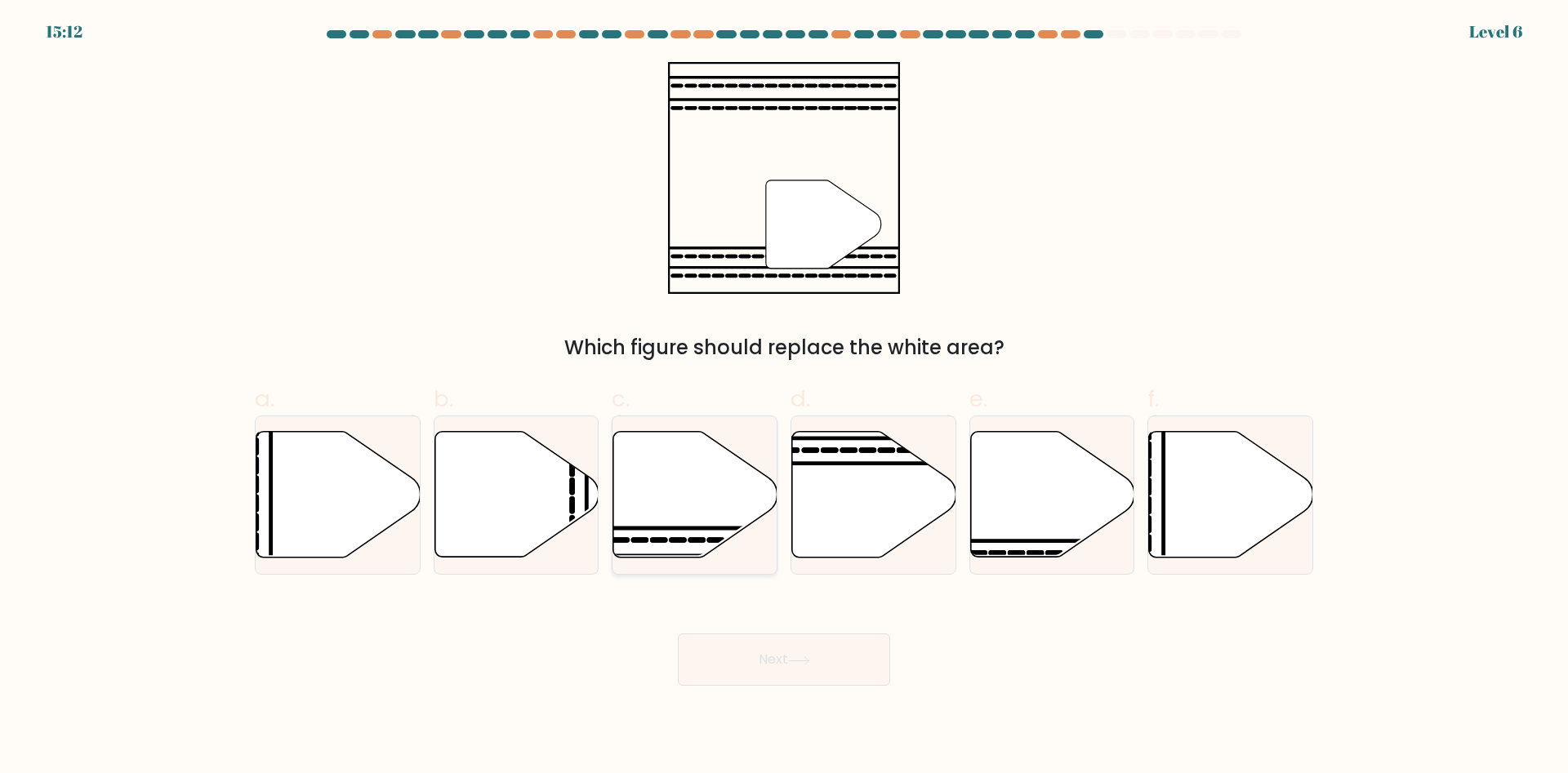
click at [655, 483] on icon at bounding box center [695, 494] width 164 height 125
click at [784, 398] on input "c." at bounding box center [784, 393] width 1 height 11
radio input "true"
click at [825, 670] on button "Next" at bounding box center [784, 659] width 213 height 52
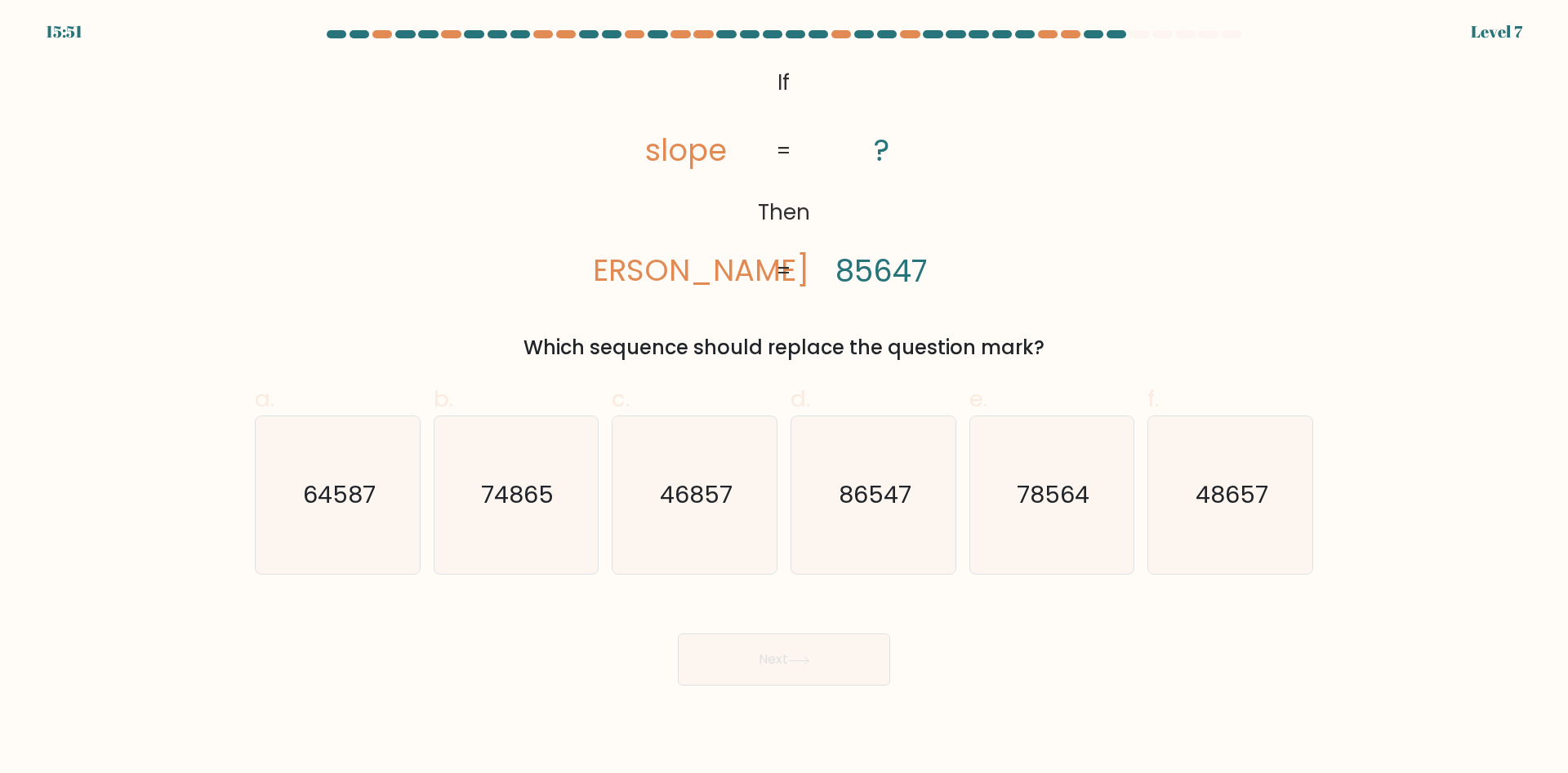
click at [724, 272] on tspan "lopes" at bounding box center [686, 270] width 246 height 42
click at [673, 159] on tspan "slope" at bounding box center [686, 150] width 82 height 42
click at [650, 159] on tspan "slope" at bounding box center [686, 150] width 82 height 42
click at [1068, 511] on icon "78564" at bounding box center [1051, 495] width 158 height 158
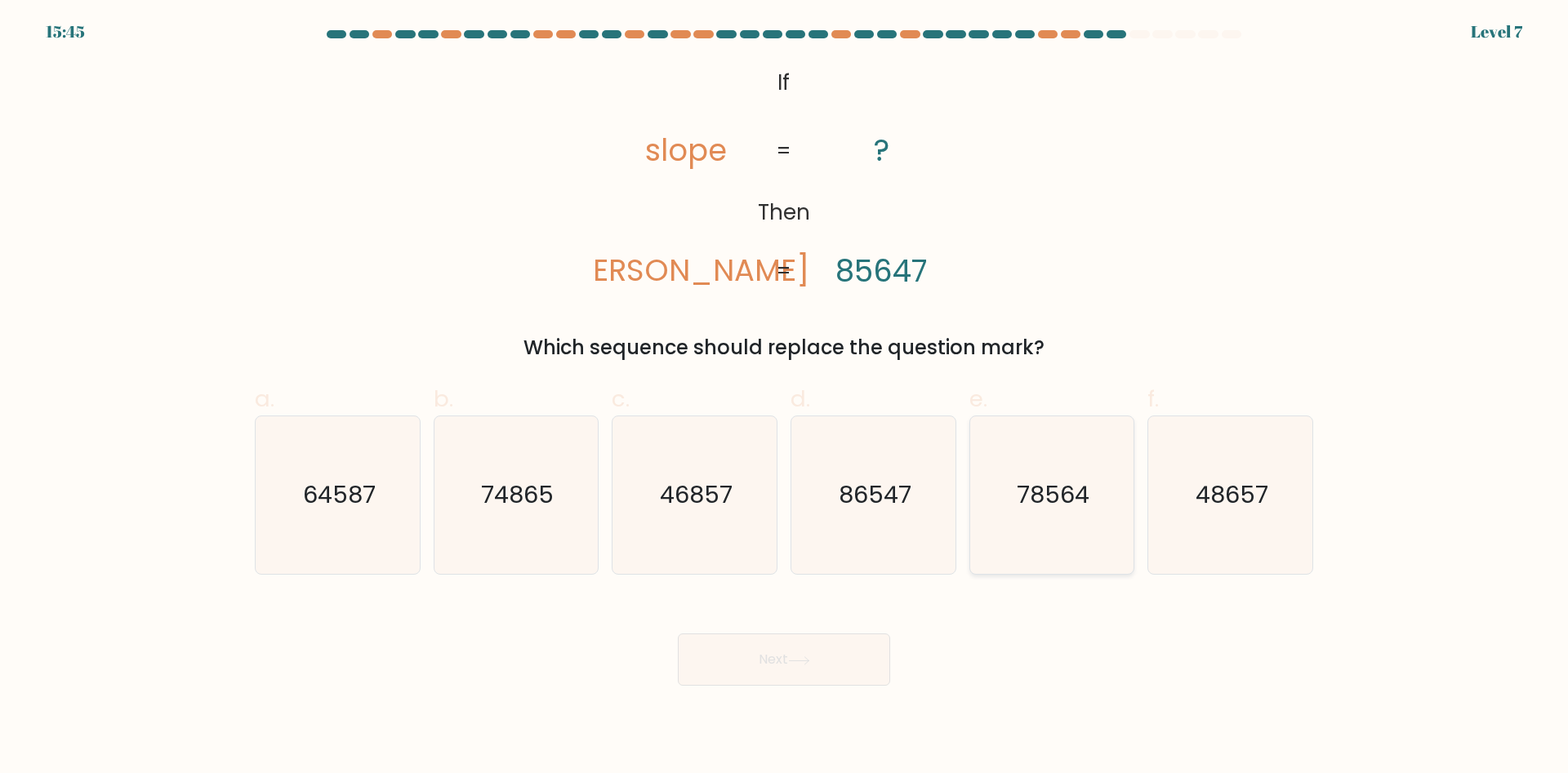
click at [784, 398] on input "e. 78564" at bounding box center [784, 393] width 1 height 11
radio input "true"
click at [799, 679] on button "Next" at bounding box center [784, 659] width 213 height 52
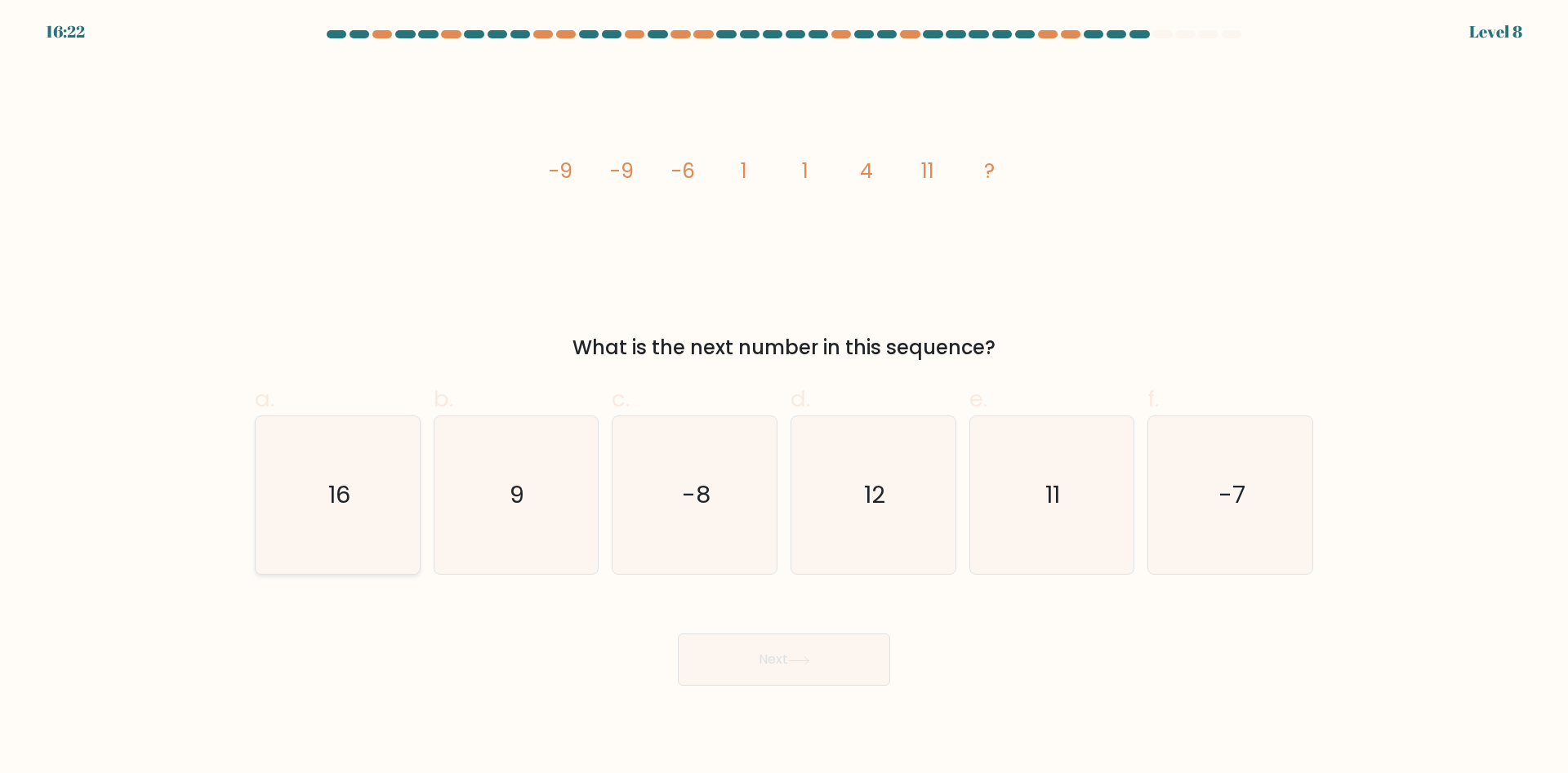
click at [377, 514] on icon "16" at bounding box center [337, 495] width 158 height 158
click at [784, 398] on input "a. 16" at bounding box center [784, 393] width 1 height 11
radio input "true"
drag, startPoint x: 694, startPoint y: 164, endPoint x: 808, endPoint y: 166, distance: 114.0
click at [808, 166] on g "-9 -9 -6 1 1 4 11 ?" at bounding box center [771, 171] width 446 height 28
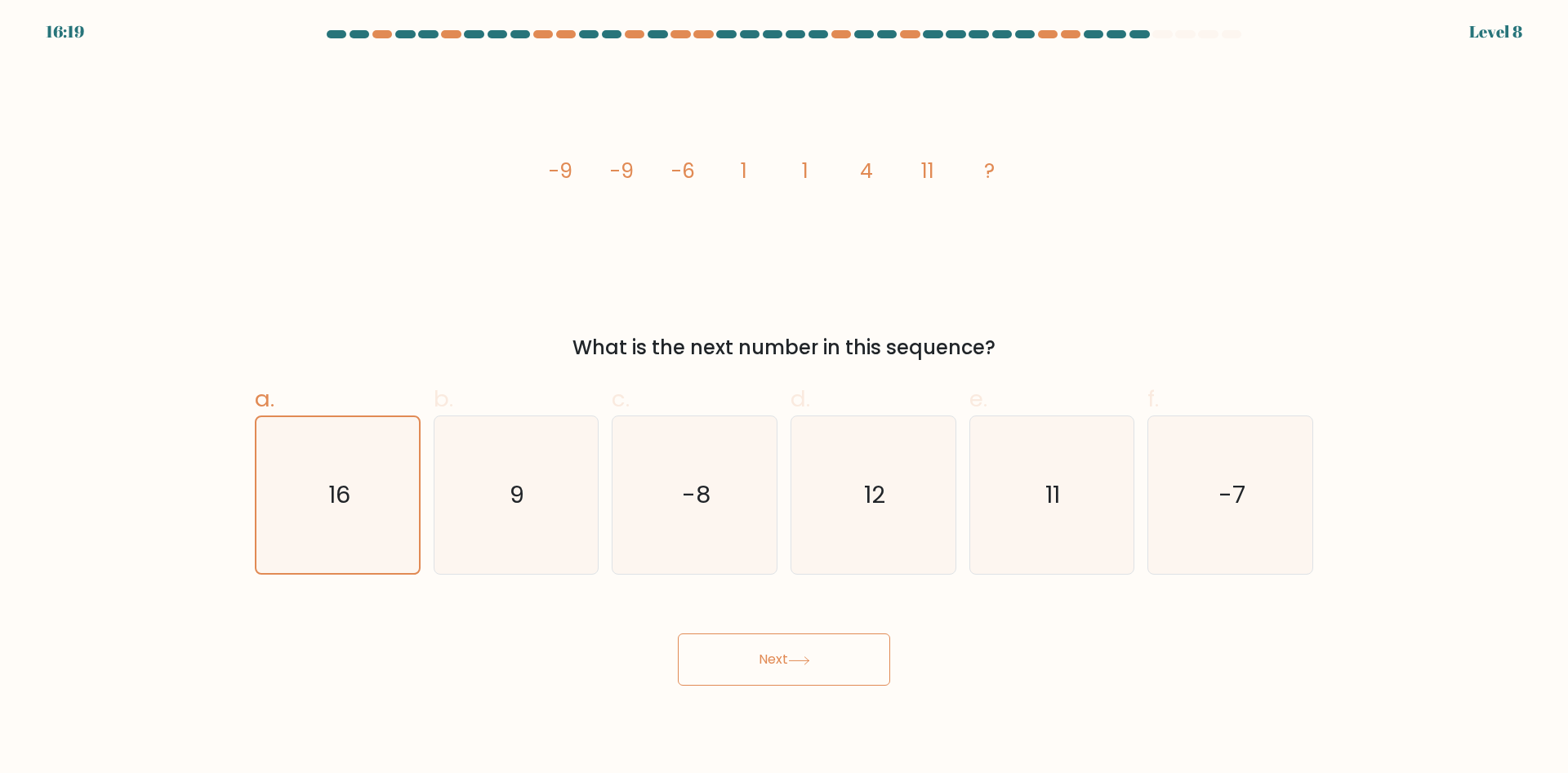
click at [813, 166] on icon "image/svg+xml -9 -9 -6 1 1 4 11 ?" at bounding box center [784, 177] width 490 height 232
drag, startPoint x: 859, startPoint y: 166, endPoint x: 907, endPoint y: 166, distance: 48.0
click at [905, 166] on icon "image/svg+xml -9 -9 -6 1 1 4 11 ?" at bounding box center [784, 177] width 490 height 232
click at [1097, 542] on icon "11" at bounding box center [1051, 495] width 158 height 158
click at [784, 398] on input "e. 11" at bounding box center [784, 393] width 1 height 11
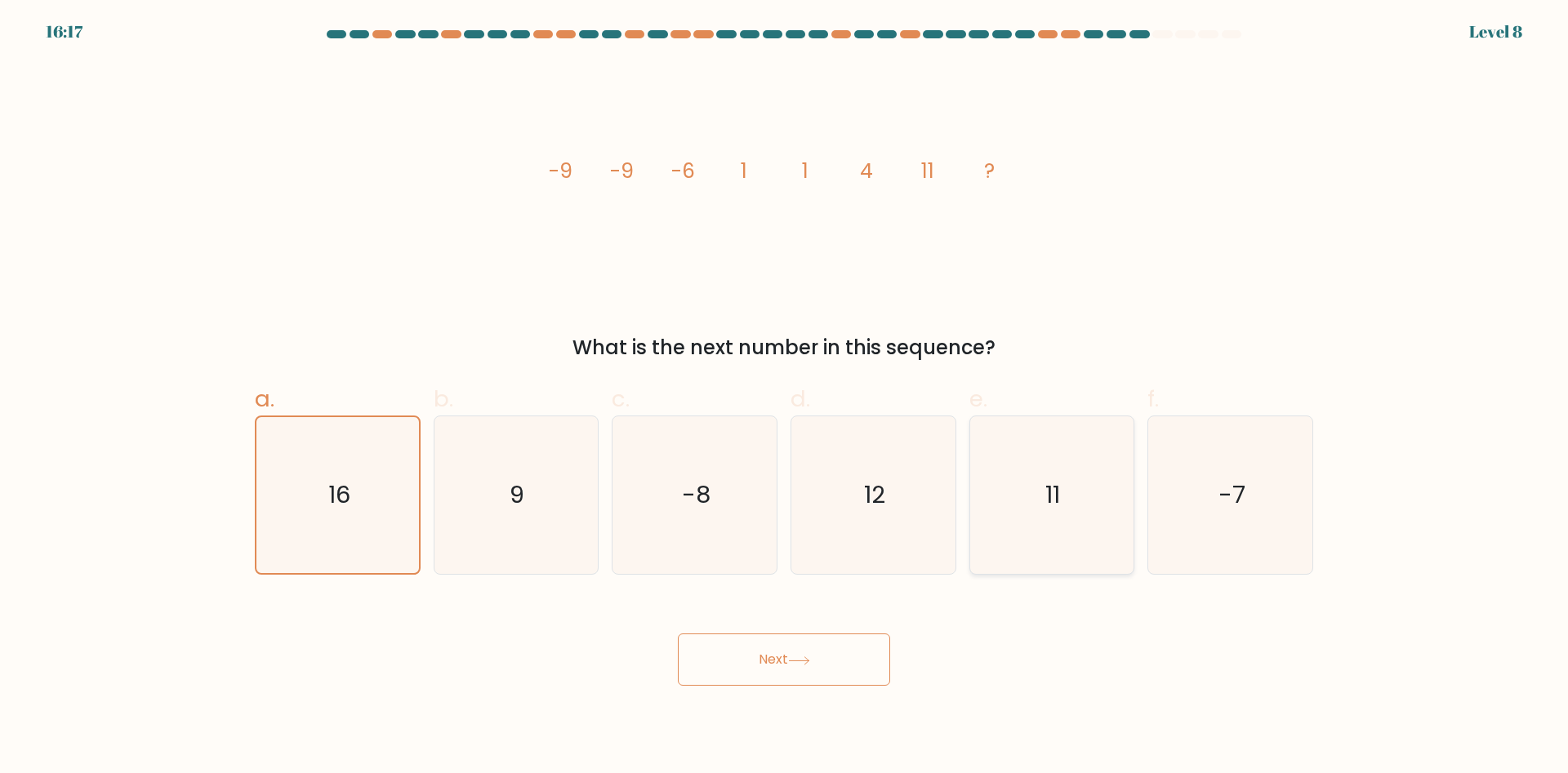
radio input "true"
click at [848, 663] on button "Next" at bounding box center [784, 659] width 213 height 52
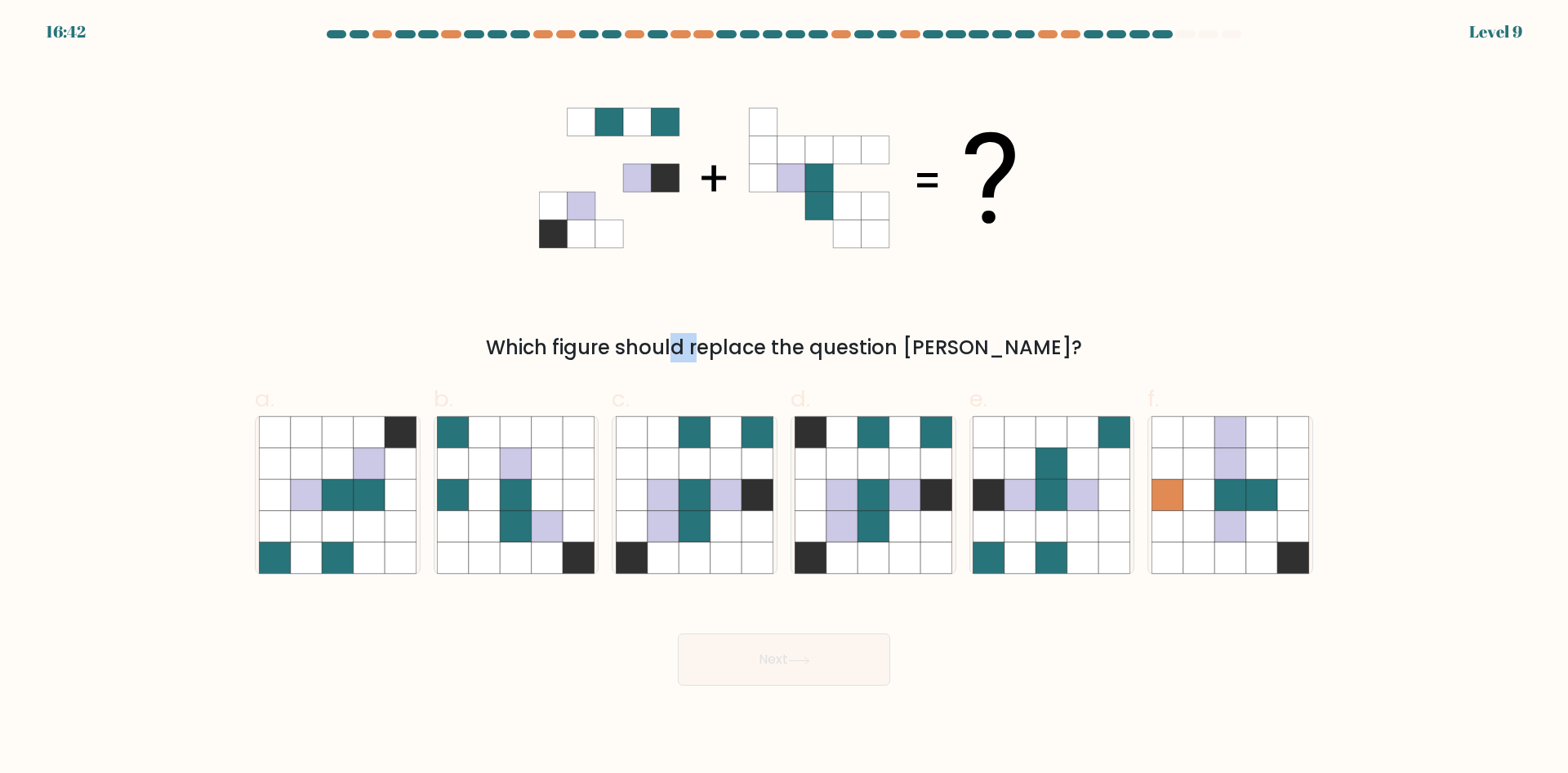
drag, startPoint x: 601, startPoint y: 343, endPoint x: 694, endPoint y: 345, distance: 93.0
click at [632, 345] on div "Which figure should replace the question mark?" at bounding box center [784, 348] width 1039 height 29
drag, startPoint x: 782, startPoint y: 352, endPoint x: 938, endPoint y: 359, distance: 156.2
click at [938, 359] on div "Which figure should replace the question mark?" at bounding box center [784, 348] width 1039 height 29
click at [702, 499] on icon at bounding box center [694, 495] width 31 height 31
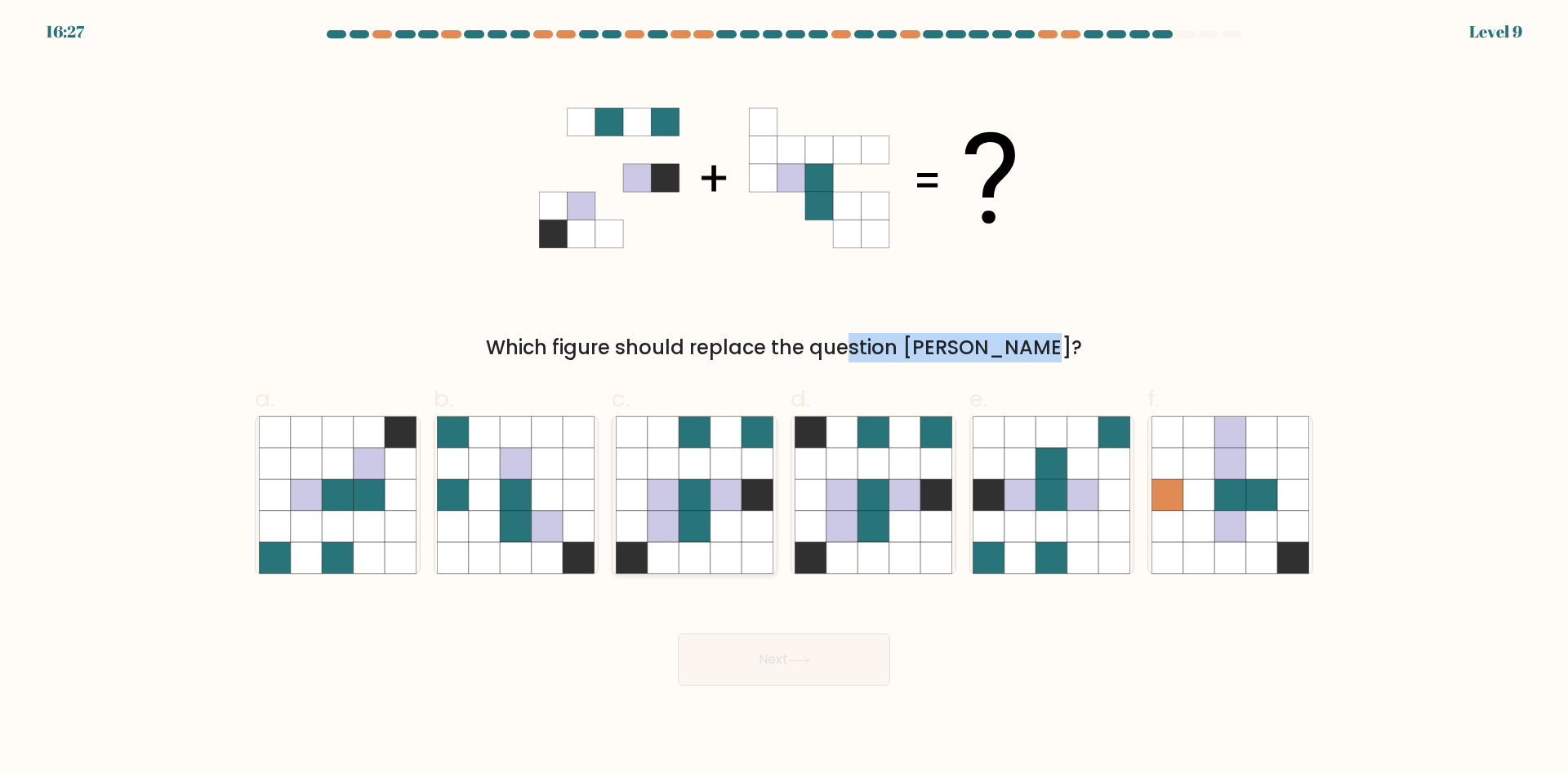
click at [784, 398] on input "c." at bounding box center [784, 393] width 1 height 11
radio input "true"
click at [822, 642] on button "Next" at bounding box center [784, 659] width 213 height 52
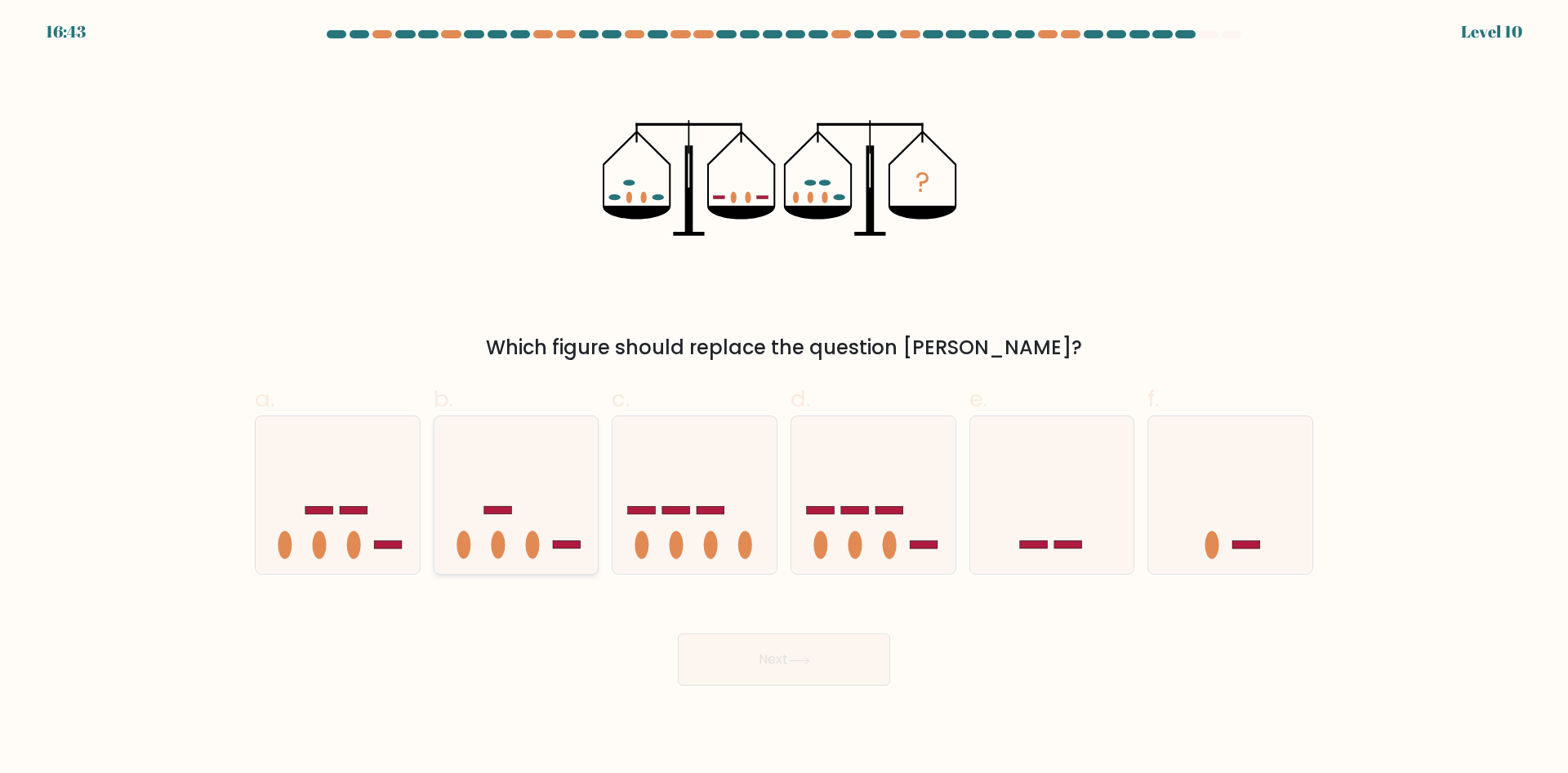
click at [532, 533] on ellipse at bounding box center [532, 544] width 14 height 27
click at [784, 398] on input "b." at bounding box center [784, 393] width 1 height 11
radio input "true"
click at [762, 650] on button "Next" at bounding box center [784, 659] width 213 height 52
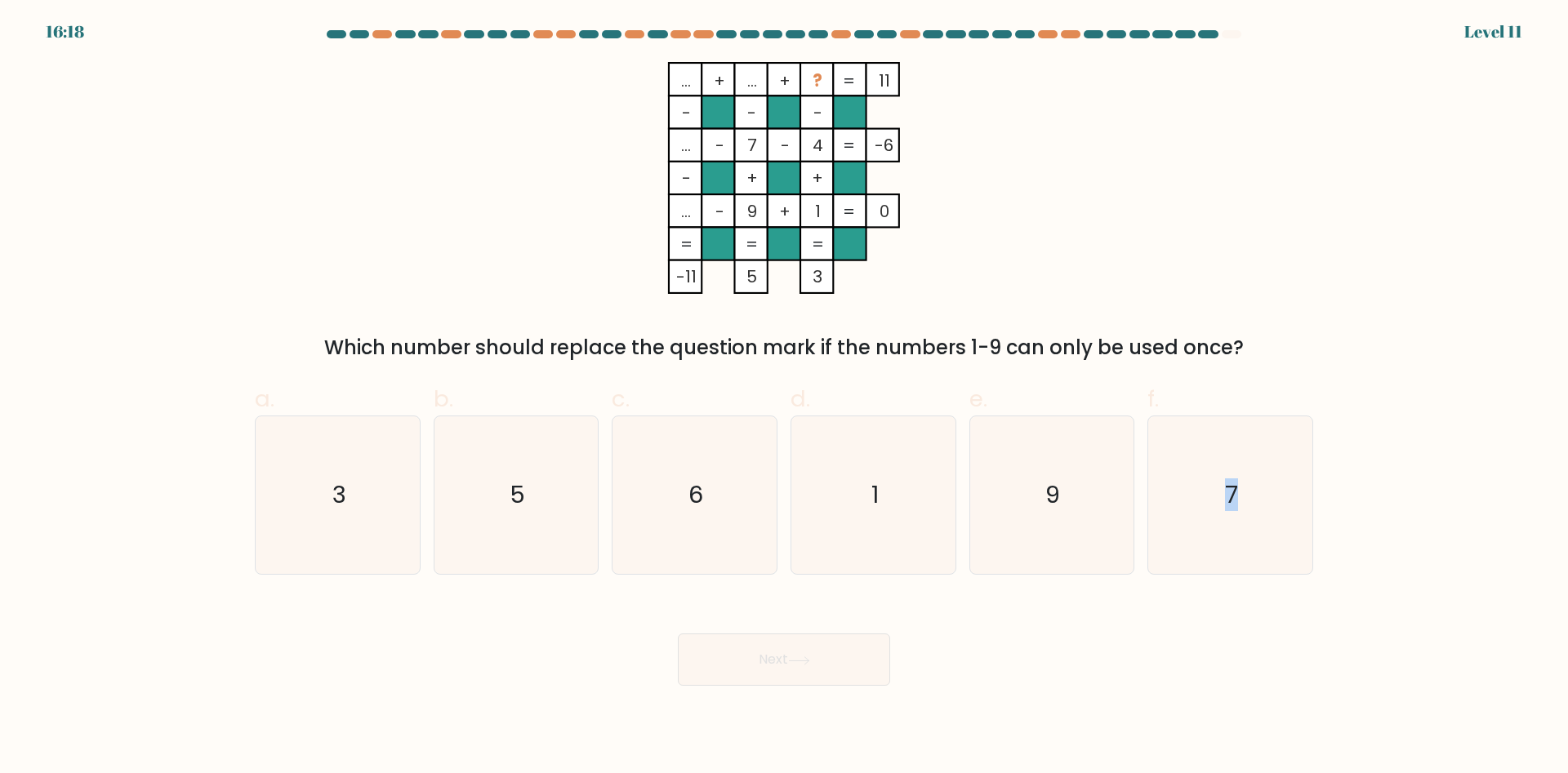
drag, startPoint x: 1216, startPoint y: 498, endPoint x: 1157, endPoint y: 663, distance: 175.2
click at [1157, 663] on form at bounding box center [784, 357] width 1568 height 656
click at [682, 540] on icon "6" at bounding box center [694, 495] width 158 height 158
click at [784, 398] on input "c. 6" at bounding box center [784, 393] width 1 height 11
radio input "true"
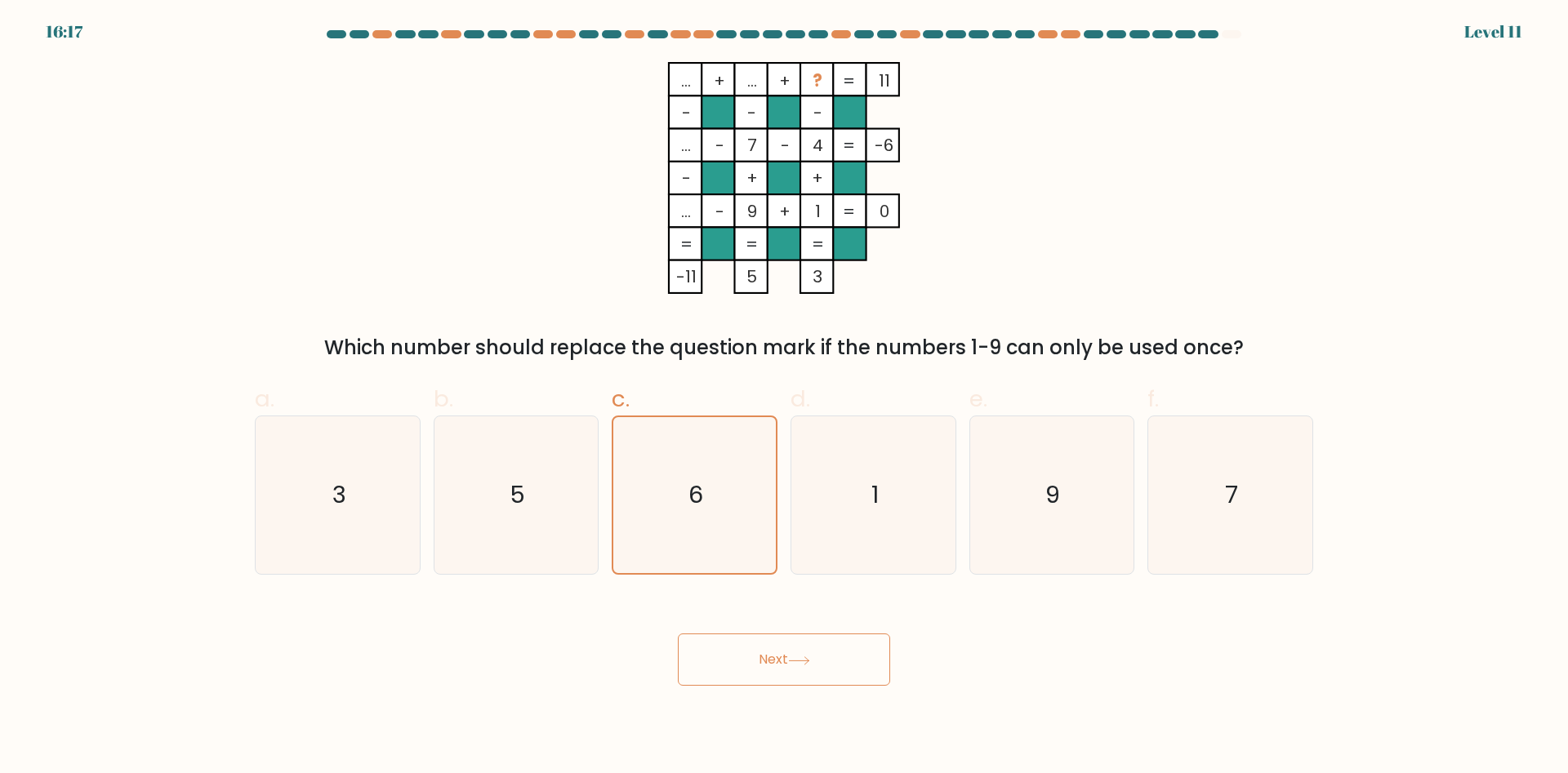
click at [748, 647] on button "Next" at bounding box center [784, 659] width 213 height 52
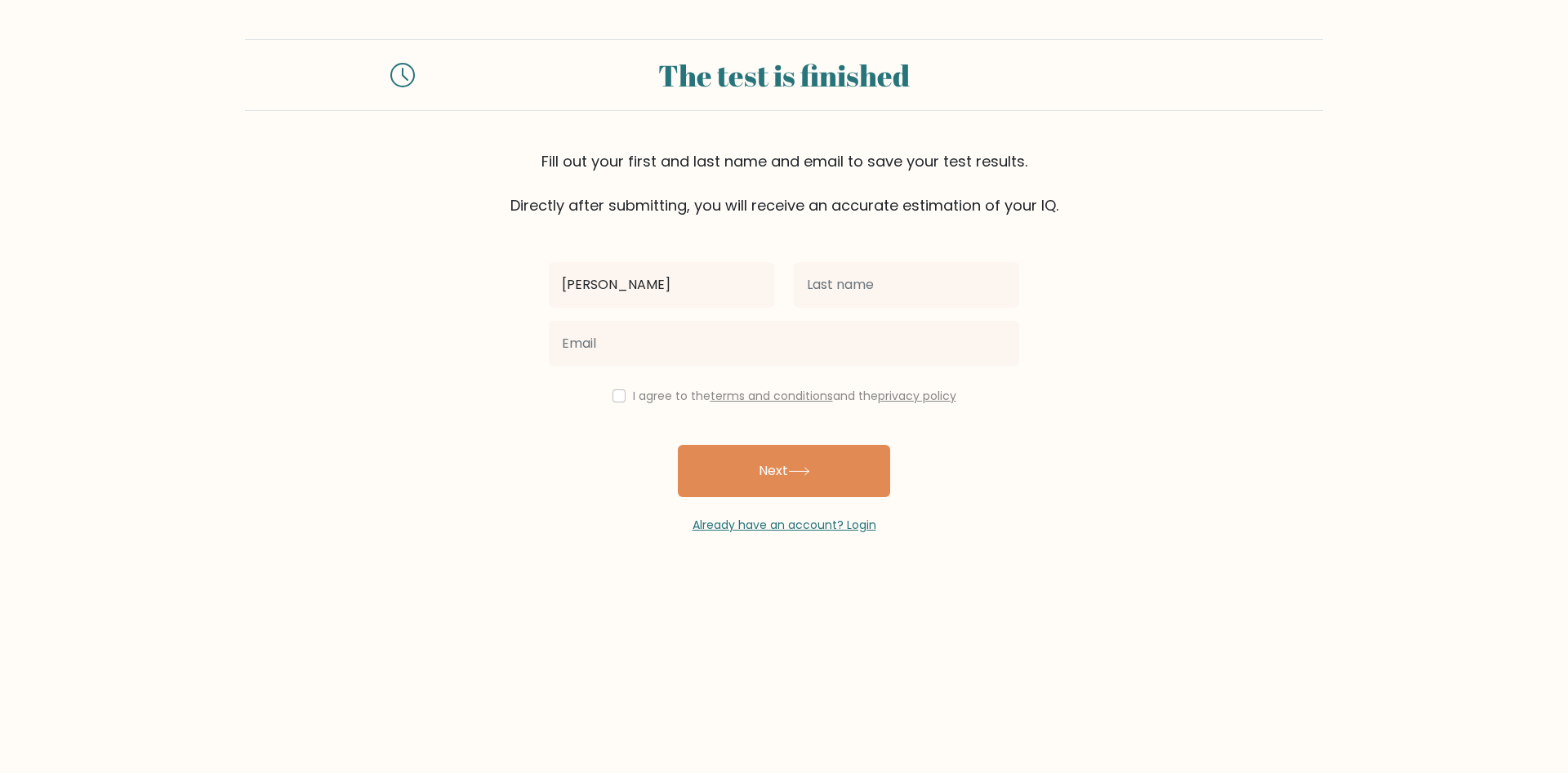
type input "joey"
type input "duana"
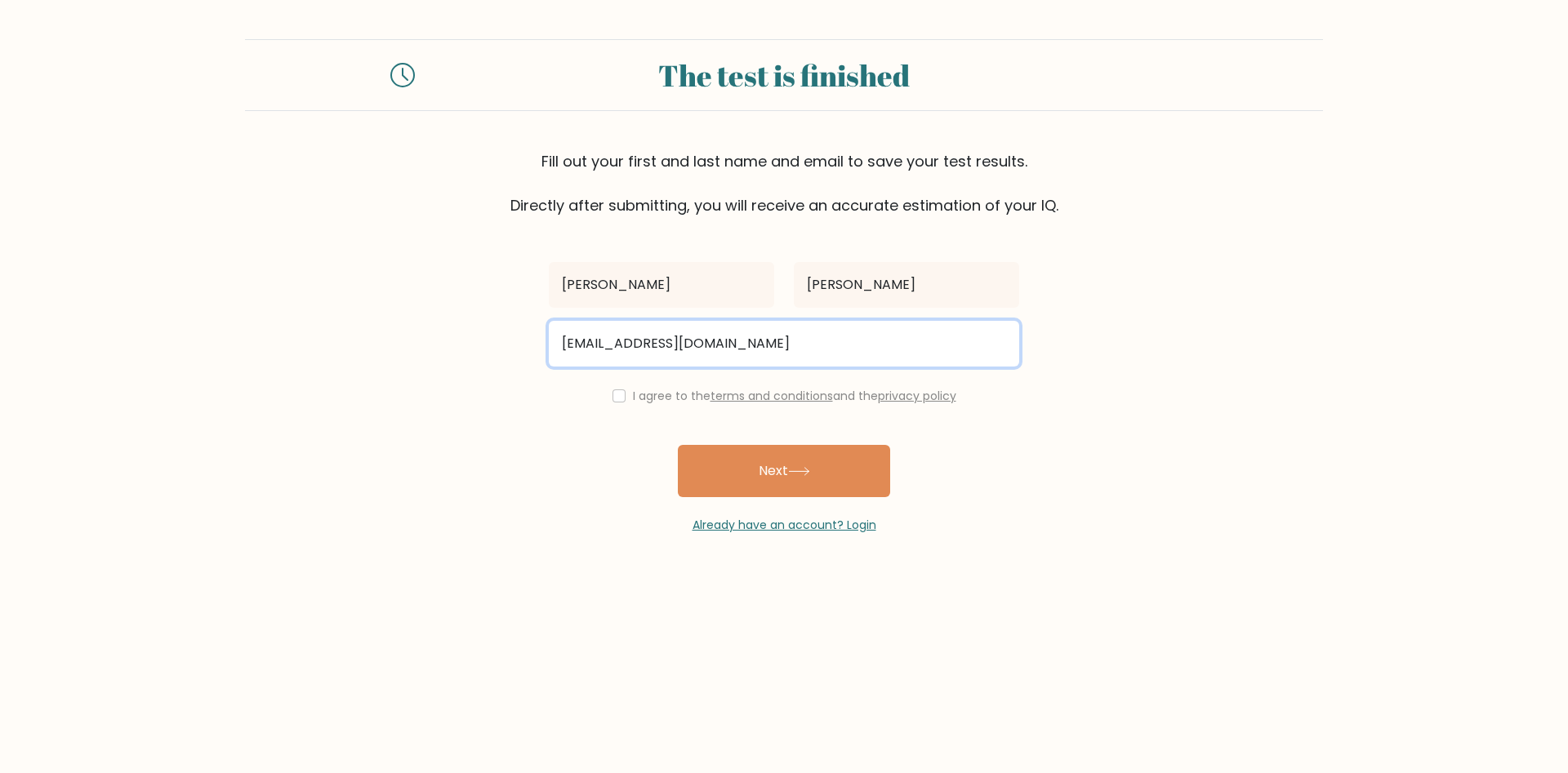
type input "joeyduana22@gmail.com"
click at [678, 445] on button "Next" at bounding box center [784, 470] width 213 height 52
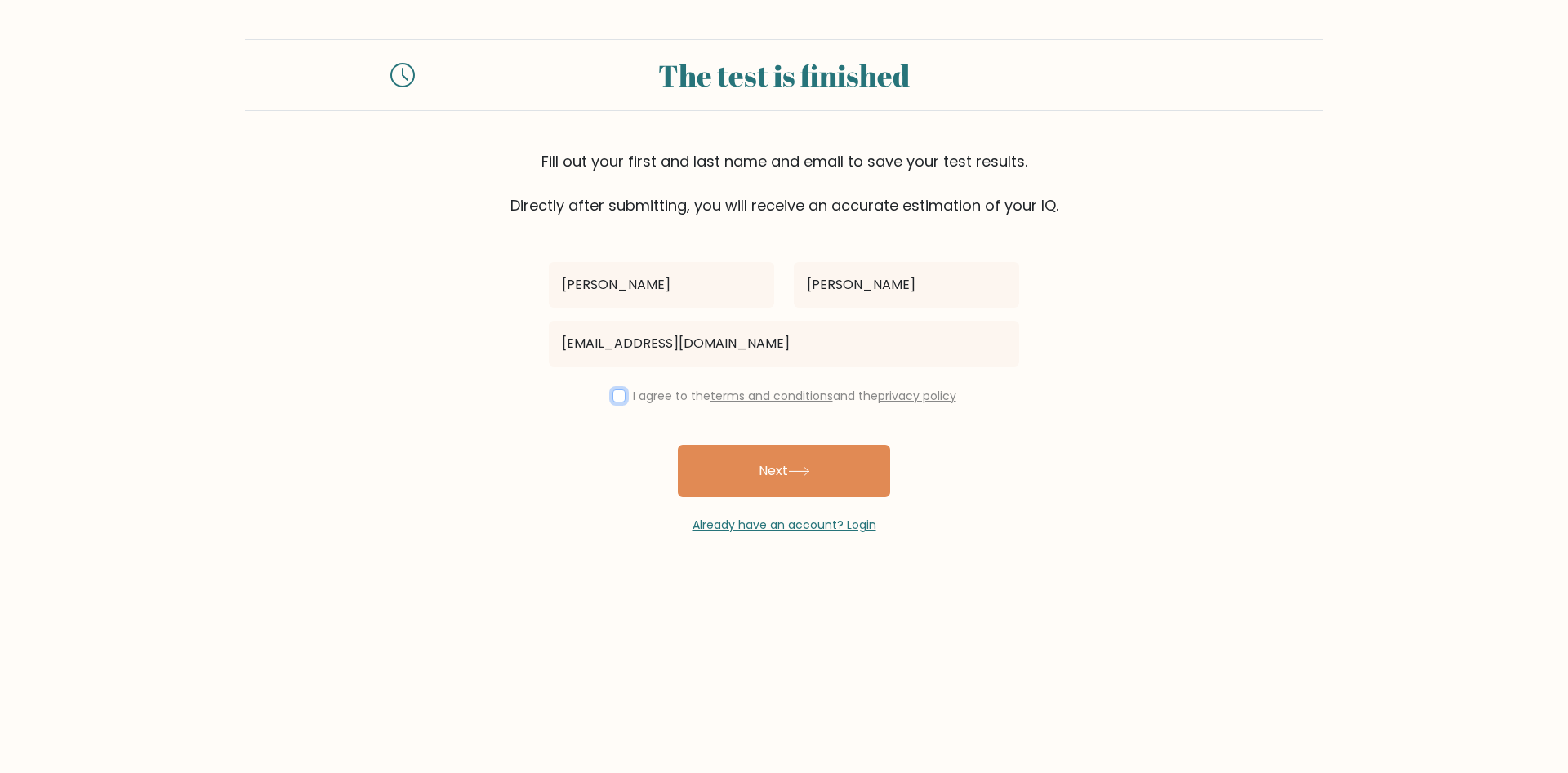
click at [612, 389] on input "checkbox" at bounding box center [619, 395] width 13 height 13
checkbox input "true"
click at [839, 487] on button "Next" at bounding box center [784, 470] width 213 height 52
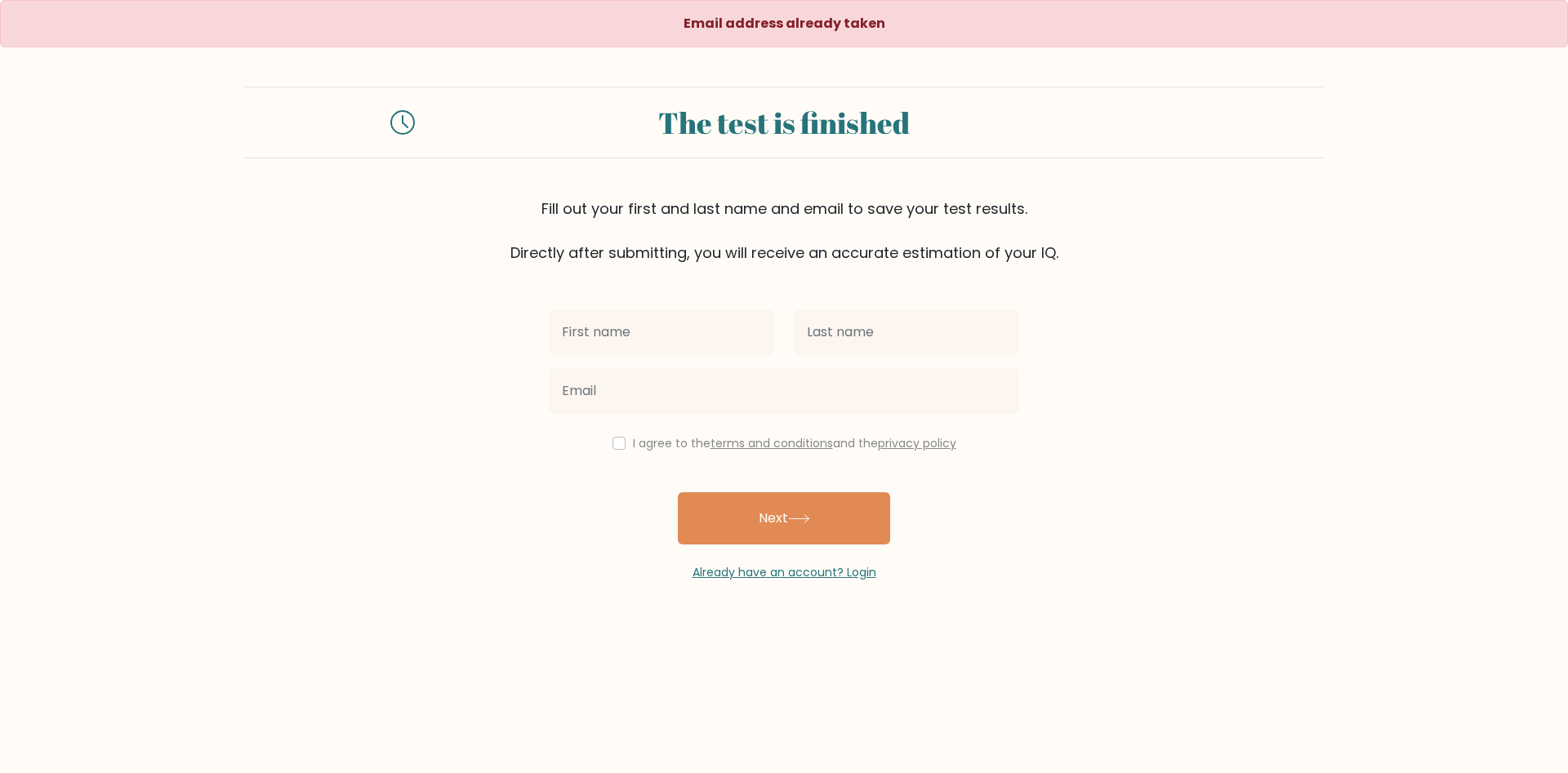
click at [703, 337] on input "text" at bounding box center [661, 333] width 225 height 46
type input "Joey"
click at [837, 326] on input "text" at bounding box center [905, 333] width 225 height 46
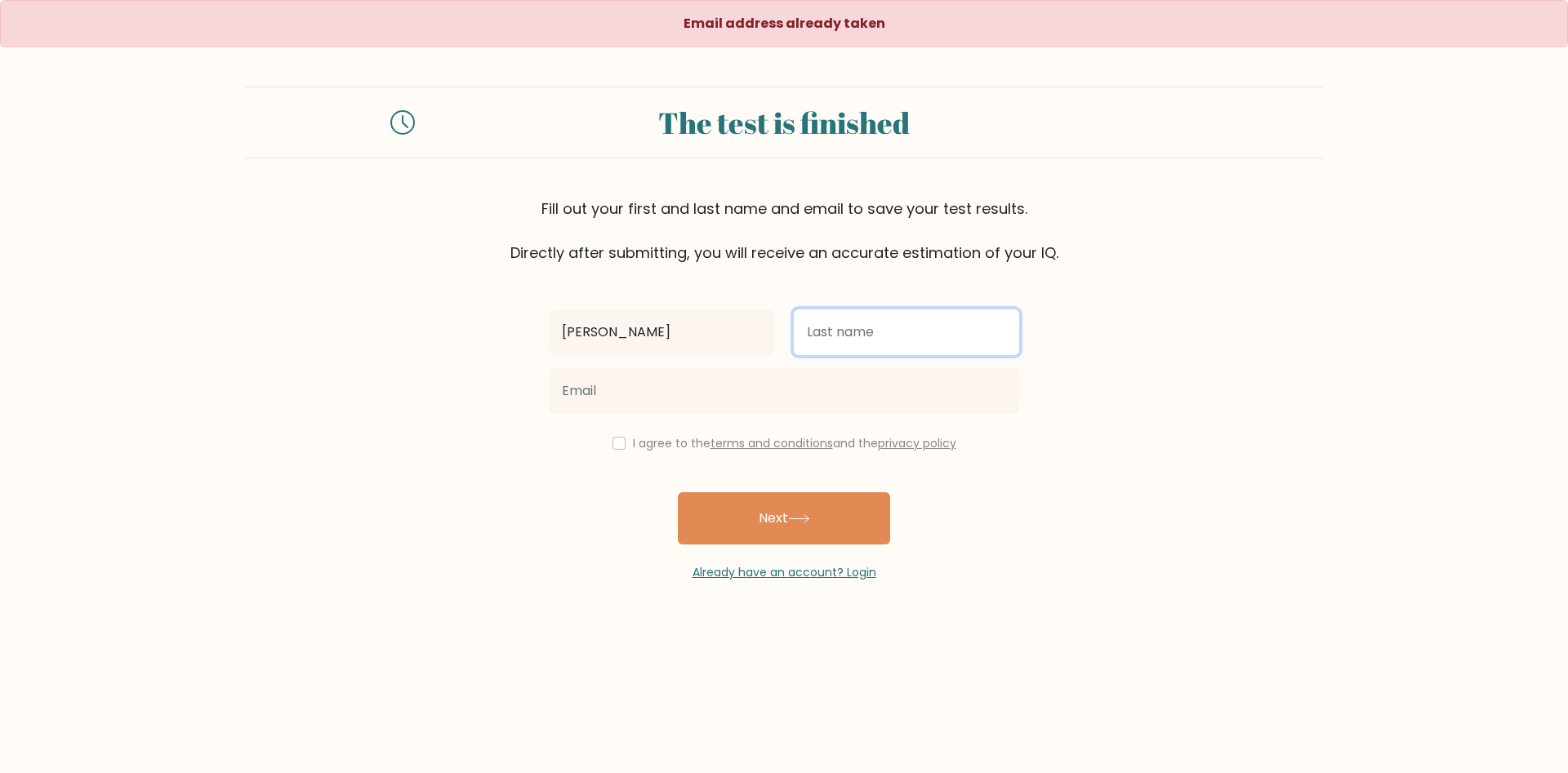
click at [837, 326] on input "text" at bounding box center [905, 333] width 225 height 46
type input "Duana"
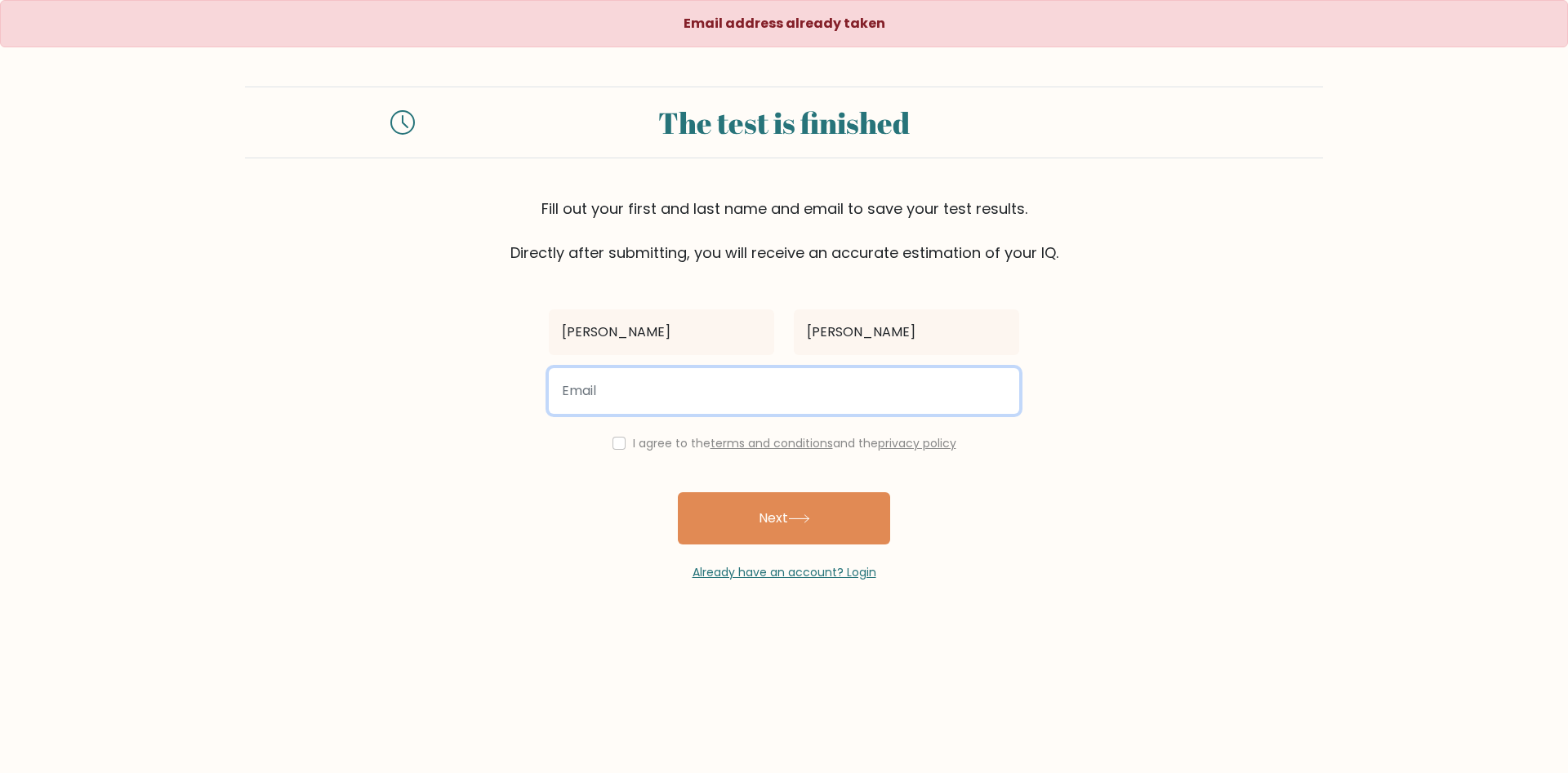
click at [807, 387] on input "email" at bounding box center [784, 391] width 470 height 46
type input "joeyduana98@gmail.com"
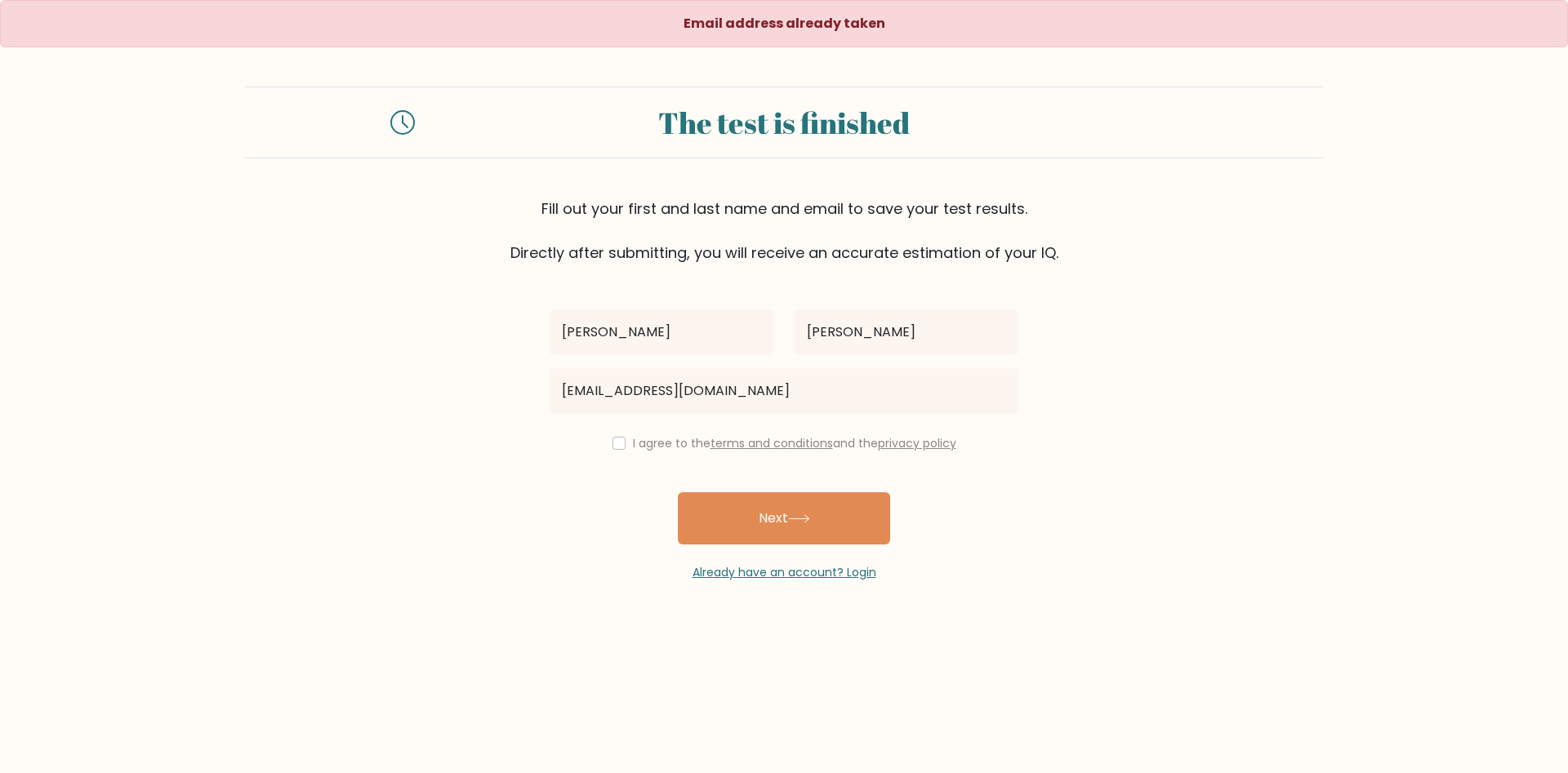
click at [607, 439] on div "I agree to the terms and conditions and the privacy policy" at bounding box center [784, 443] width 490 height 19
click at [609, 454] on div "I agree to the terms and conditions and the privacy policy" at bounding box center [784, 443] width 490 height 19
click at [616, 443] on input "checkbox" at bounding box center [619, 443] width 13 height 13
checkbox input "true"
click at [744, 518] on button "Next" at bounding box center [784, 518] width 213 height 52
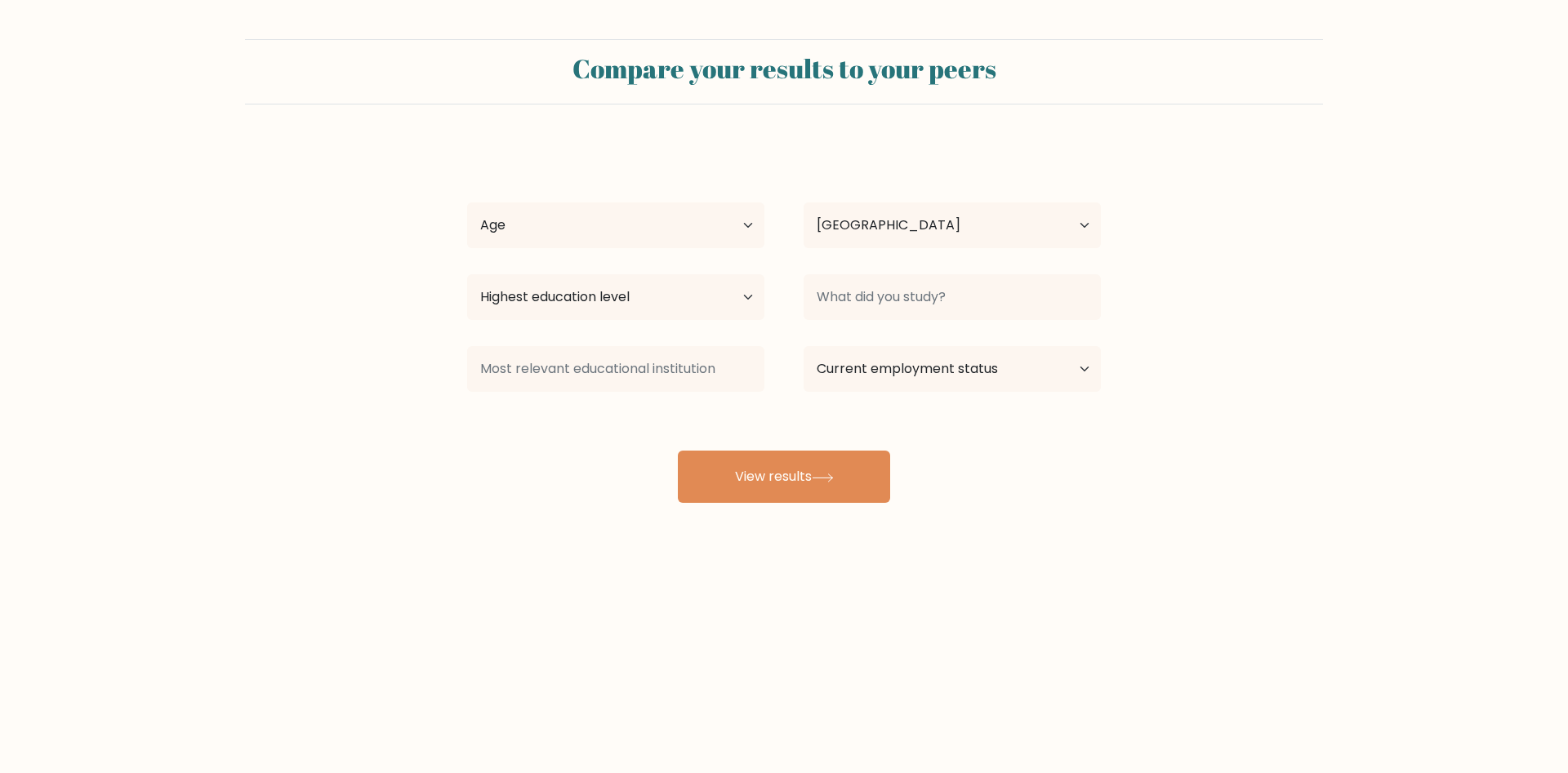
select select "PH"
click at [467, 202] on select "Age Under 18 years old 18-24 years old 25-34 years old 35-44 years old 45-54 ye…" at bounding box center [615, 225] width 297 height 46
select select "18_24"
click option "18-24 years old" at bounding box center [0, 0] width 0 height 0
click at [467, 274] on select "Highest education level No schooling Primary Lower Secondary Upper Secondary Oc…" at bounding box center [615, 297] width 297 height 46
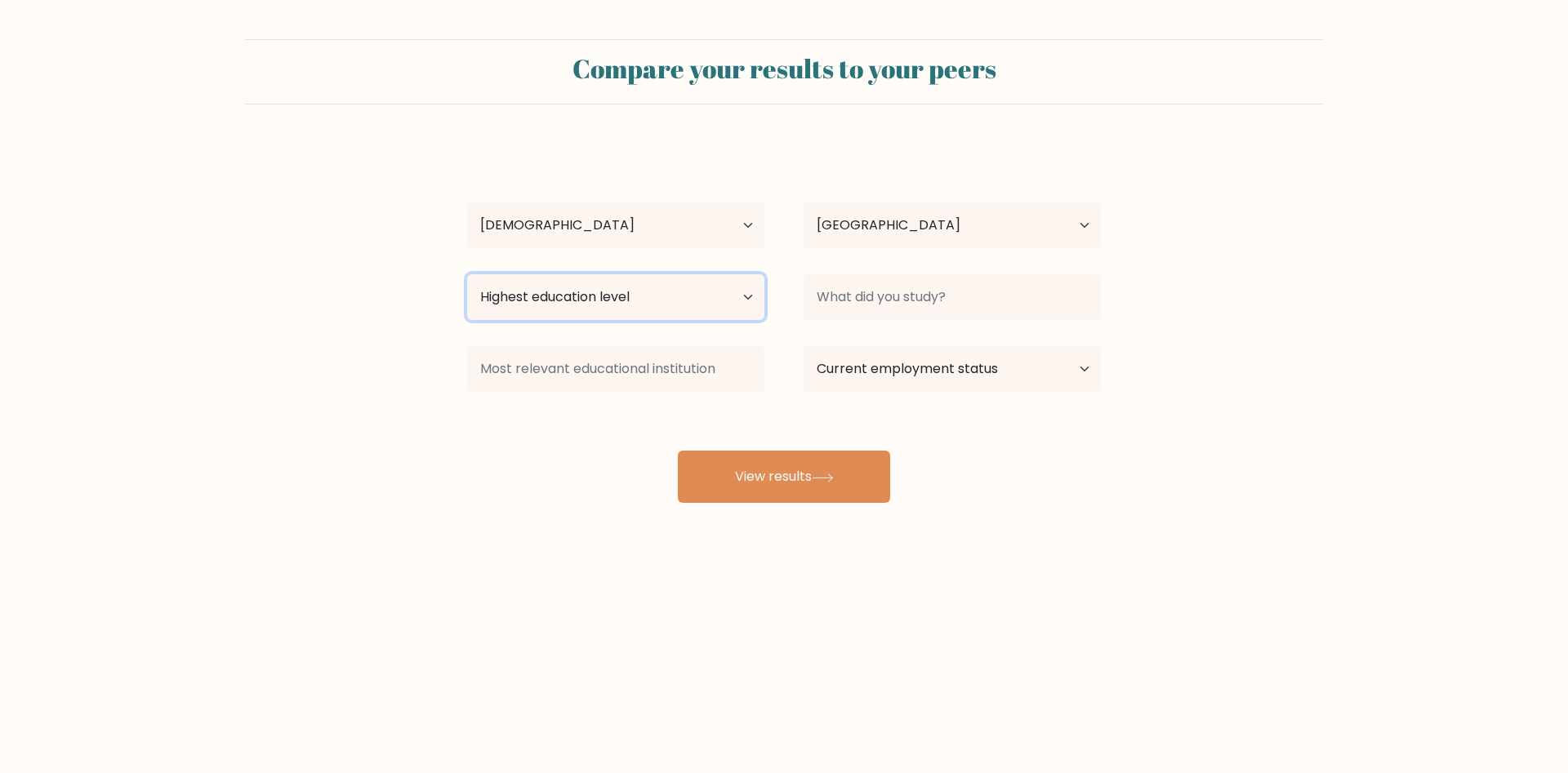
select select "upper_secondary"
click option "Upper Secondary" at bounding box center [0, 0] width 0 height 0
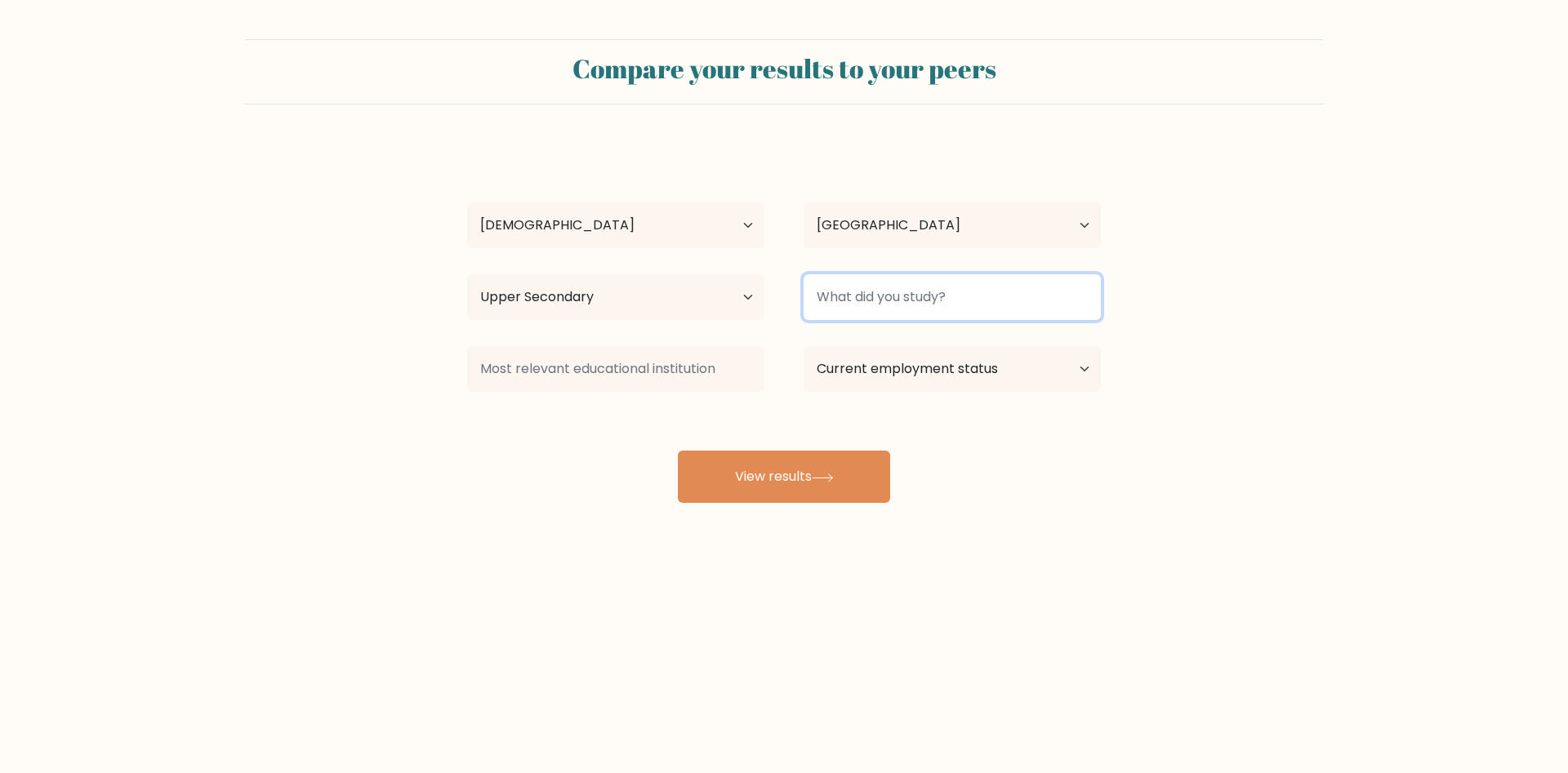
click at [828, 299] on input at bounding box center [952, 297] width 297 height 46
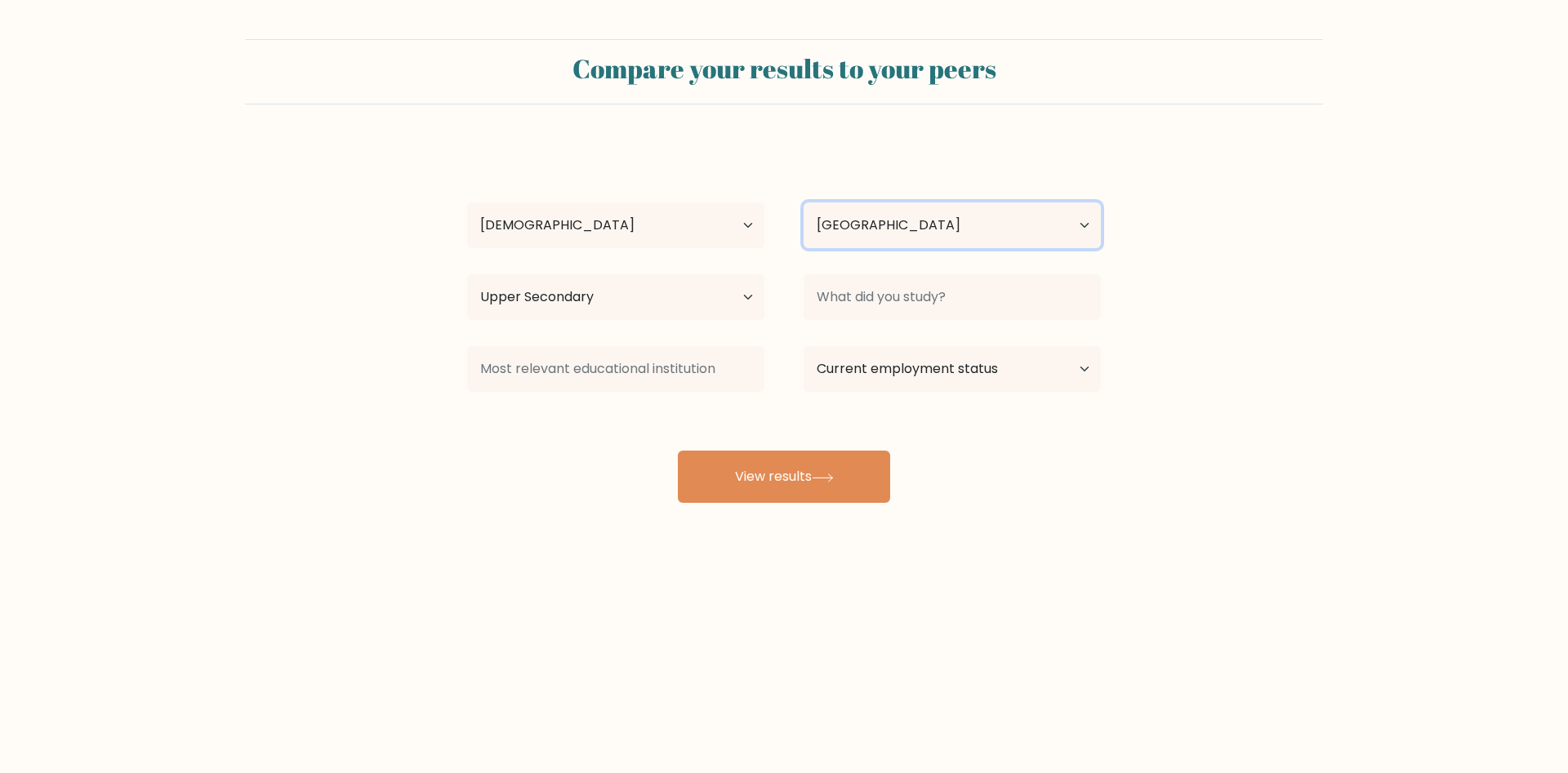
click at [804, 202] on select "Country Afghanistan Albania Algeria American Samoa Andorra Angola Anguilla Anta…" at bounding box center [952, 225] width 297 height 46
drag, startPoint x: 969, startPoint y: 221, endPoint x: 1301, endPoint y: 160, distance: 337.6
click at [1303, 159] on form "Compare your results to your peers Joey Duana Age Under 18 years old 18-24 year…" at bounding box center [784, 271] width 1568 height 464
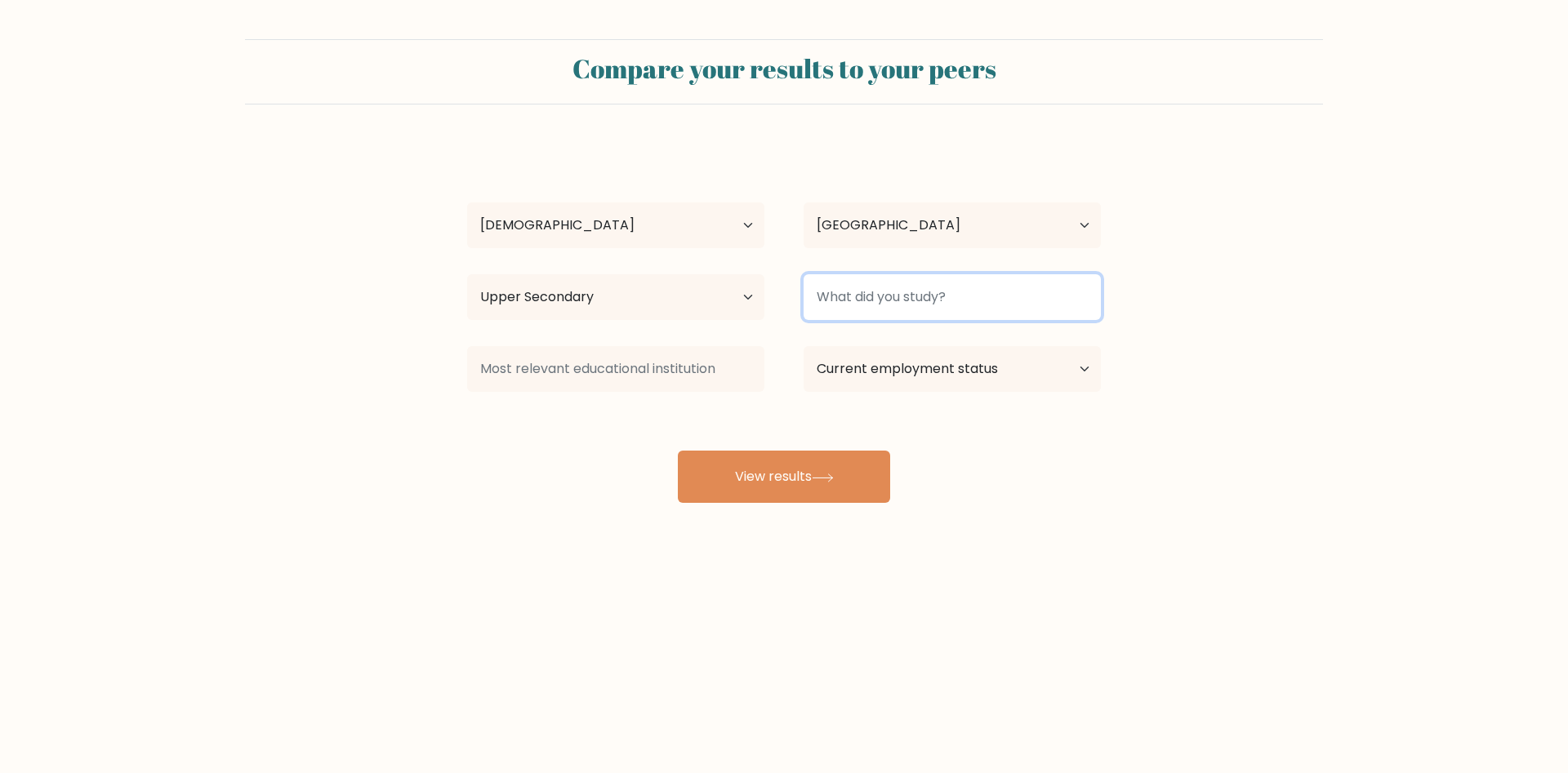
click at [1026, 275] on input at bounding box center [952, 297] width 297 height 46
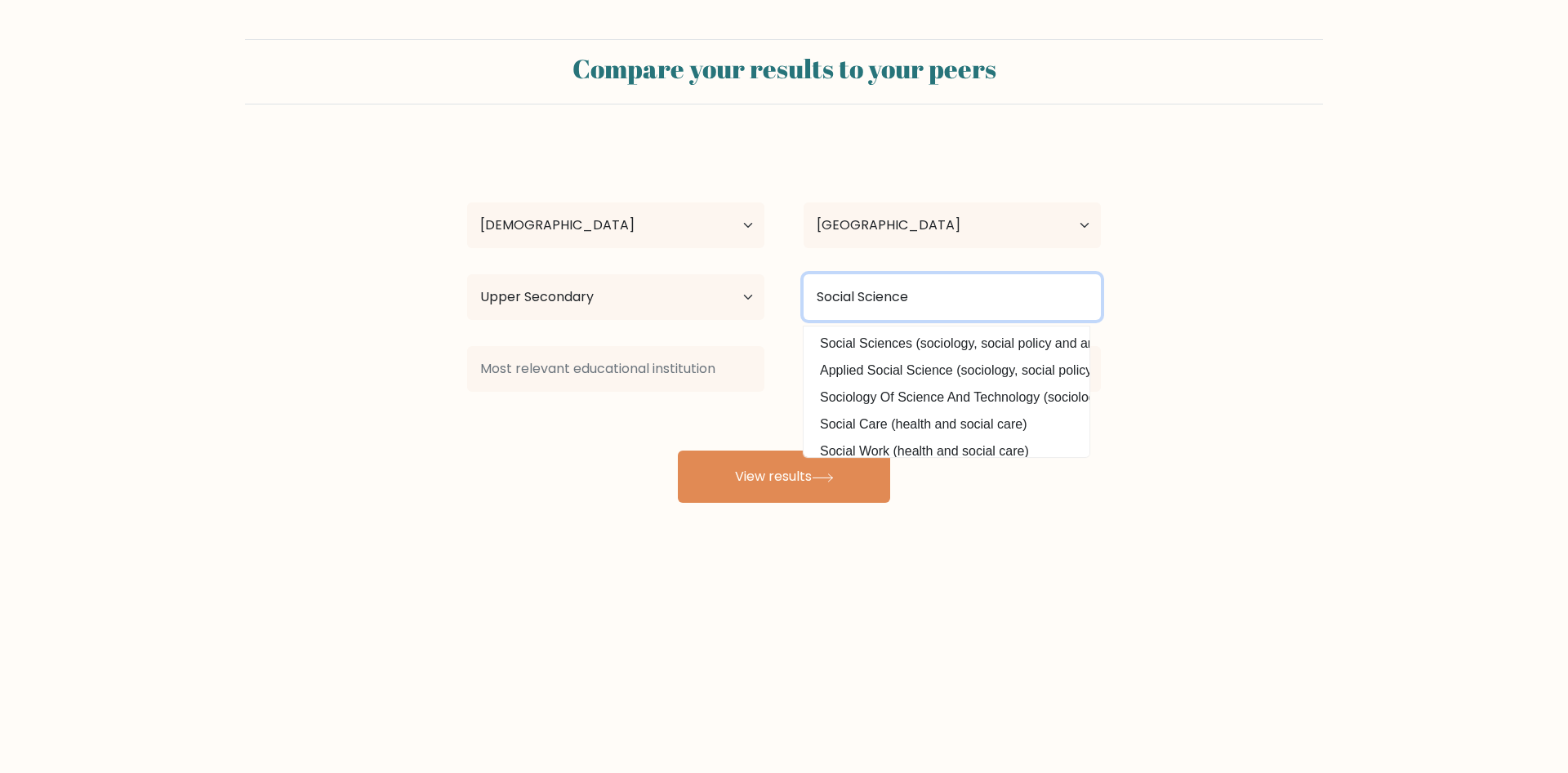
type input "Social Science"
click at [678, 451] on button "View results" at bounding box center [784, 477] width 213 height 52
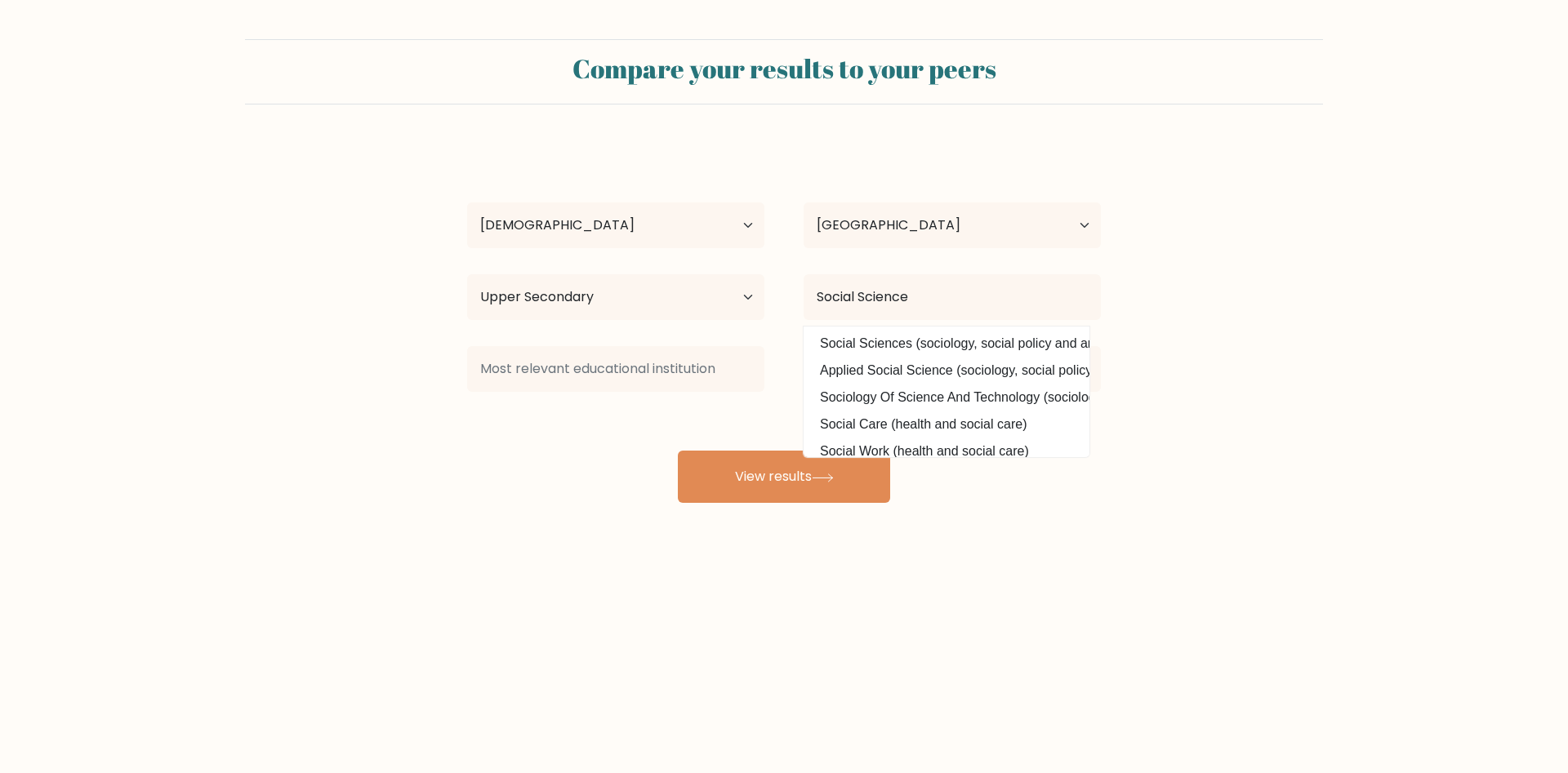
click at [770, 369] on div at bounding box center [615, 369] width 336 height 59
click at [783, 398] on div at bounding box center [615, 369] width 336 height 59
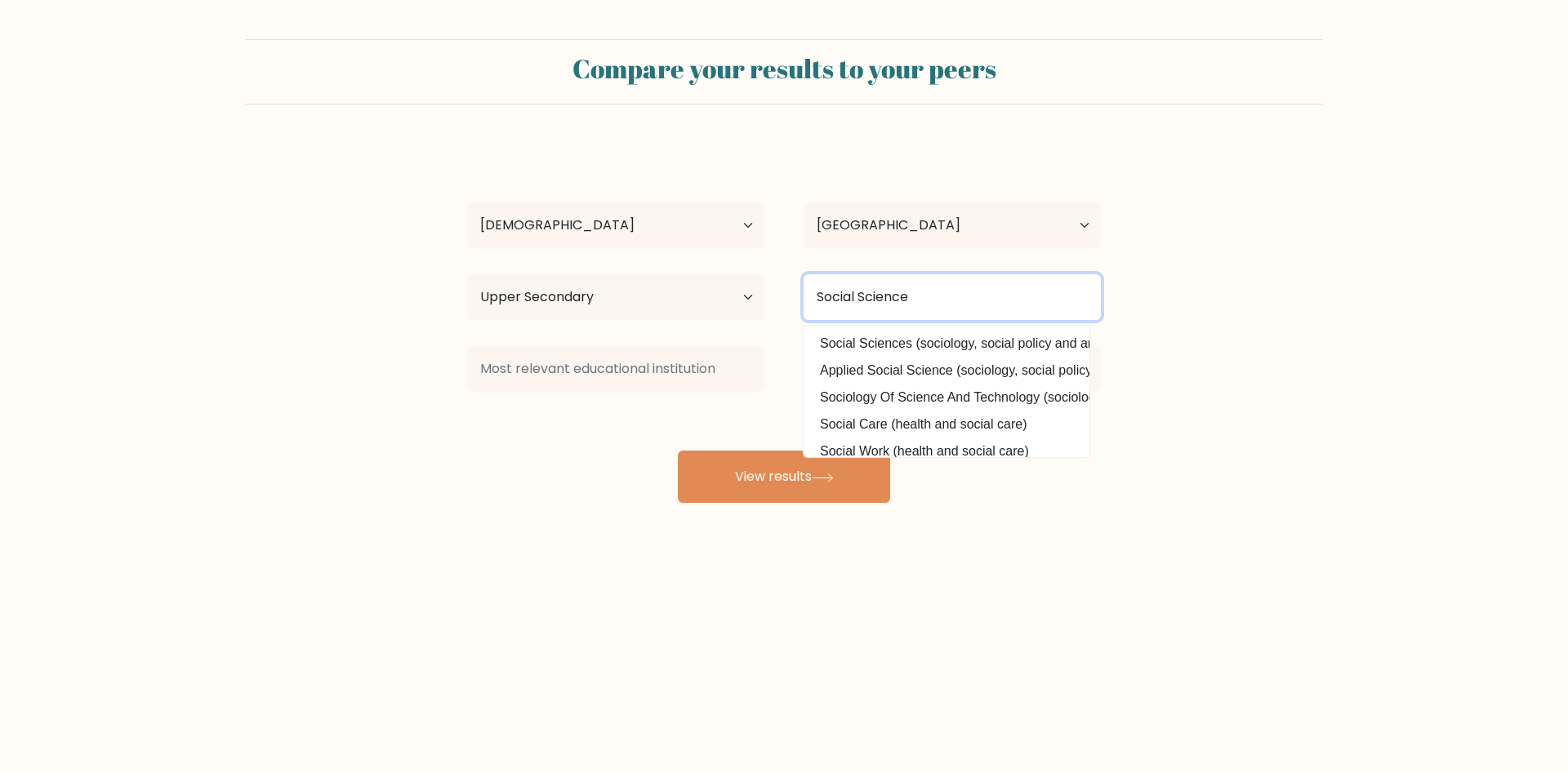
drag, startPoint x: 1034, startPoint y: 291, endPoint x: 1112, endPoint y: 289, distance: 78.0
click at [1041, 291] on input "Social Science" at bounding box center [952, 297] width 297 height 46
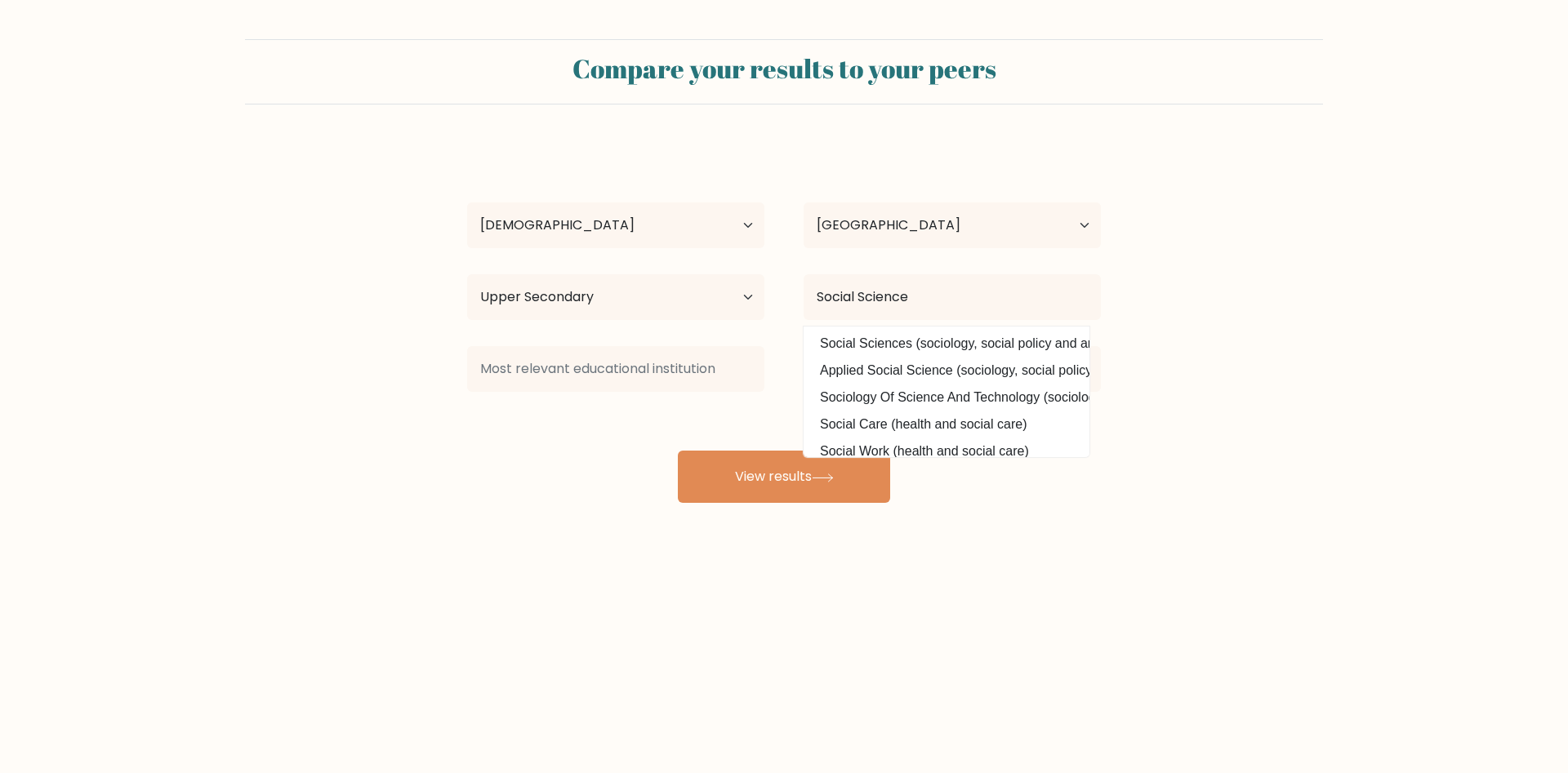
click at [1250, 357] on form "Compare your results to your peers Joey Duana Age Under 18 years old 18-24 year…" at bounding box center [784, 271] width 1568 height 464
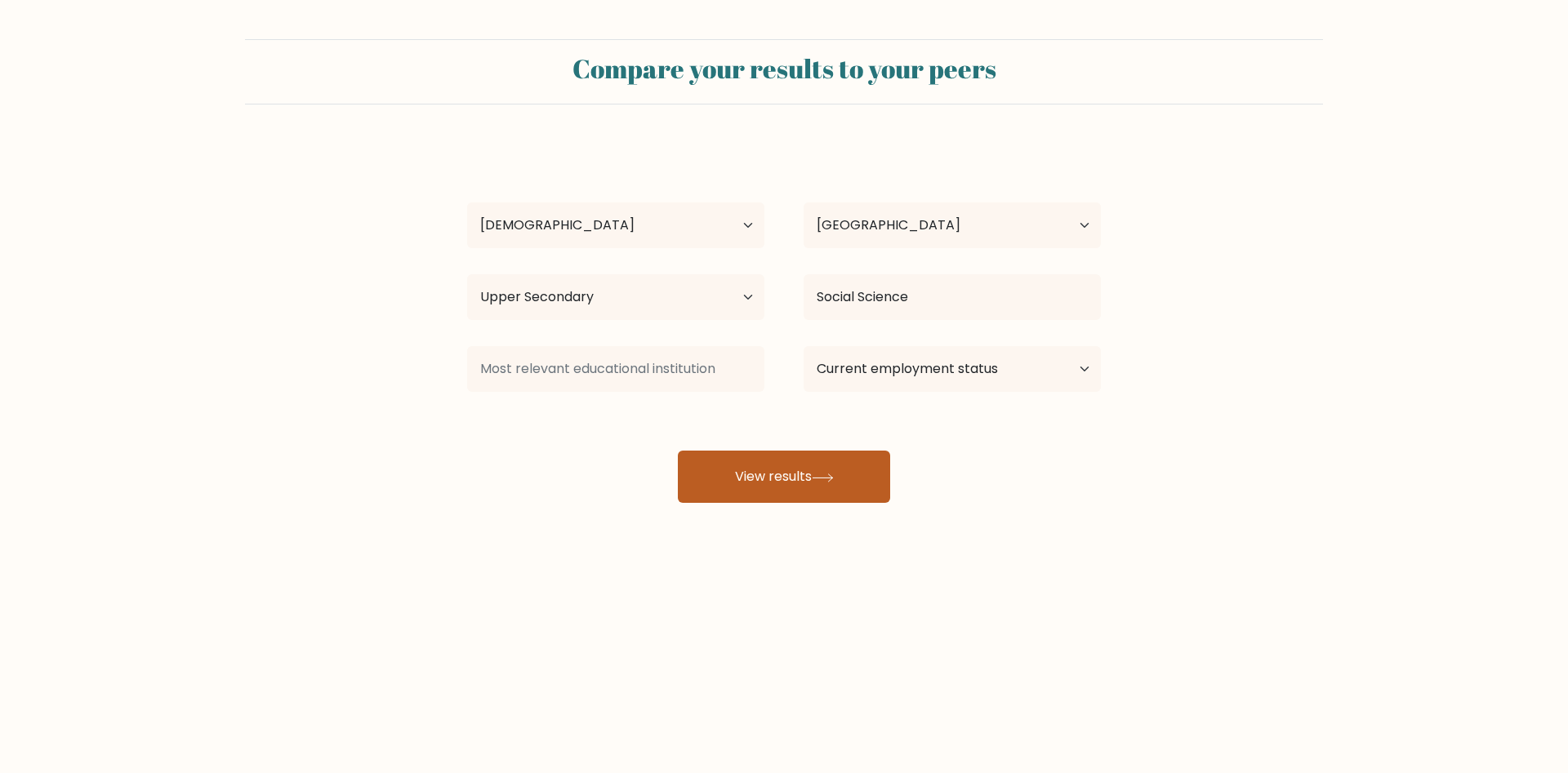
click at [752, 463] on button "View results" at bounding box center [784, 477] width 213 height 52
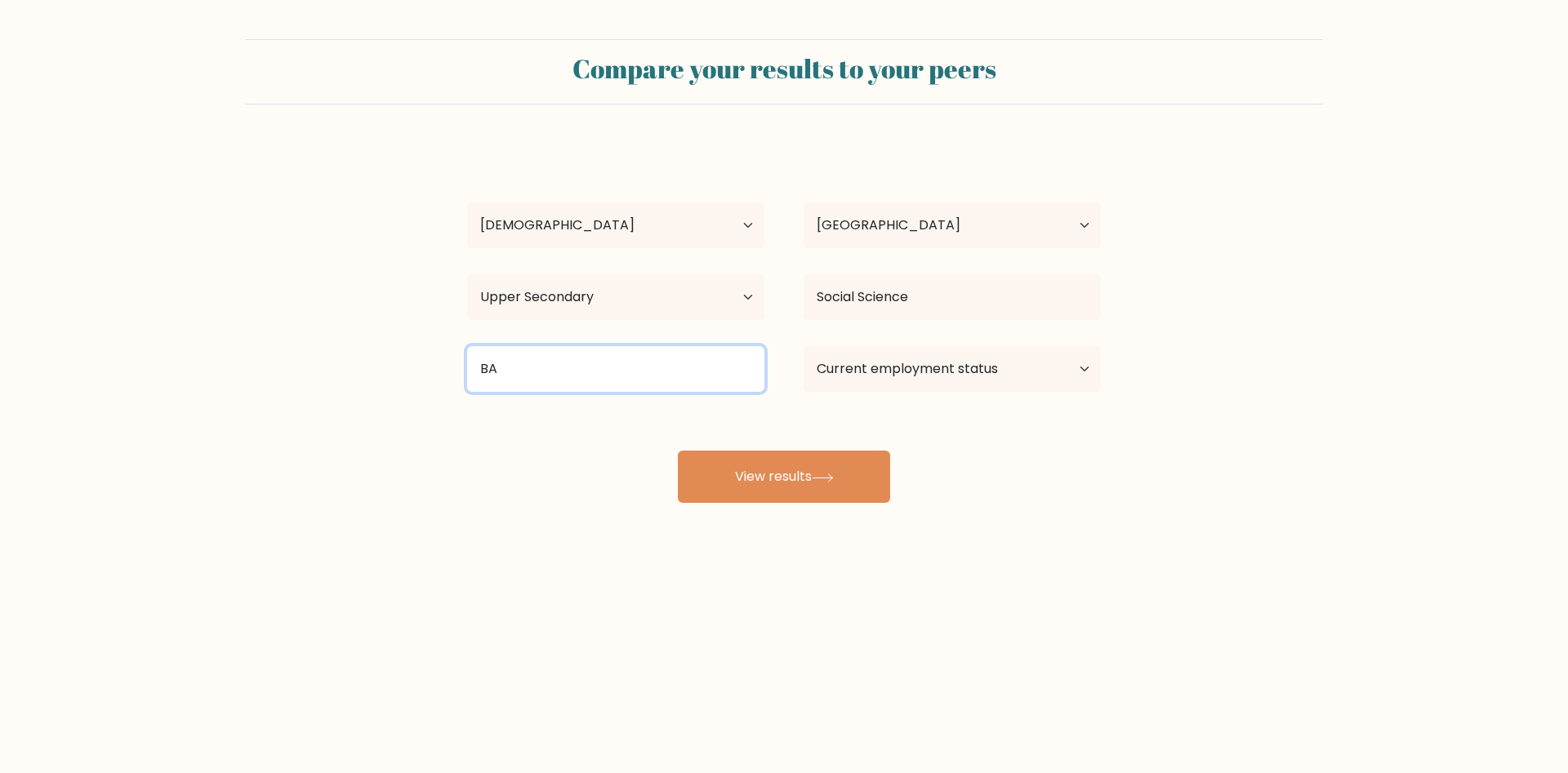
type input "BA"
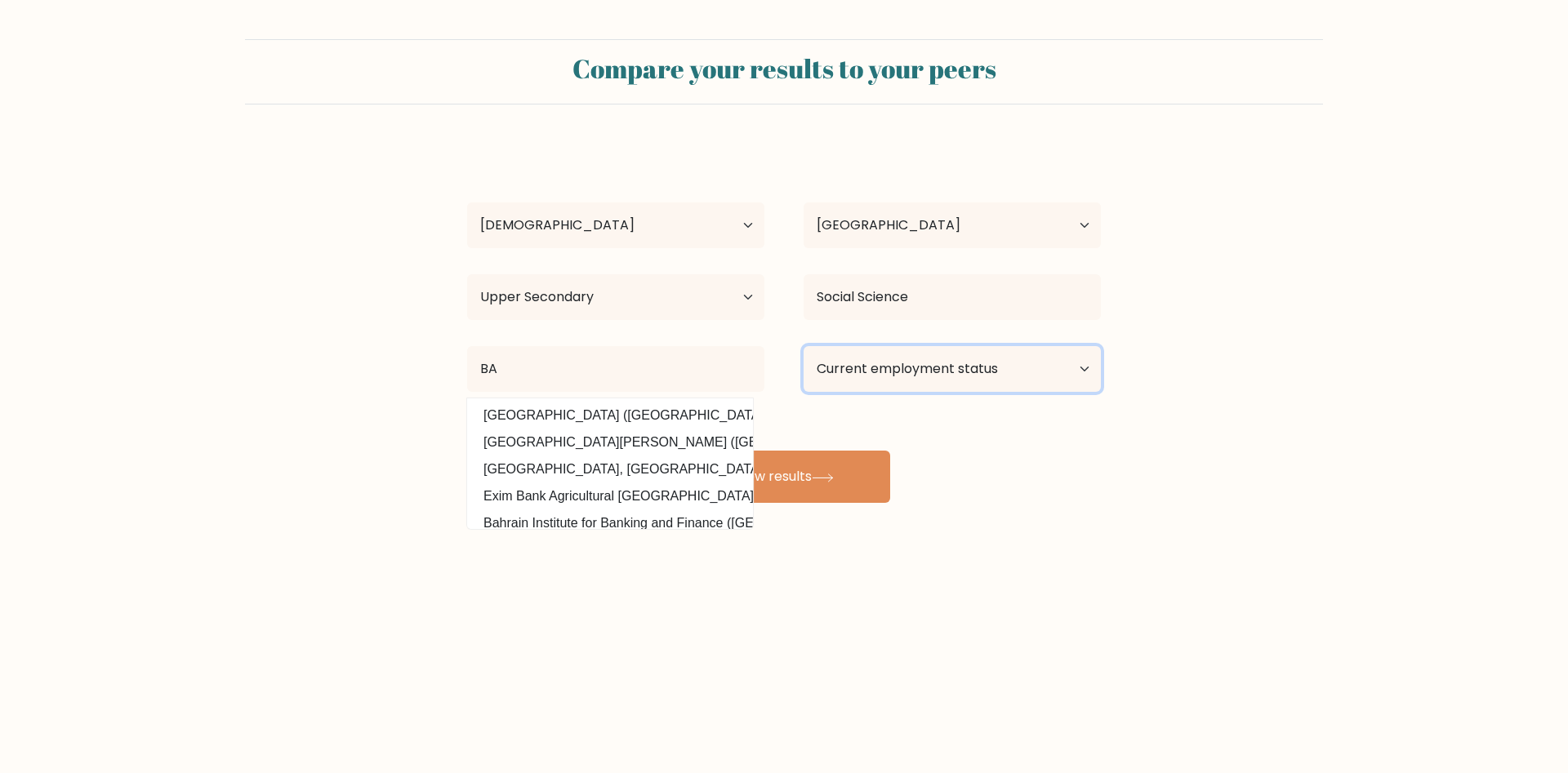
click at [804, 346] on select "Current employment status Employed Student Retired Other / prefer not to answer" at bounding box center [952, 369] width 297 height 46
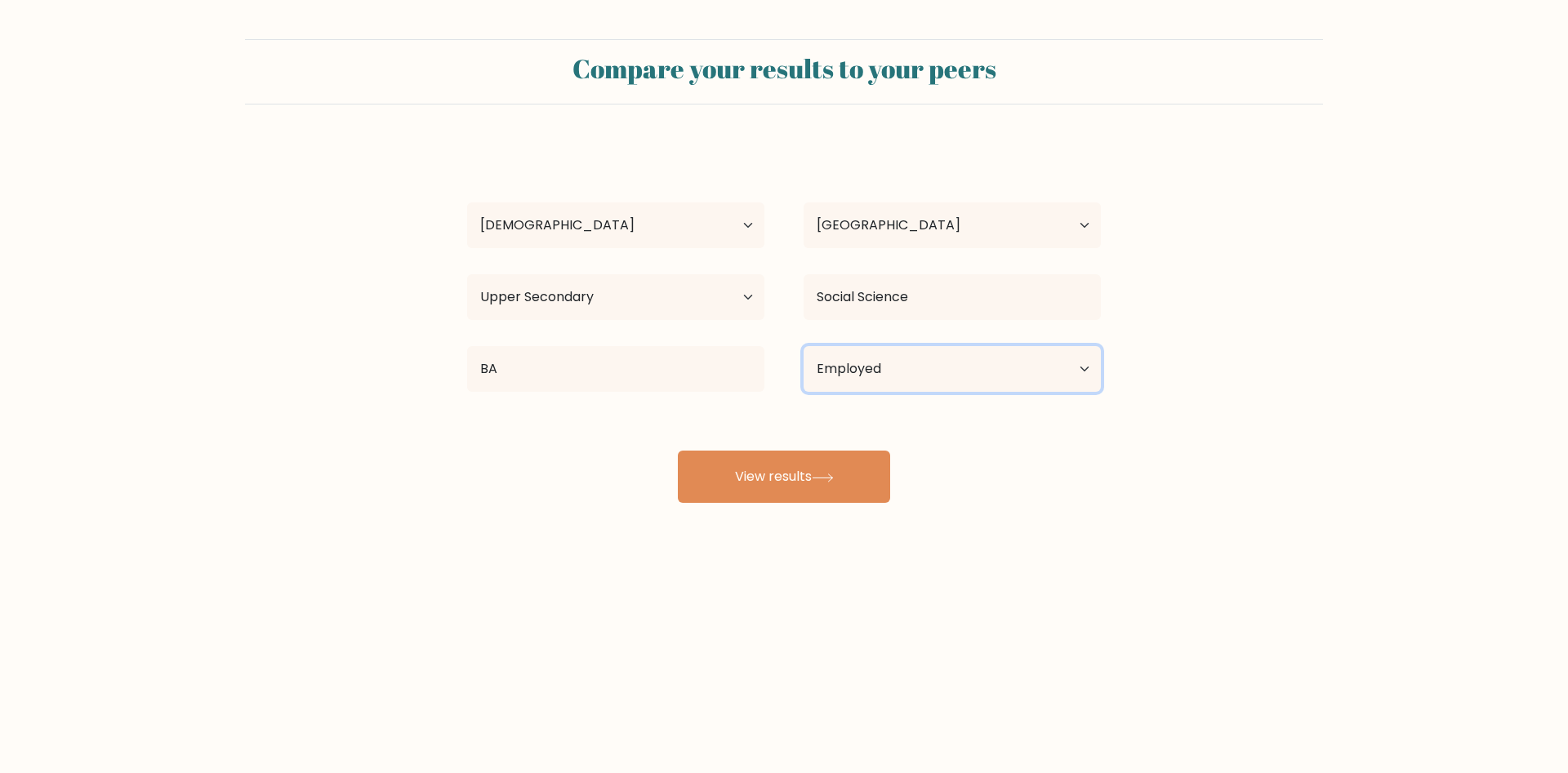
click option "Employed" at bounding box center [0, 0] width 0 height 0
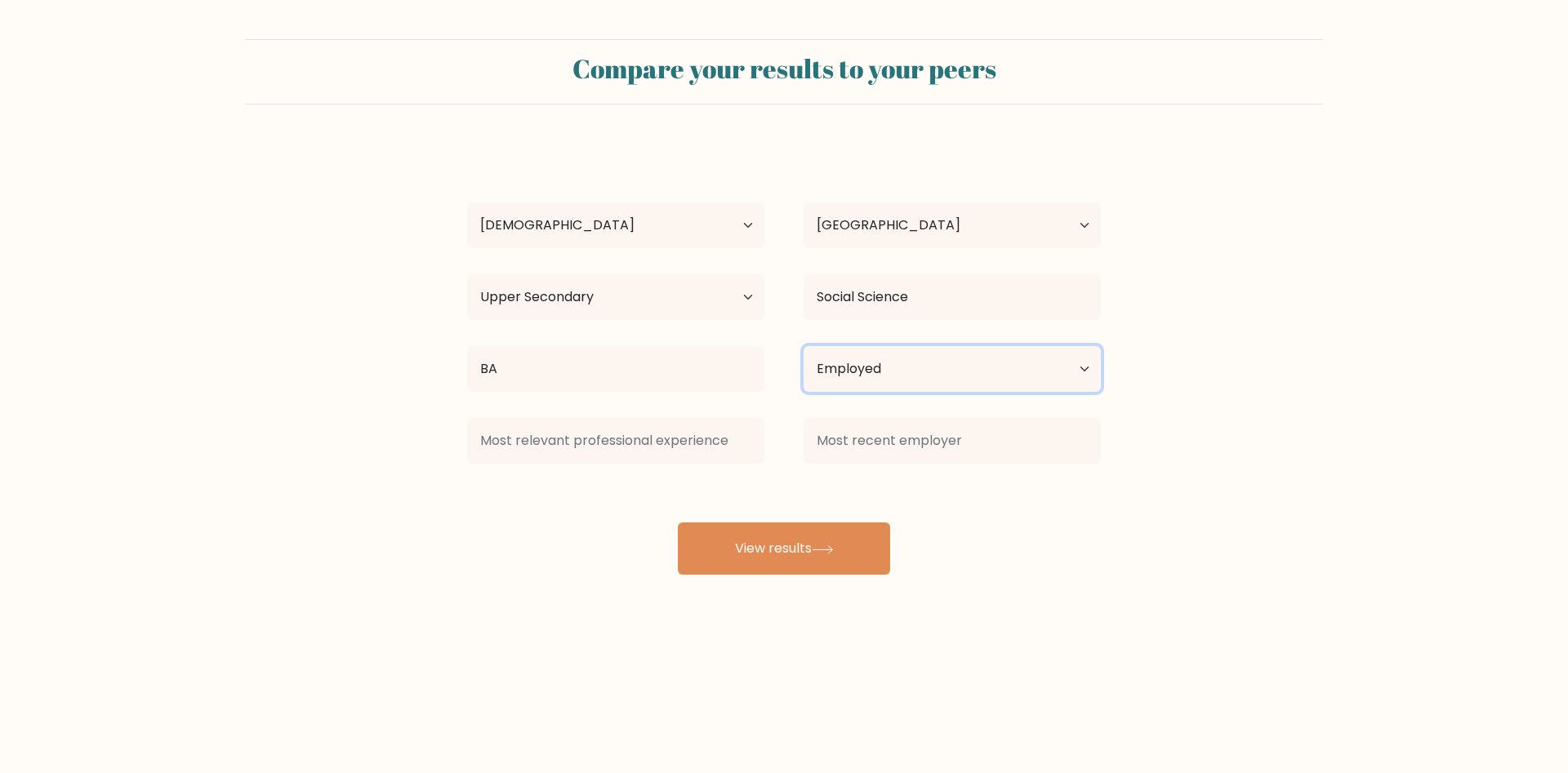
click at [804, 346] on select "Current employment status Employed Student Retired Other / prefer not to answer" at bounding box center [952, 369] width 297 height 46
select select "other"
click option "Other / prefer not to answer" at bounding box center [0, 0] width 0 height 0
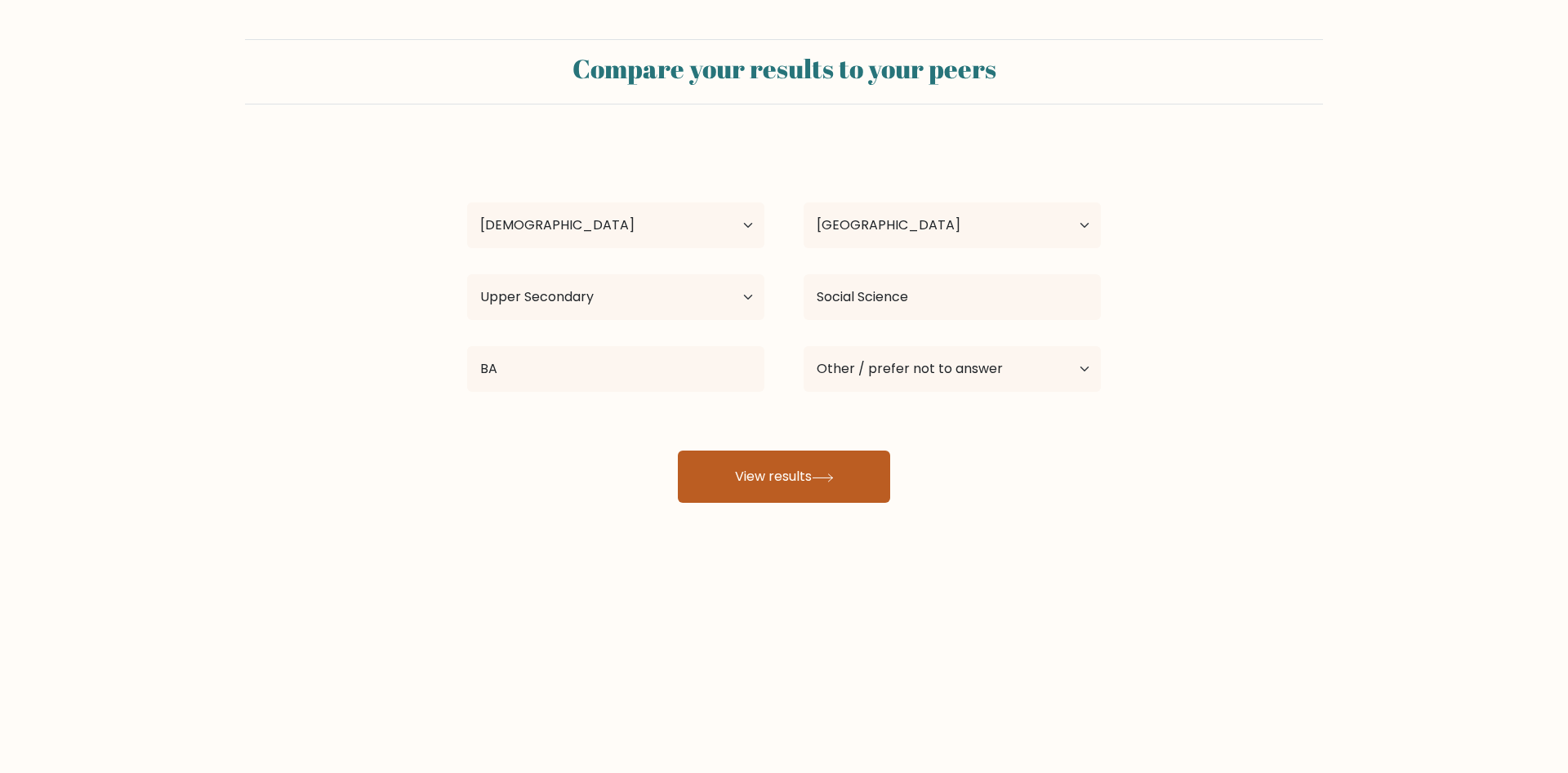
click at [801, 492] on button "View results" at bounding box center [784, 477] width 213 height 52
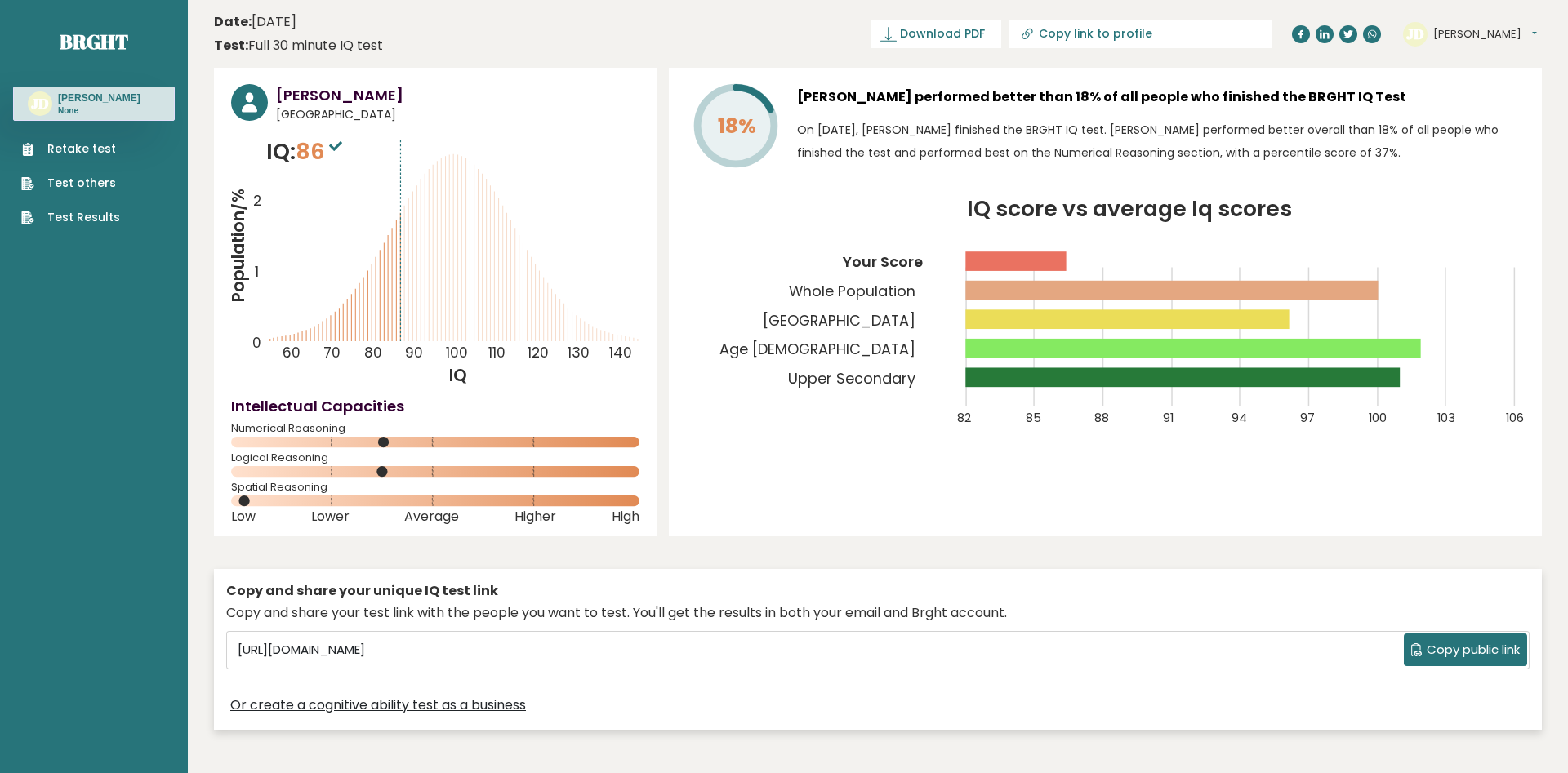
click at [869, 419] on icon "IQ score vs average Iq scores 82 85 88 91 94 97 100 103 106 Your Score Whole Po…" at bounding box center [1105, 322] width 838 height 248
click at [1379, 292] on icon "IQ score vs average Iq scores 82 85 88 91 94 97 100 103 106 Your Score Whole Po…" at bounding box center [1105, 322] width 838 height 248
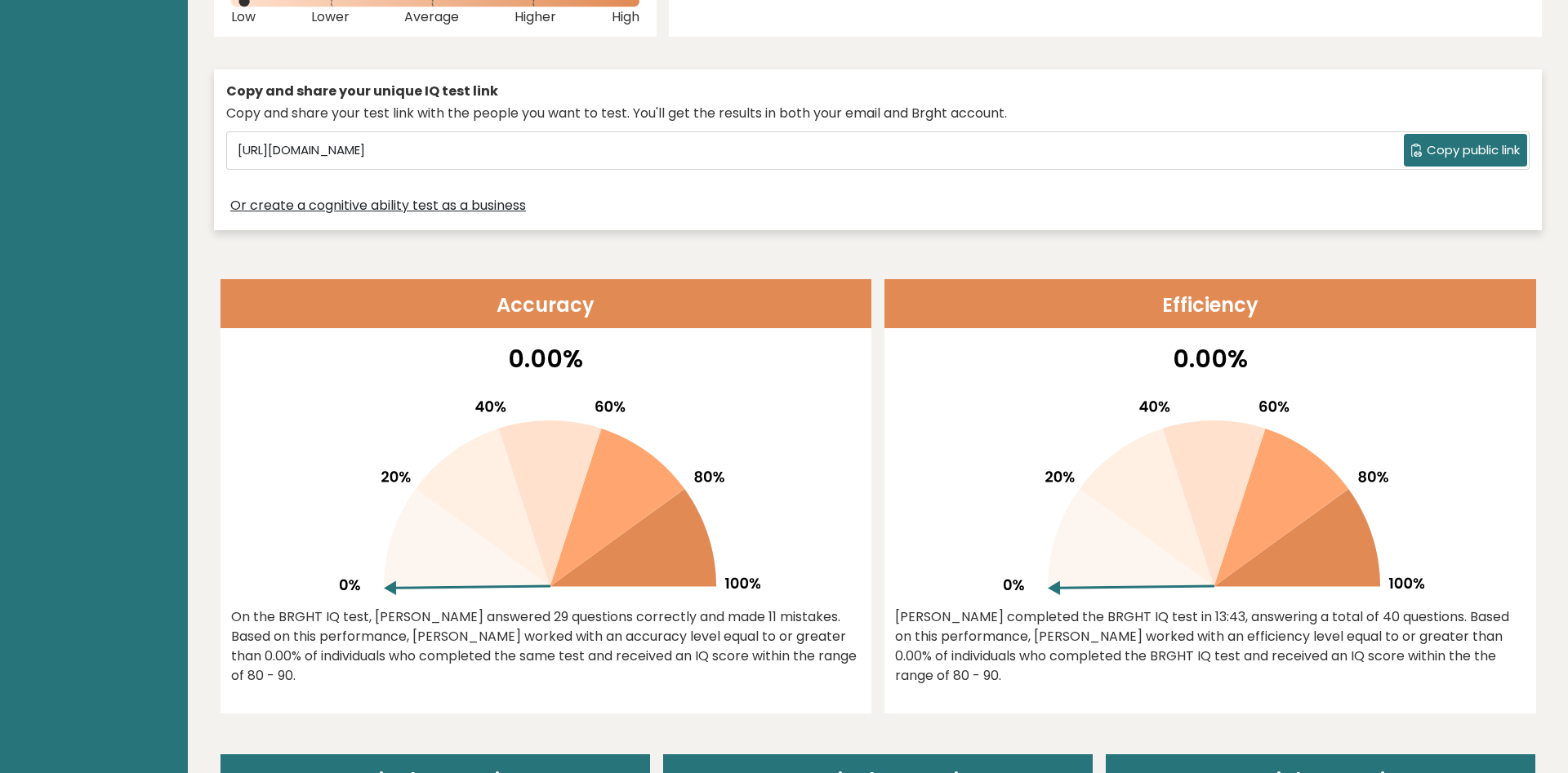
click at [1475, 138] on button "Copy public link" at bounding box center [1466, 150] width 124 height 33
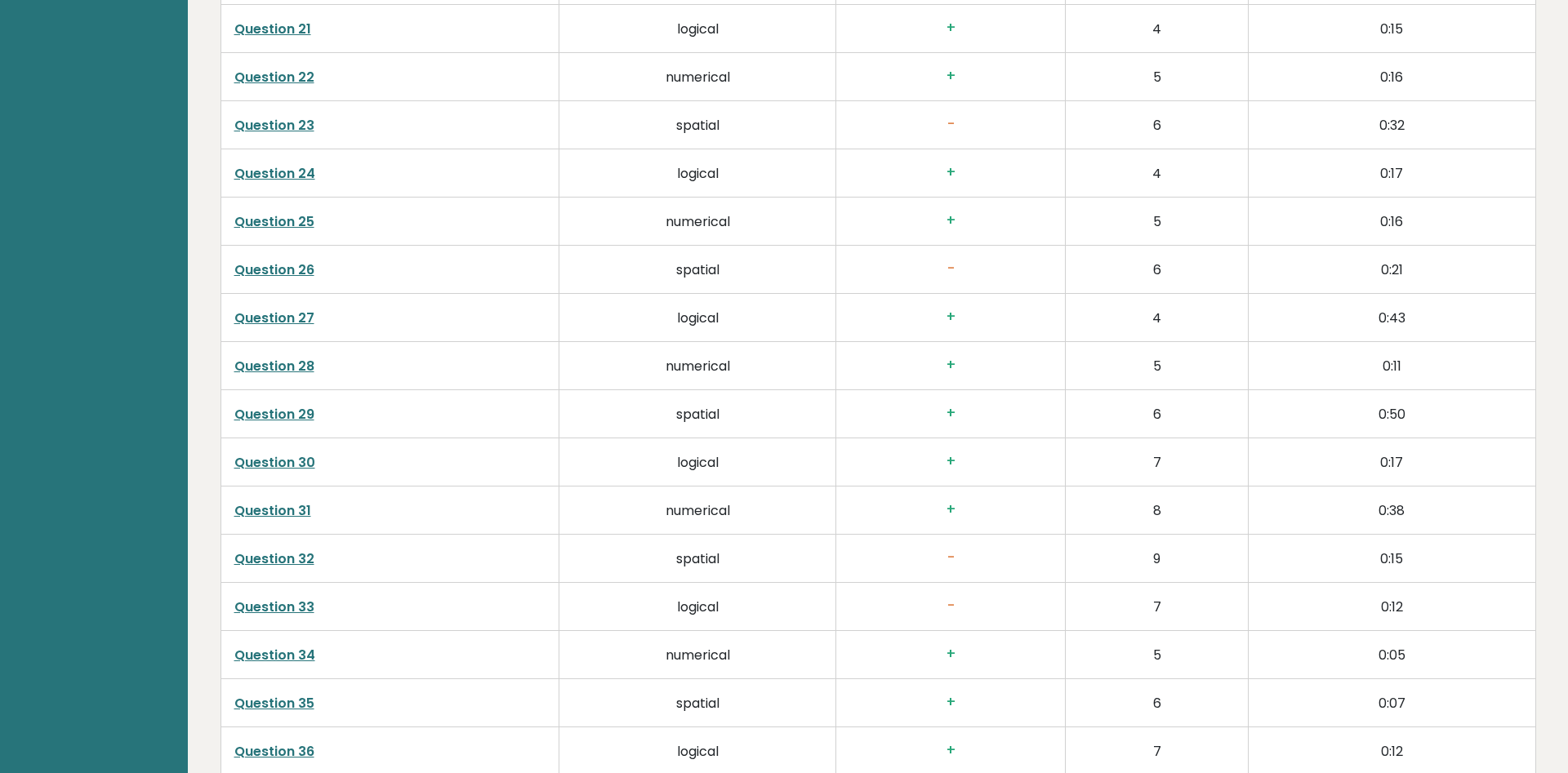
scroll to position [4153, 0]
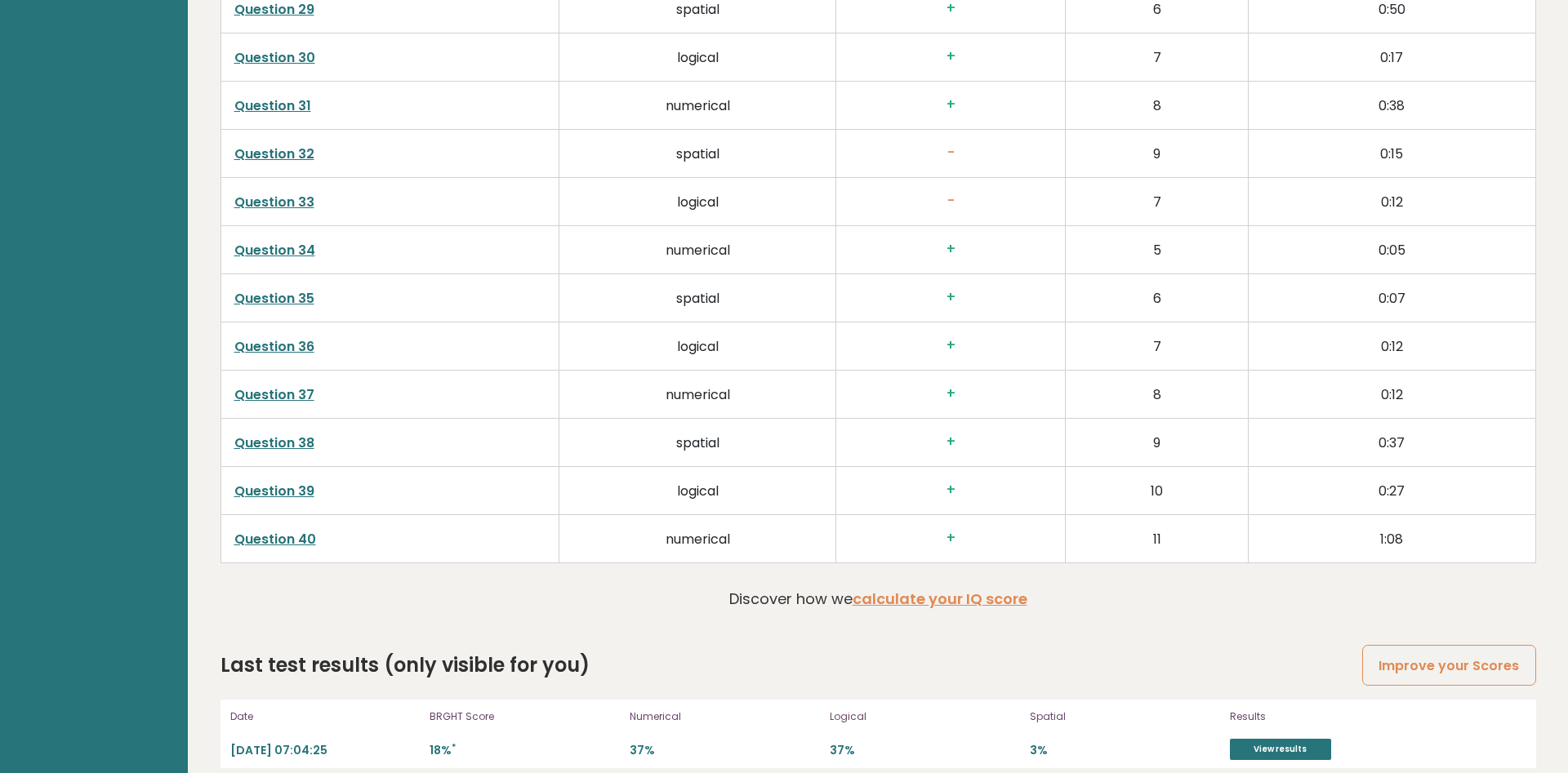
click at [1160, 650] on div "Last test results (only visible for you) Improve your Scores" at bounding box center [878, 664] width 1316 height 29
